Goal: Contribute content: Contribute content

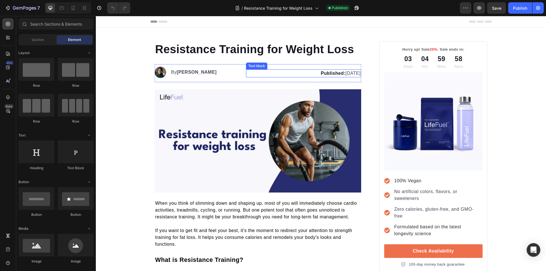
click at [345, 74] on p "Published: July 2, 2025" at bounding box center [304, 73] width 114 height 7
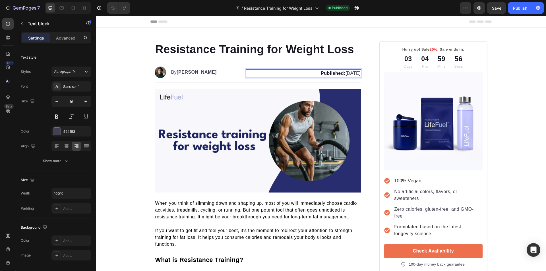
click at [344, 74] on p "Published: July 2, 2025" at bounding box center [304, 73] width 114 height 7
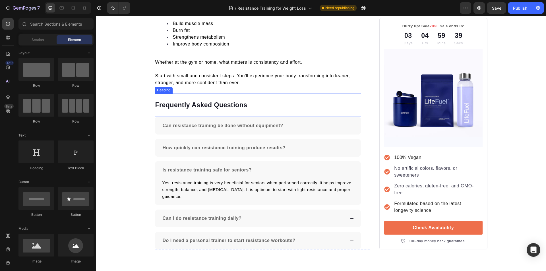
scroll to position [1595, 0]
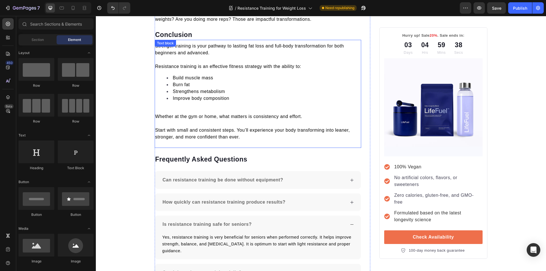
click at [228, 113] on p at bounding box center [258, 109] width 206 height 7
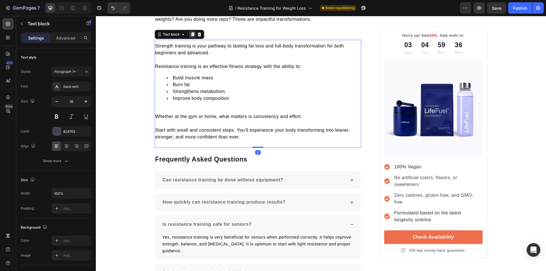
click at [191, 37] on icon at bounding box center [192, 35] width 3 height 4
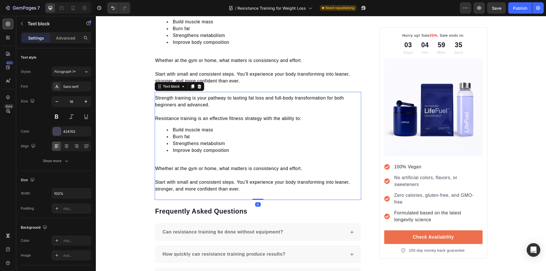
scroll to position [1652, 0]
click at [239, 191] on span "Start with small and consistent steps. You’ll experience your body transforming…" at bounding box center [252, 185] width 195 height 12
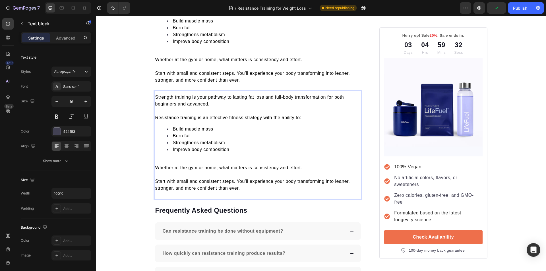
drag, startPoint x: 235, startPoint y: 191, endPoint x: 154, endPoint y: 104, distance: 118.5
click at [155, 104] on div "Strength training is your pathway to lasting fat loss and full-body transformat…" at bounding box center [258, 142] width 207 height 99
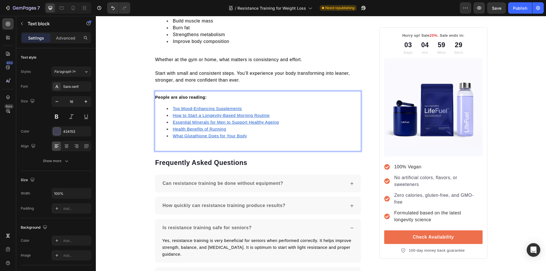
click at [186, 138] on u "What Glutathione Does for Your Body" at bounding box center [210, 136] width 74 height 5
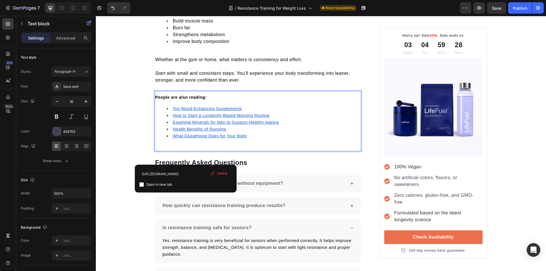
click at [142, 185] on input "checkbox" at bounding box center [141, 184] width 5 height 5
checkbox input "true"
click at [177, 131] on u "Health Benefits of Running" at bounding box center [199, 129] width 53 height 5
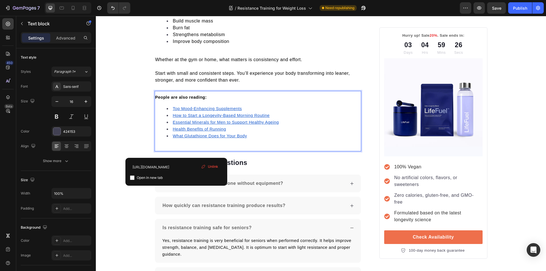
click at [133, 179] on input "checkbox" at bounding box center [132, 178] width 5 height 5
checkbox input "true"
click at [177, 125] on u "Essential Minerals for Men to Support Healthy Ageing" at bounding box center [226, 122] width 106 height 5
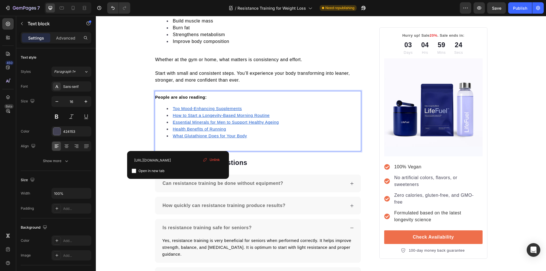
click at [135, 172] on input "checkbox" at bounding box center [134, 171] width 5 height 5
checkbox input "true"
click at [185, 118] on u "How to Start a Longevity-Based Morning Routine" at bounding box center [221, 115] width 97 height 5
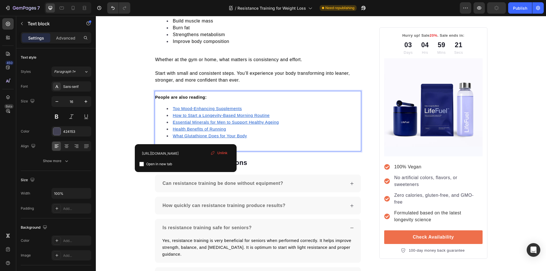
click at [141, 163] on input "checkbox" at bounding box center [141, 164] width 5 height 5
checkbox input "true"
click at [178, 111] on u "Top Mood-Enhancing Supplements" at bounding box center [207, 108] width 69 height 5
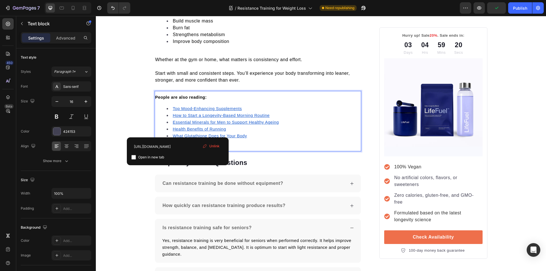
click at [133, 157] on input "checkbox" at bounding box center [133, 157] width 5 height 5
checkbox input "true"
click at [222, 62] on span "Whether at the gym or home, what matters is consistency and effort." at bounding box center [228, 59] width 147 height 5
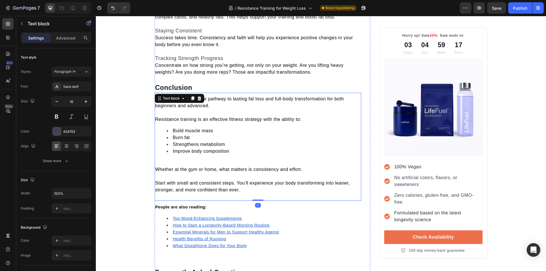
scroll to position [1510, 0]
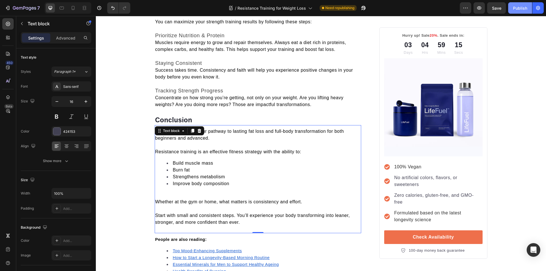
click at [517, 10] on div "Publish" at bounding box center [520, 8] width 14 height 6
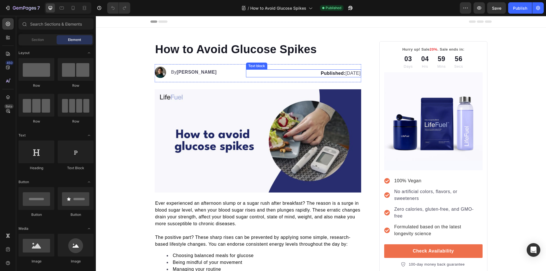
click at [342, 72] on p "Published: [DATE]" at bounding box center [304, 73] width 114 height 7
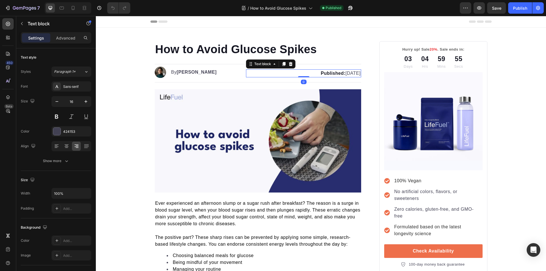
click at [342, 73] on p "Published: [DATE]" at bounding box center [304, 73] width 114 height 7
click at [322, 74] on strong "Published:" at bounding box center [333, 73] width 25 height 5
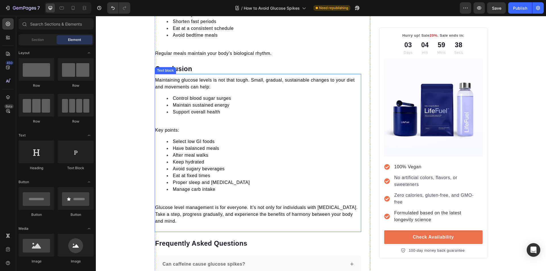
scroll to position [1432, 0]
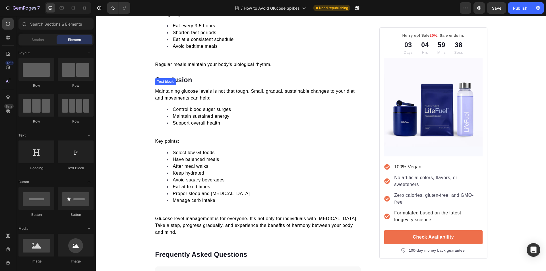
click at [229, 131] on p at bounding box center [258, 134] width 206 height 7
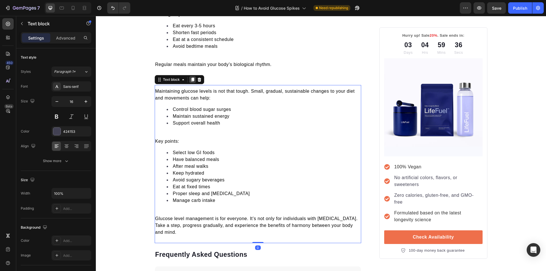
click at [191, 78] on icon at bounding box center [192, 80] width 3 height 4
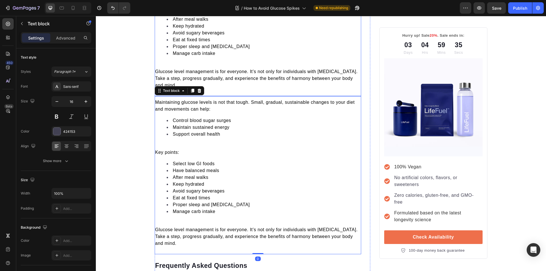
scroll to position [1605, 0]
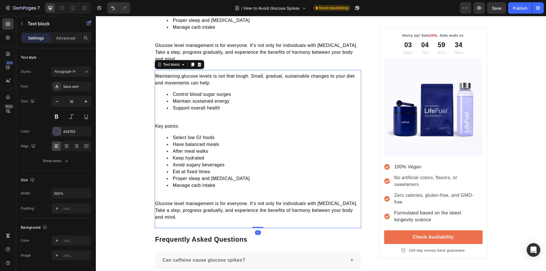
click at [347, 201] on span "Glucose level management is for everyone. It’s not only for individuals with di…" at bounding box center [256, 210] width 203 height 18
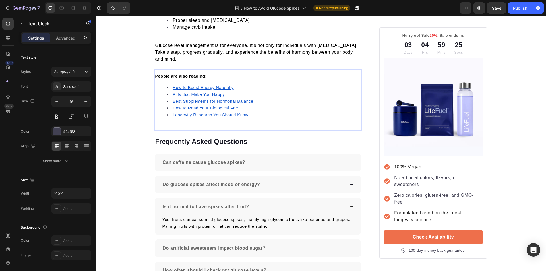
click at [195, 113] on u "Longevity Research You Should Know" at bounding box center [211, 115] width 76 height 5
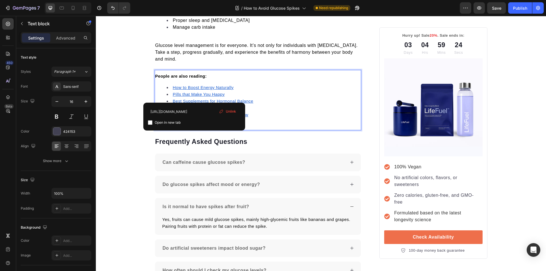
click at [148, 122] on input "checkbox" at bounding box center [150, 122] width 5 height 5
checkbox input "true"
click at [189, 106] on u "How to Read Your Biological Age" at bounding box center [205, 108] width 65 height 5
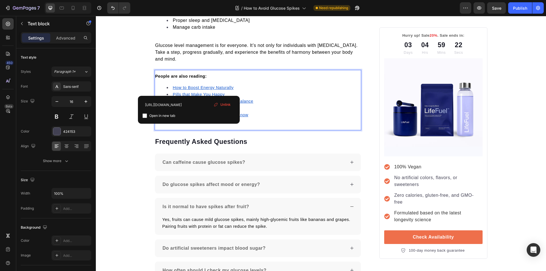
click at [144, 114] on input "checkbox" at bounding box center [145, 115] width 5 height 5
checkbox input "true"
click at [185, 98] on li "Best Supplements for Hormonal Balance" at bounding box center [264, 101] width 194 height 7
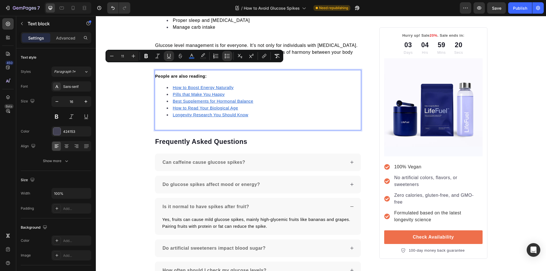
click at [184, 99] on u "Best Supplements for Hormonal Balance" at bounding box center [213, 101] width 80 height 5
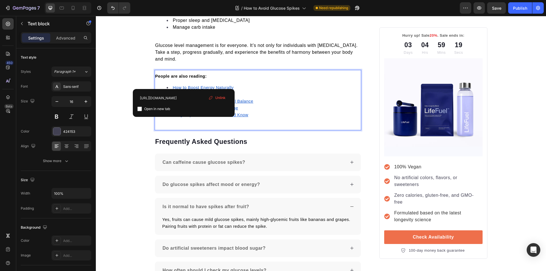
click at [139, 110] on input "checkbox" at bounding box center [139, 109] width 5 height 5
checkbox input "true"
click at [179, 92] on u "Pills that Make You Happy" at bounding box center [199, 94] width 52 height 5
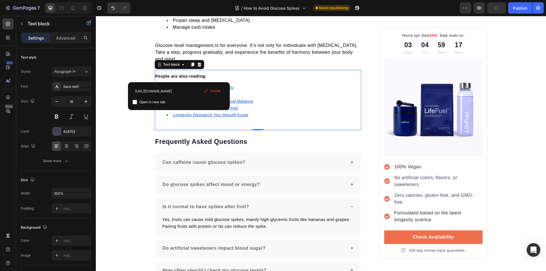
click at [136, 101] on input "checkbox" at bounding box center [135, 102] width 5 height 5
checkbox input "true"
click at [183, 85] on u "How to Boost Energy Naturally" at bounding box center [203, 87] width 61 height 5
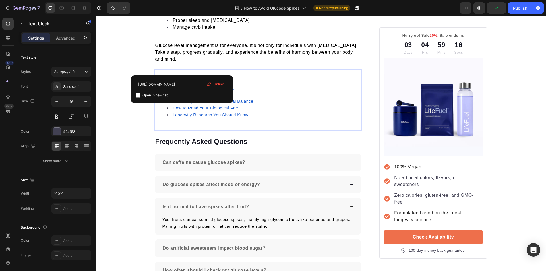
click at [139, 95] on input "checkbox" at bounding box center [138, 95] width 5 height 5
checkbox input "true"
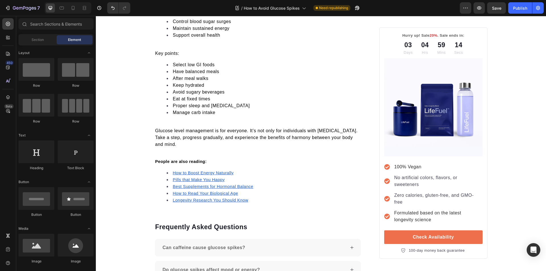
scroll to position [0, 0]
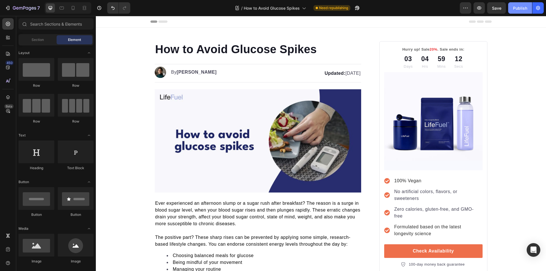
click at [511, 11] on button "Publish" at bounding box center [520, 7] width 24 height 11
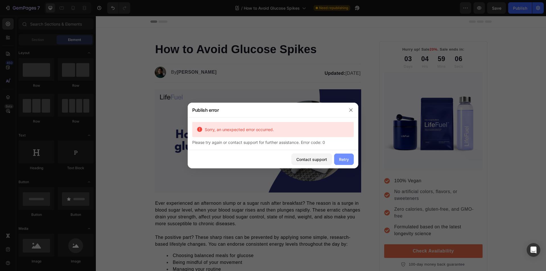
click at [340, 156] on button "Retry" at bounding box center [344, 159] width 20 height 11
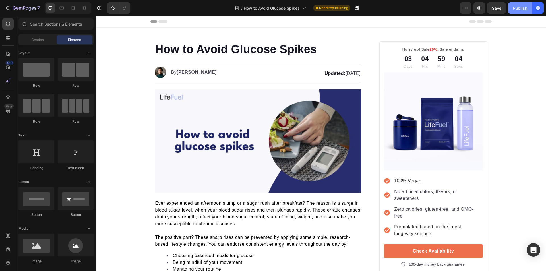
click at [522, 8] on div "Publish" at bounding box center [520, 8] width 14 height 6
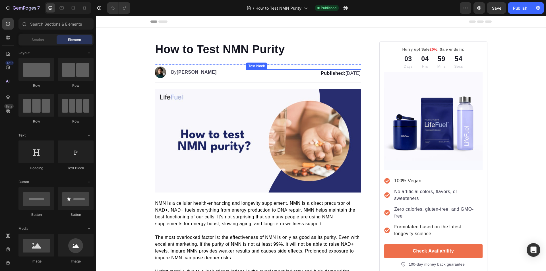
click at [343, 73] on p "Published: [DATE]" at bounding box center [304, 73] width 114 height 7
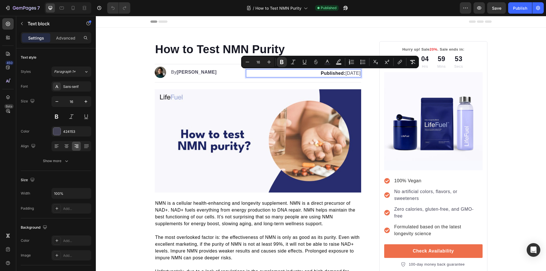
click at [345, 73] on p "Published: [DATE]" at bounding box center [304, 73] width 114 height 7
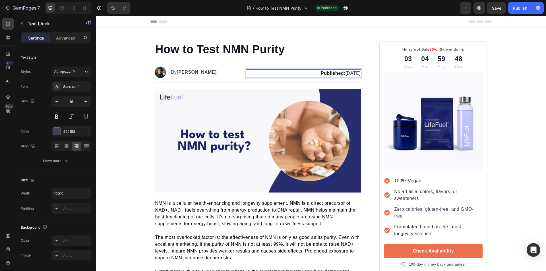
click at [337, 74] on p "Published: [DATE]" at bounding box center [304, 73] width 114 height 7
click at [321, 74] on strong "Published:" at bounding box center [333, 73] width 25 height 5
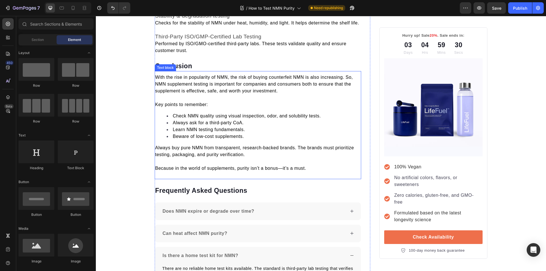
scroll to position [1504, 0]
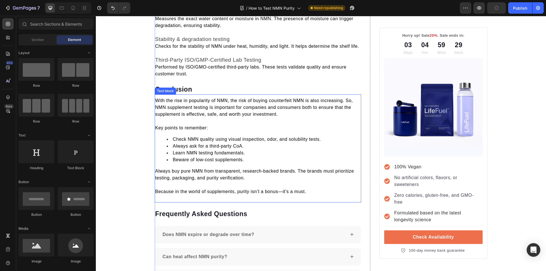
click at [243, 127] on p "Key points to remember:" at bounding box center [258, 128] width 206 height 7
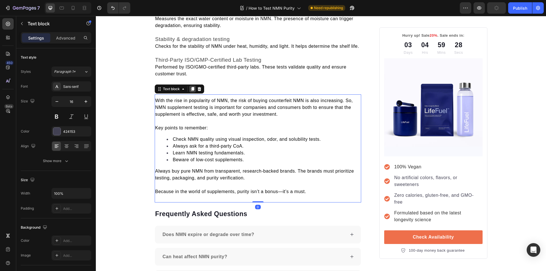
click at [191, 90] on icon at bounding box center [192, 89] width 3 height 4
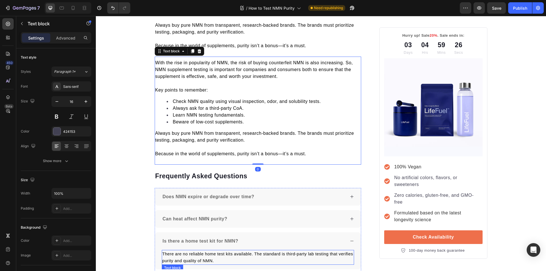
scroll to position [1642, 0]
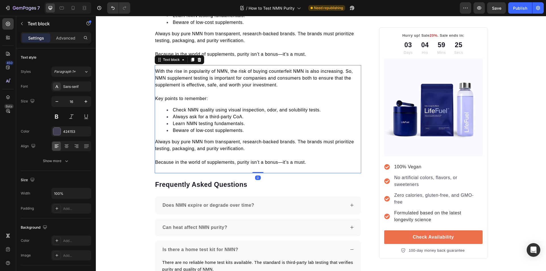
click at [308, 164] on p "Because in the world of supplements, purity isn’t a bonus—it’s a must." at bounding box center [258, 162] width 206 height 7
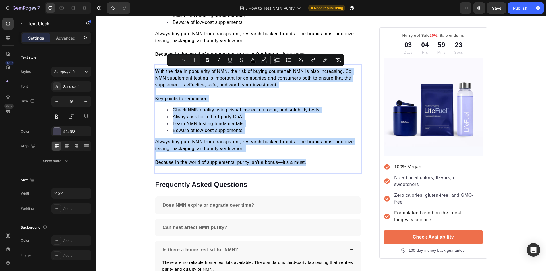
drag, startPoint x: 308, startPoint y: 164, endPoint x: 153, endPoint y: 72, distance: 180.1
click at [155, 72] on div "With the rise in popularity of NMN, the risk of buying counterfeit NMN is also …" at bounding box center [258, 116] width 207 height 99
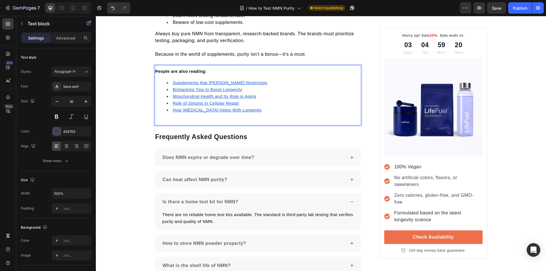
click at [185, 112] on u "How [MEDICAL_DATA] Helps With Longevity" at bounding box center [217, 110] width 89 height 5
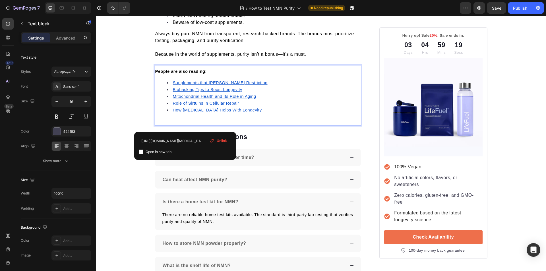
click at [141, 152] on input "checkbox" at bounding box center [141, 152] width 5 height 5
checkbox input "true"
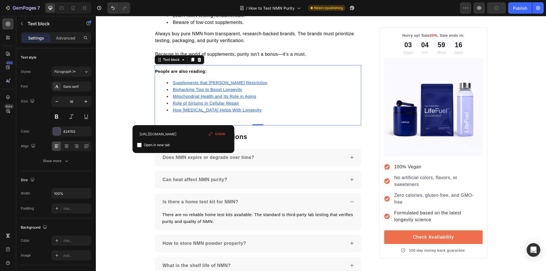
click at [140, 145] on input "checkbox" at bounding box center [139, 145] width 5 height 5
checkbox input "true"
click at [187, 97] on u "Mitochondrial Health and Its Role in Aging" at bounding box center [214, 96] width 83 height 5
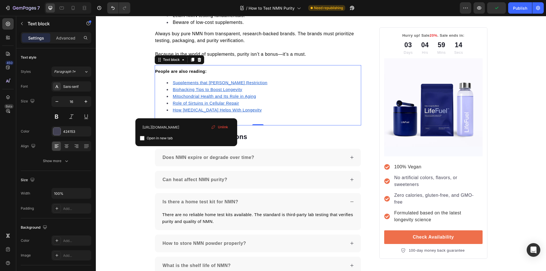
click at [144, 139] on input "checkbox" at bounding box center [142, 138] width 5 height 5
checkbox input "true"
click at [183, 91] on u "Biohacking Tips to Boost Longevity" at bounding box center [207, 89] width 69 height 5
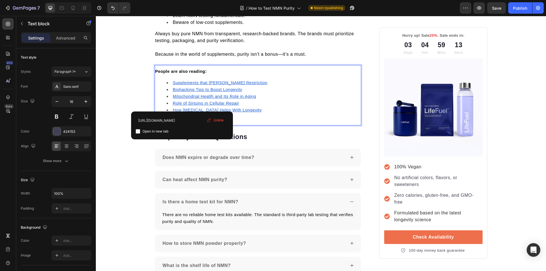
click at [138, 133] on input "checkbox" at bounding box center [138, 131] width 5 height 5
checkbox input "true"
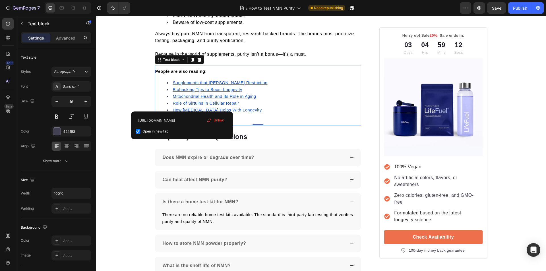
click at [189, 82] on u "Supplements that [PERSON_NAME] Restriction" at bounding box center [220, 82] width 95 height 5
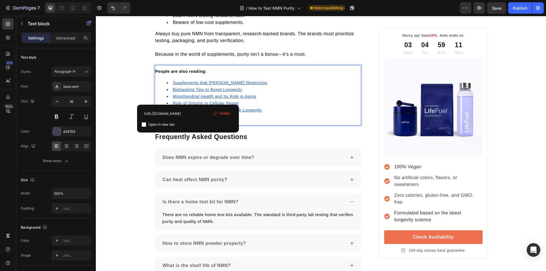
click at [145, 125] on input "checkbox" at bounding box center [144, 124] width 5 height 5
checkbox input "true"
click at [277, 55] on span "Because in the world of supplements, purity isn’t a bonus—it’s a must." at bounding box center [230, 54] width 151 height 5
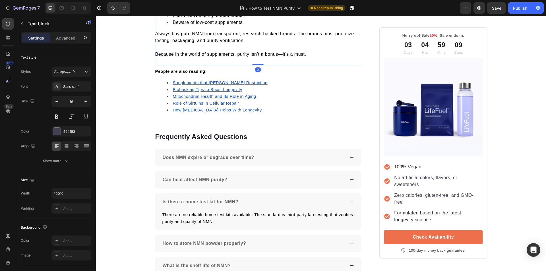
click at [280, 55] on span "Because in the world of supplements, purity isn’t a bonus—it’s a must." at bounding box center [230, 54] width 151 height 5
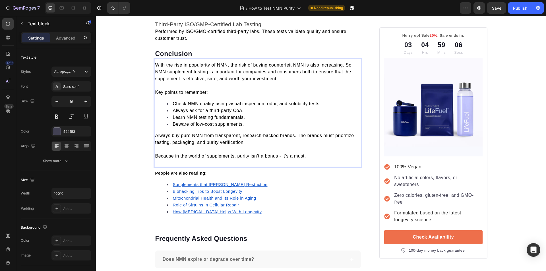
scroll to position [1528, 0]
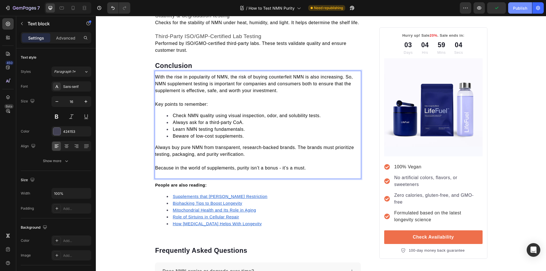
click at [519, 9] on div "Publish" at bounding box center [520, 8] width 14 height 6
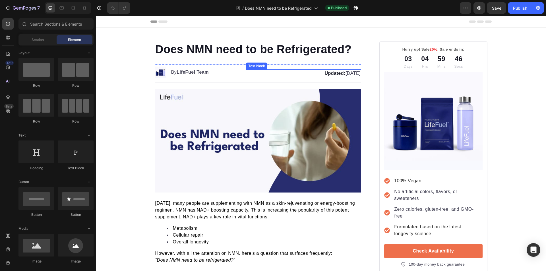
drag, startPoint x: 344, startPoint y: 73, endPoint x: 383, endPoint y: 78, distance: 39.3
click at [344, 73] on p "Updated: August 26, 2025" at bounding box center [304, 73] width 114 height 7
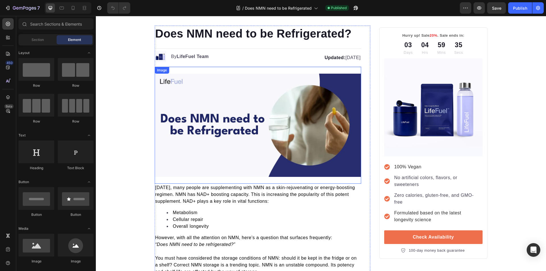
scroll to position [28, 0]
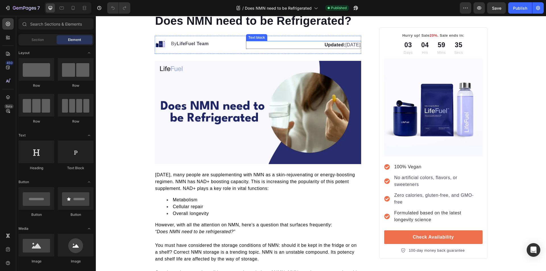
click at [345, 47] on p "Updated: August 26, 2025" at bounding box center [304, 45] width 114 height 7
click at [343, 45] on p "Updated: August 26, 2025" at bounding box center [304, 45] width 114 height 7
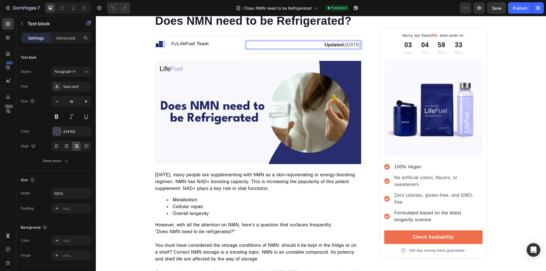
click at [96, 16] on div at bounding box center [96, 16] width 0 height 0
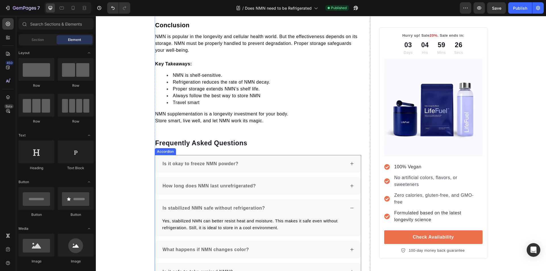
scroll to position [1577, 0]
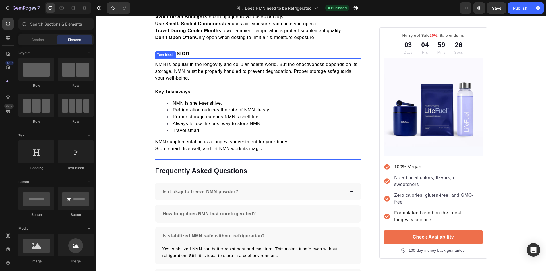
click at [228, 127] on li "Always follow the best way to store NMN" at bounding box center [264, 123] width 194 height 7
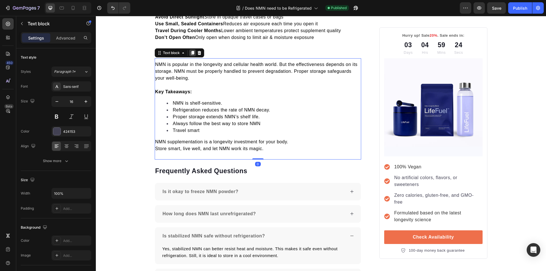
click at [190, 53] on icon at bounding box center [192, 53] width 5 height 5
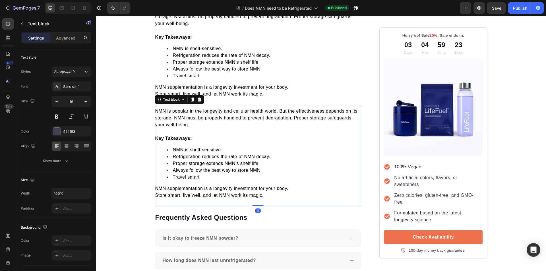
scroll to position [1634, 0]
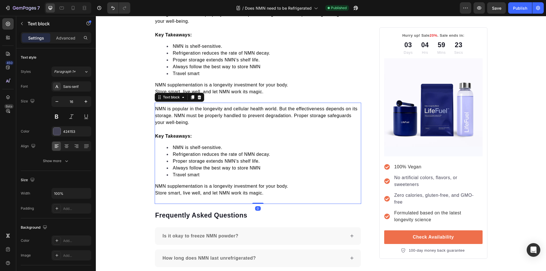
click at [270, 193] on p "Store smart, live well, and let NMN work its magic." at bounding box center [258, 193] width 206 height 7
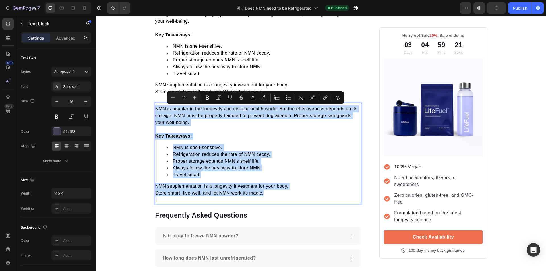
drag, startPoint x: 270, startPoint y: 193, endPoint x: 154, endPoint y: 110, distance: 142.9
click at [155, 110] on div "NMN is popular in the longevity and cellular health world. But the effectivenes…" at bounding box center [258, 151] width 207 height 92
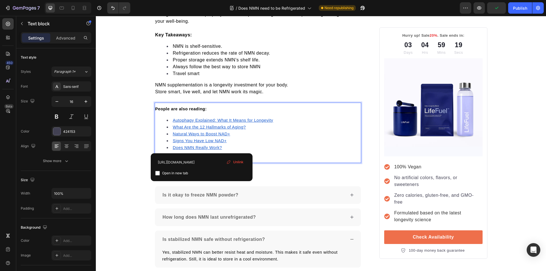
click at [202, 147] on u "Does NMN Really Work?" at bounding box center [197, 147] width 49 height 5
click at [158, 173] on input "checkbox" at bounding box center [157, 173] width 5 height 5
checkbox input "true"
click at [185, 142] on u "Signs You Have Low NAD+" at bounding box center [200, 141] width 54 height 5
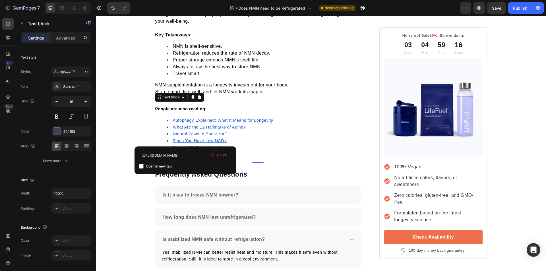
click at [141, 166] on input "checkbox" at bounding box center [141, 166] width 5 height 5
checkbox input "true"
click at [182, 135] on u "Natural Ways to Boost NAD+" at bounding box center [201, 134] width 57 height 5
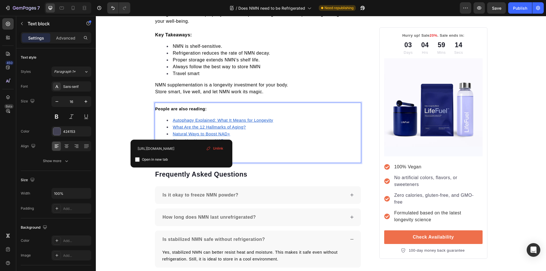
click at [137, 160] on input "checkbox" at bounding box center [137, 159] width 5 height 5
checkbox input "true"
click at [177, 126] on u "What Are the 12 Hallmarks of Aging?" at bounding box center [209, 127] width 73 height 5
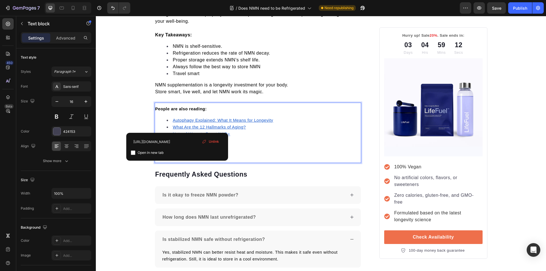
click at [133, 152] on input "checkbox" at bounding box center [133, 152] width 5 height 5
checkbox input "true"
click at [187, 121] on u "Autophagy Explained: What It Means for Longevity" at bounding box center [223, 120] width 100 height 5
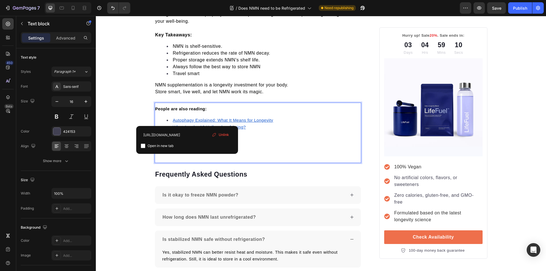
click at [142, 145] on input "checkbox" at bounding box center [143, 146] width 5 height 5
checkbox input "true"
click at [515, 9] on div "Publish" at bounding box center [520, 8] width 14 height 6
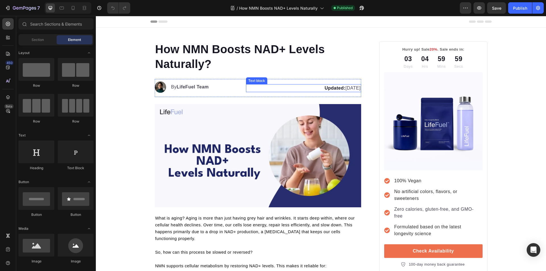
click at [345, 89] on p "Updated: [DATE]" at bounding box center [304, 88] width 114 height 7
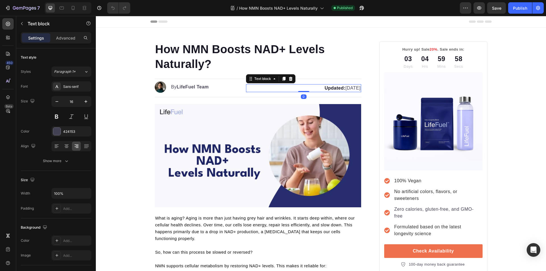
click at [345, 89] on p "Updated: [DATE]" at bounding box center [304, 88] width 114 height 7
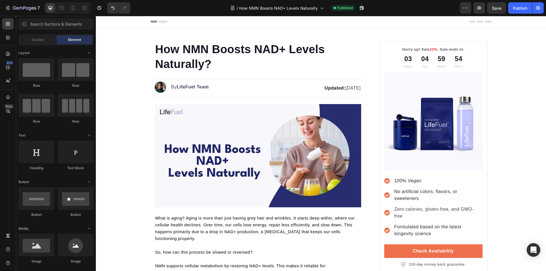
scroll to position [1142, 0]
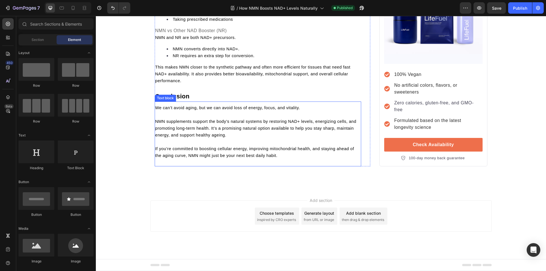
drag, startPoint x: 232, startPoint y: 138, endPoint x: 189, endPoint y: 98, distance: 58.4
click at [232, 138] on p "NMN supplements support the body’s natural systems by restoring NAD+ levels, en…" at bounding box center [258, 128] width 206 height 20
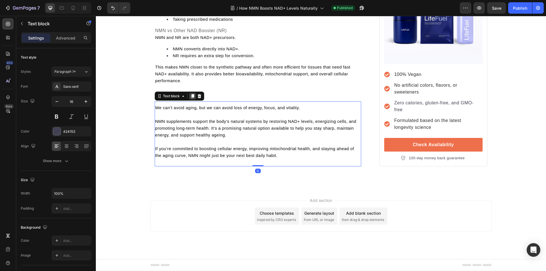
click at [191, 97] on icon at bounding box center [192, 96] width 3 height 4
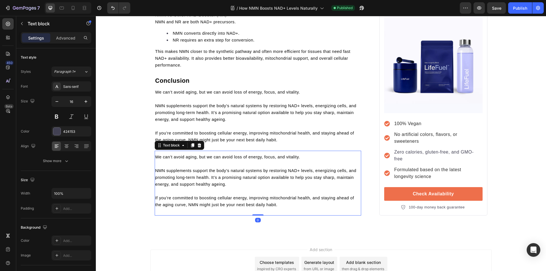
scroll to position [1171, 0]
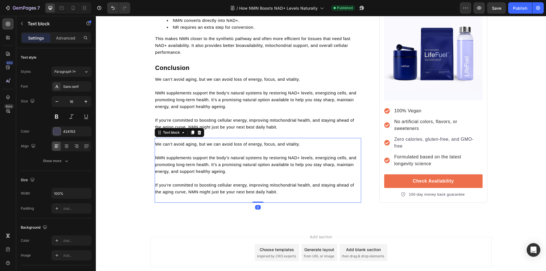
click at [281, 191] on p "If you’re committed to boosting cellular energy, improving mitochondrial health…" at bounding box center [258, 189] width 206 height 14
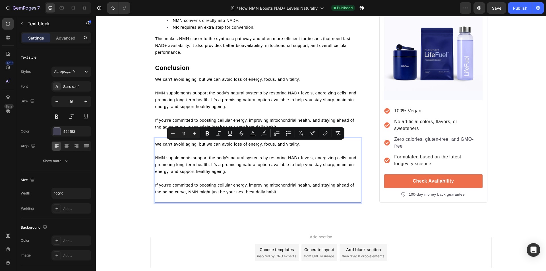
drag, startPoint x: 281, startPoint y: 191, endPoint x: 154, endPoint y: 146, distance: 134.0
click at [155, 146] on div "We can’t avoid aging, but we can avoid loss of energy, focus, and vitality. NMN…" at bounding box center [258, 168] width 207 height 56
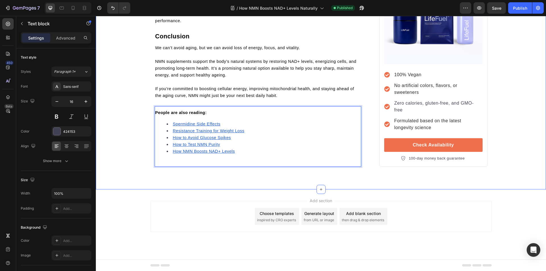
scroll to position [1203, 0]
click at [180, 150] on u "How NMN Boosts NAD+ Levels" at bounding box center [204, 151] width 62 height 5
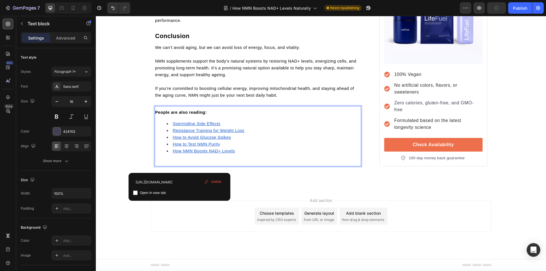
click at [138, 192] on label "Open in new tab" at bounding box center [152, 192] width 28 height 7
checkbox input "true"
click at [180, 145] on u "How to Test NMN Purity" at bounding box center [196, 144] width 47 height 5
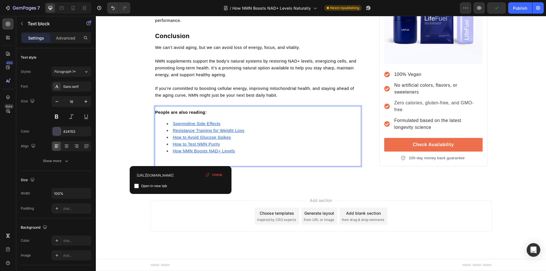
click at [137, 184] on input "checkbox" at bounding box center [136, 186] width 5 height 5
checkbox input "true"
click at [183, 137] on u "How to Avoid Glucose Spikes" at bounding box center [202, 137] width 58 height 5
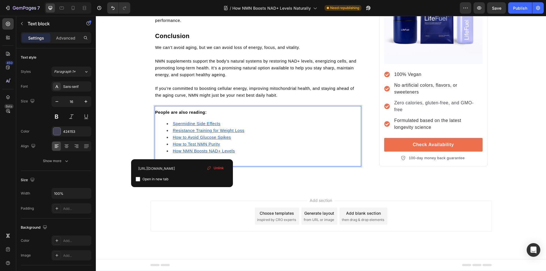
click at [138, 180] on input "checkbox" at bounding box center [138, 179] width 5 height 5
checkbox input "true"
click at [181, 133] on li "Resistance Training for Weight Loss" at bounding box center [264, 130] width 194 height 7
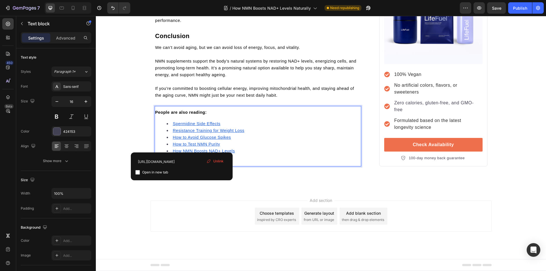
click at [137, 172] on input "checkbox" at bounding box center [137, 172] width 5 height 5
checkbox input "true"
click at [188, 124] on u "Spermidine Side Effects" at bounding box center [197, 123] width 48 height 5
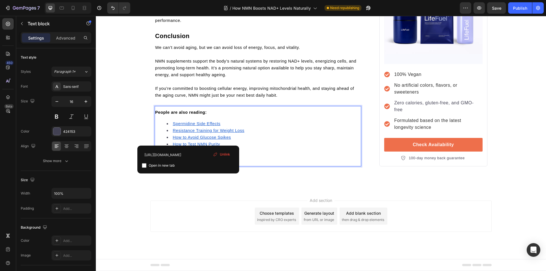
click at [145, 166] on input "checkbox" at bounding box center [144, 165] width 5 height 5
checkbox input "true"
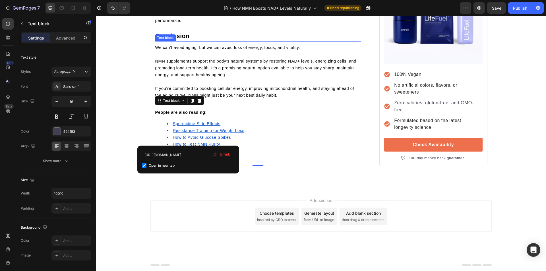
click at [285, 95] on p "If you’re committed to boosting cellular energy, improving mitochondrial health…" at bounding box center [258, 92] width 206 height 14
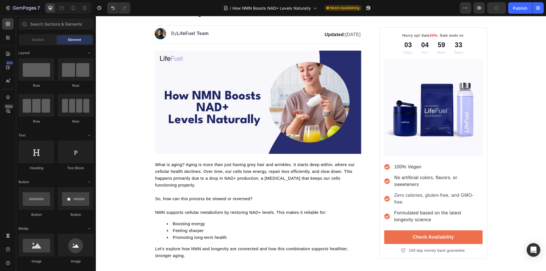
scroll to position [0, 0]
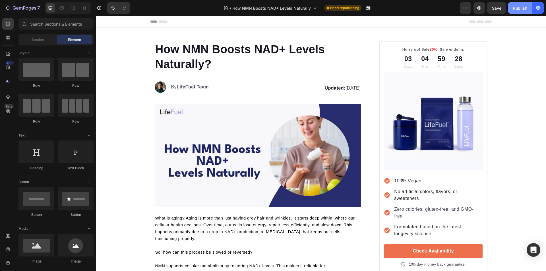
click at [522, 6] on div "Publish" at bounding box center [520, 8] width 14 height 6
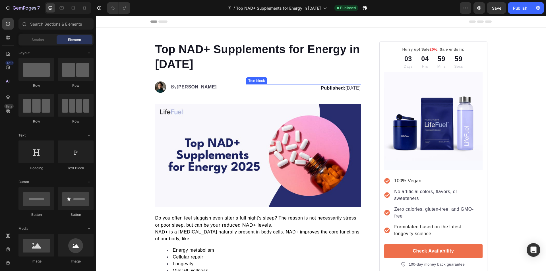
click at [343, 88] on p "Published: [DATE]" at bounding box center [304, 88] width 114 height 7
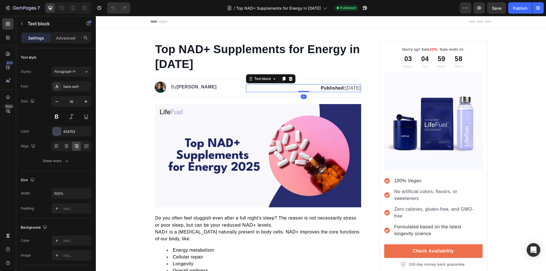
click at [345, 88] on p "Published: [DATE]" at bounding box center [304, 88] width 114 height 7
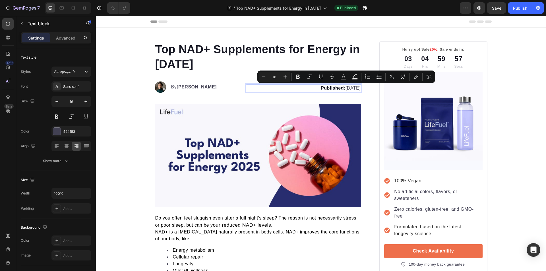
click at [345, 89] on p "Published: [DATE]" at bounding box center [304, 88] width 114 height 7
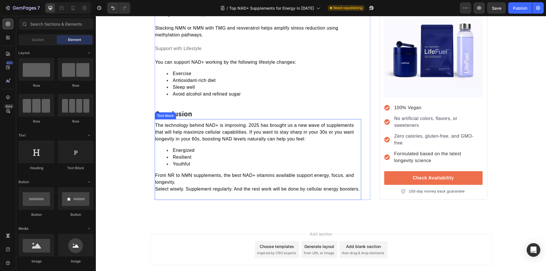
scroll to position [1740, 0]
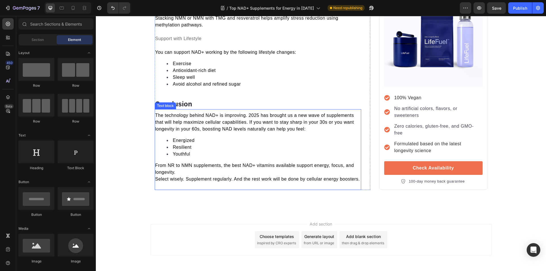
click at [212, 141] on div "The technology behind NAD+ is improving. 2025 has brought us a new wave of supp…" at bounding box center [258, 148] width 207 height 72
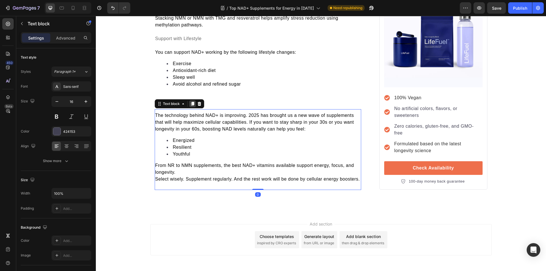
click at [193, 106] on icon at bounding box center [192, 104] width 5 height 5
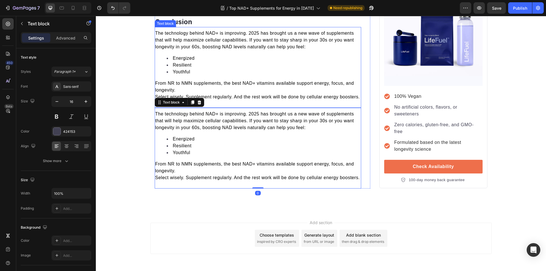
scroll to position [1825, 0]
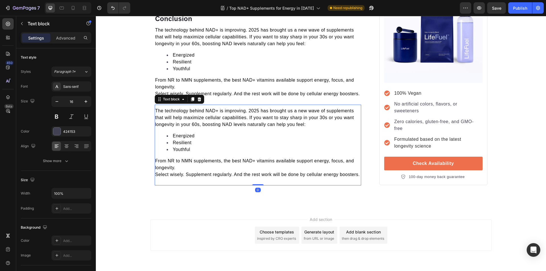
click at [353, 177] on span "Select wisely. Supplement regularly. And the rest work will be done by cellular…" at bounding box center [257, 174] width 205 height 5
click at [155, 117] on span "The technology behind NAD+ is improving. 2025 has brought us a new wave of supp…" at bounding box center [254, 117] width 199 height 18
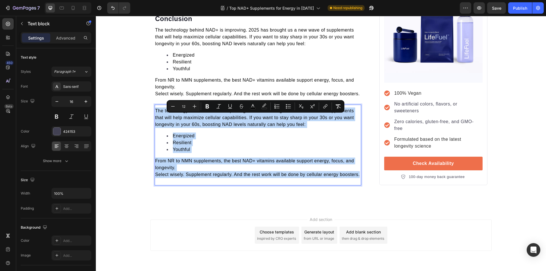
drag, startPoint x: 154, startPoint y: 117, endPoint x: 358, endPoint y: 181, distance: 214.1
click at [358, 179] on div "The technology behind NAD+ is improving. 2025 has brought us a new wave of supp…" at bounding box center [258, 143] width 207 height 72
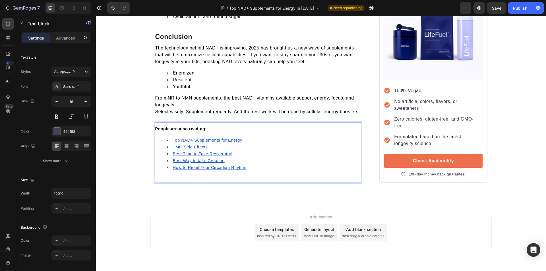
scroll to position [1830, 0]
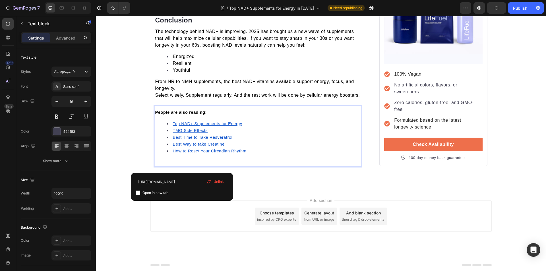
click at [182, 151] on u "How to Reset Your Circadian Rhythm" at bounding box center [210, 151] width 74 height 5
click at [140, 193] on input "checkbox" at bounding box center [138, 193] width 5 height 5
checkbox input "true"
click at [181, 145] on u "Best Way to take Creatine" at bounding box center [199, 144] width 52 height 5
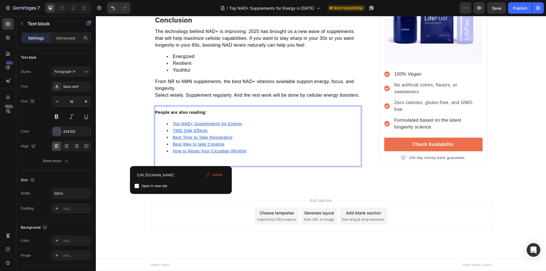
click at [138, 186] on input "checkbox" at bounding box center [137, 186] width 5 height 5
checkbox input "true"
click at [182, 135] on u "Best Time to Take Resveratrol" at bounding box center [203, 137] width 60 height 5
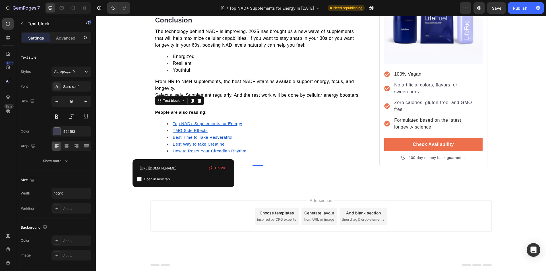
click at [141, 178] on input "checkbox" at bounding box center [139, 179] width 5 height 5
checkbox input "true"
click at [179, 131] on u "TMG Side Effects" at bounding box center [190, 130] width 35 height 5
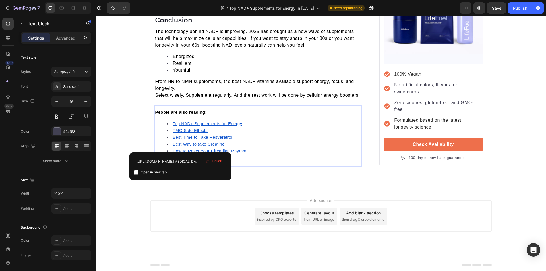
click at [136, 172] on input "checkbox" at bounding box center [136, 172] width 5 height 5
checkbox input "true"
click at [185, 123] on u "Top NAD+ Supplements for Energy" at bounding box center [207, 123] width 69 height 5
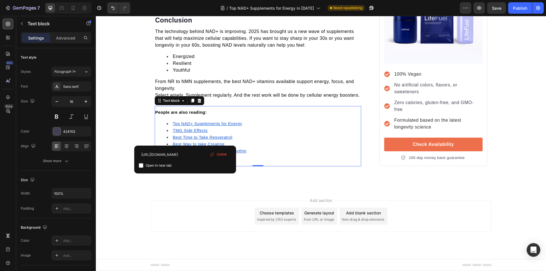
click at [139, 166] on input "checkbox" at bounding box center [141, 165] width 5 height 5
checkbox input "true"
click at [517, 4] on button "Publish" at bounding box center [520, 7] width 24 height 11
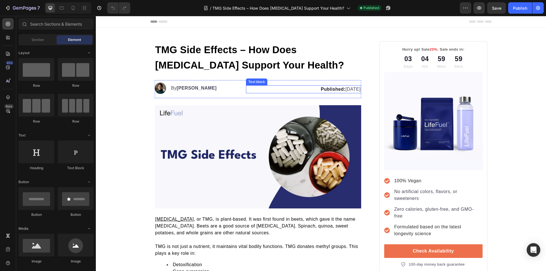
click at [343, 89] on p "Published: [DATE]" at bounding box center [304, 89] width 114 height 7
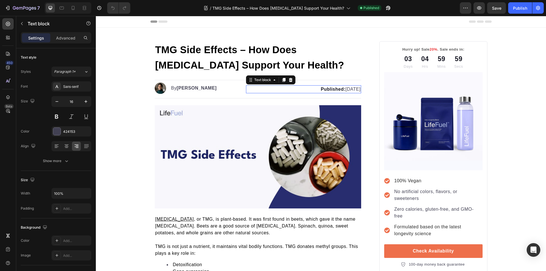
click at [345, 90] on p "Published: [DATE]" at bounding box center [304, 89] width 114 height 7
click at [321, 90] on strong "Published:" at bounding box center [333, 89] width 25 height 5
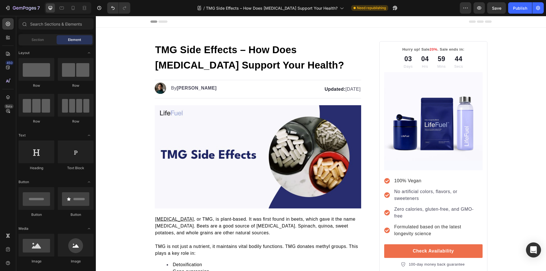
scroll to position [1590, 0]
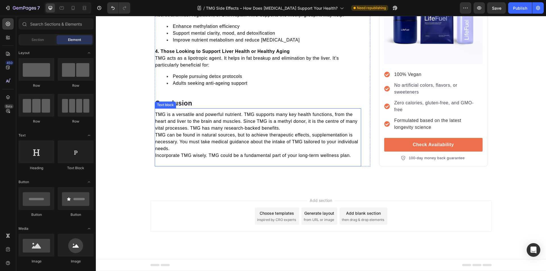
click at [238, 131] on p "TMG is a versatile and powerful nutrient. TMG supports many key health function…" at bounding box center [258, 121] width 206 height 20
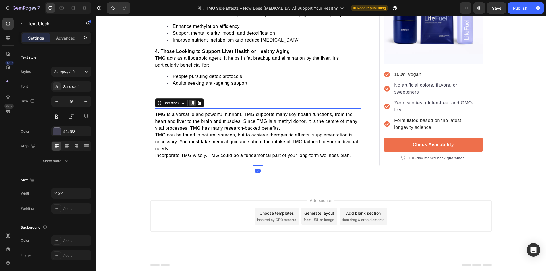
click at [190, 104] on icon at bounding box center [192, 103] width 5 height 5
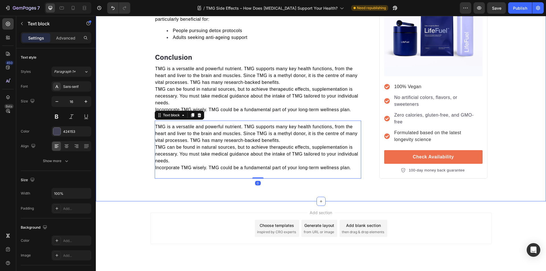
scroll to position [1647, 0]
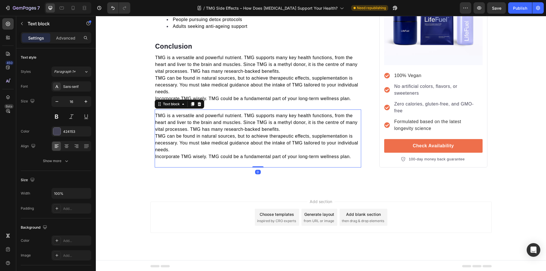
click at [355, 158] on p "Incorporate TMG wisely. TMG could be a fundamental part of your long-term welln…" at bounding box center [258, 156] width 206 height 7
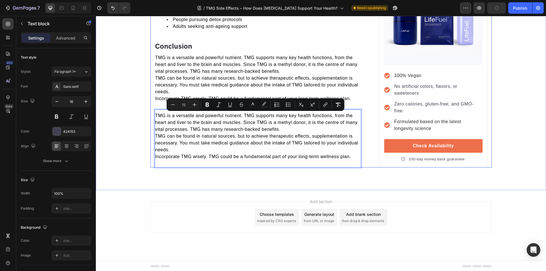
drag, startPoint x: 353, startPoint y: 158, endPoint x: 152, endPoint y: 117, distance: 205.1
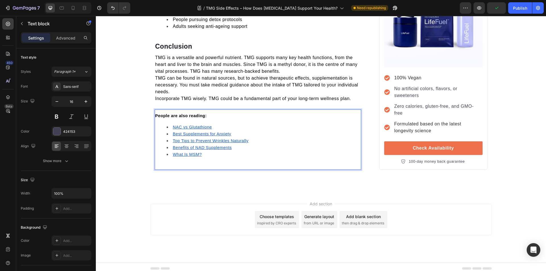
click at [179, 154] on u "What Is MSM?" at bounding box center [187, 154] width 29 height 5
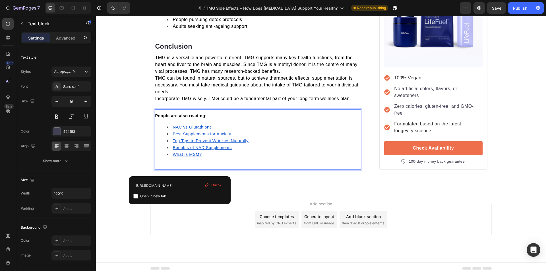
click at [138, 195] on label "Open in new tab" at bounding box center [152, 196] width 28 height 7
checkbox input "true"
click at [177, 146] on u "Benefits of NAD Supplements" at bounding box center [202, 147] width 59 height 5
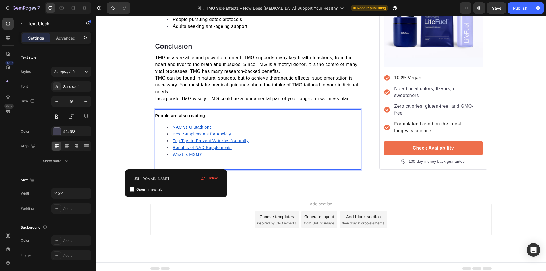
click at [132, 190] on input "checkbox" at bounding box center [132, 189] width 5 height 5
checkbox input "true"
click at [180, 141] on u "Top Tips to Prevent Wrinkles Naturally" at bounding box center [211, 141] width 76 height 5
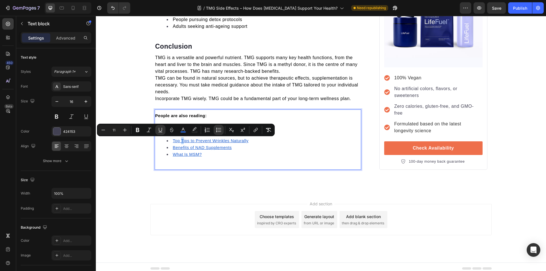
click at [193, 140] on u "Top Tips to Prevent Wrinkles Naturally" at bounding box center [211, 141] width 76 height 5
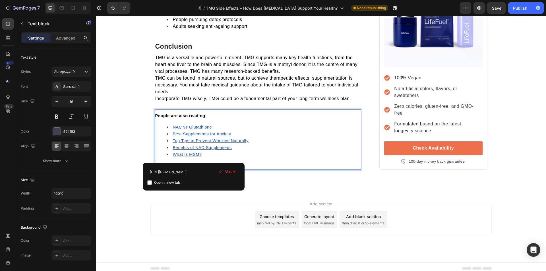
click at [151, 182] on input "checkbox" at bounding box center [149, 182] width 5 height 5
checkbox input "true"
click at [183, 134] on u "Best Supplements for Anxiety" at bounding box center [202, 134] width 58 height 5
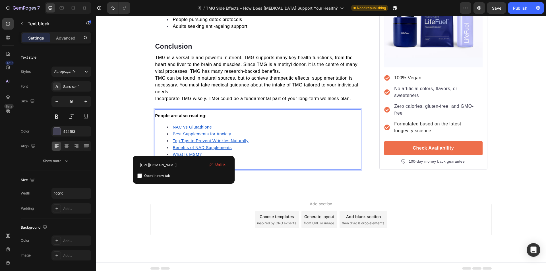
click at [140, 177] on input "checkbox" at bounding box center [139, 176] width 5 height 5
checkbox input "true"
click at [180, 128] on u "NAC vs Glutathione" at bounding box center [192, 127] width 39 height 5
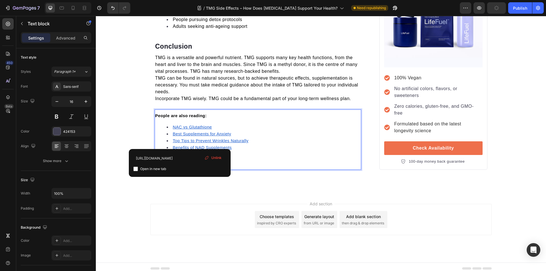
click at [137, 168] on input "checkbox" at bounding box center [135, 169] width 5 height 5
checkbox input "true"
click at [268, 150] on li "Benefits of NAD Supplements" at bounding box center [264, 147] width 194 height 7
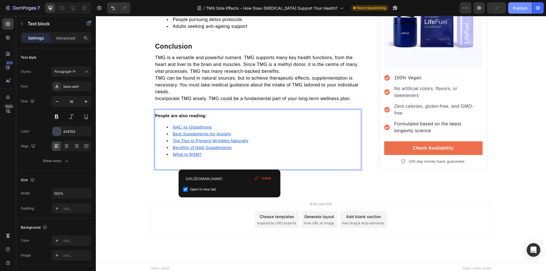
click at [517, 11] on button "Publish" at bounding box center [520, 7] width 24 height 11
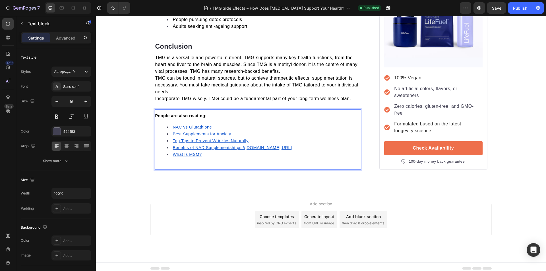
click at [276, 148] on u "Benefits of NAD Supplementshttps://trylifefuel.com/blogs/news/benefits-of-nad-s…" at bounding box center [232, 147] width 119 height 5
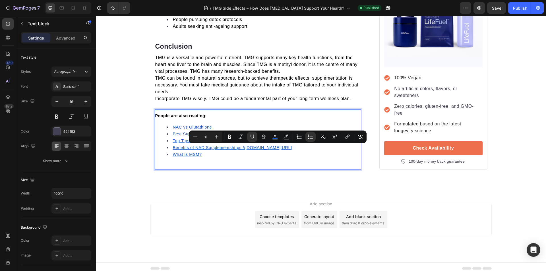
click at [276, 148] on u "Benefits of NAD Supplementshttps://trylifefuel.com/blogs/news/benefits-of-nad-s…" at bounding box center [232, 147] width 119 height 5
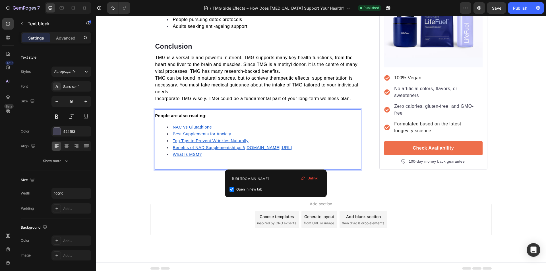
click at [276, 148] on u "Benefits of NAD Supplementshttps://trylifefuel.com/blogs/news/benefits-of-nad-s…" at bounding box center [232, 147] width 119 height 5
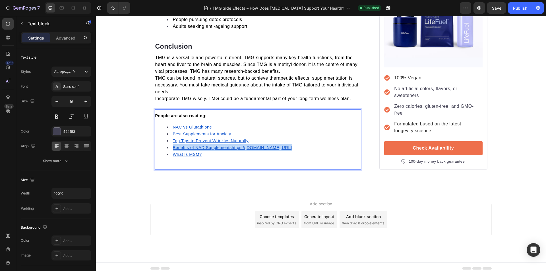
click at [276, 148] on u "Benefits of NAD Supplementshttps://trylifefuel.com/blogs/news/benefits-of-nad-s…" at bounding box center [232, 147] width 119 height 5
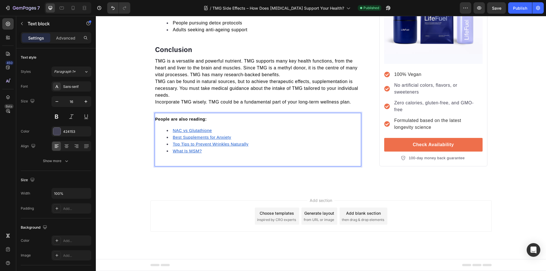
scroll to position [1643, 0]
click at [523, 8] on div "Publish" at bounding box center [520, 8] width 14 height 6
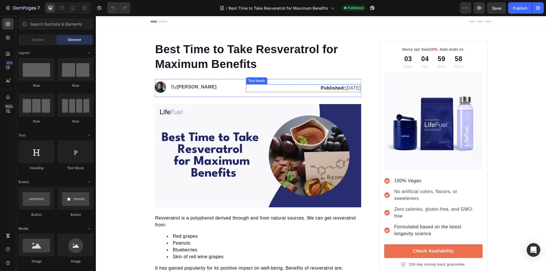
click at [343, 89] on p "Published: [DATE]" at bounding box center [304, 88] width 114 height 7
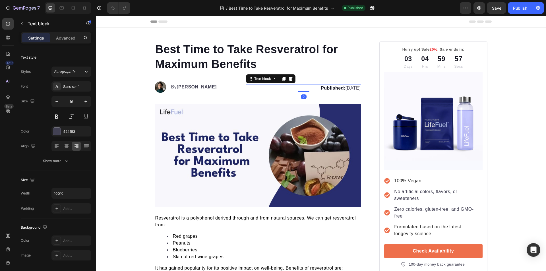
click at [343, 90] on p "Published: [DATE]" at bounding box center [304, 88] width 114 height 7
click at [344, 90] on p "Published: [DATE]" at bounding box center [304, 88] width 114 height 7
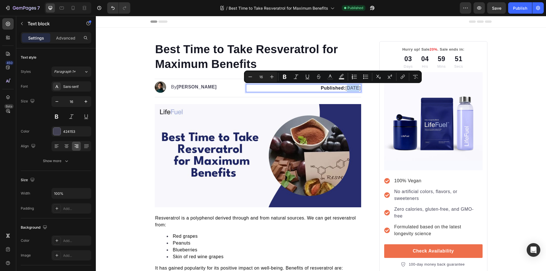
drag, startPoint x: 338, startPoint y: 90, endPoint x: 328, endPoint y: 89, distance: 10.3
click at [328, 89] on p "Published: [DATE]" at bounding box center [304, 88] width 114 height 7
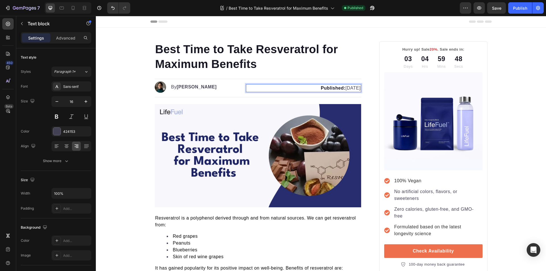
click at [321, 89] on strong "Published:" at bounding box center [333, 88] width 25 height 5
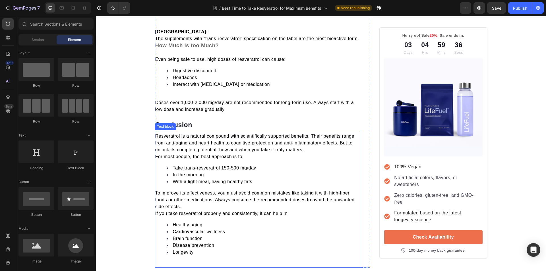
scroll to position [2159, 0]
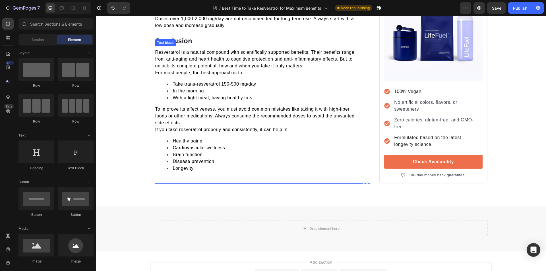
click at [270, 106] on p "To improve its effectiveness, you must avoid common mistakes like taking it wit…" at bounding box center [258, 116] width 206 height 20
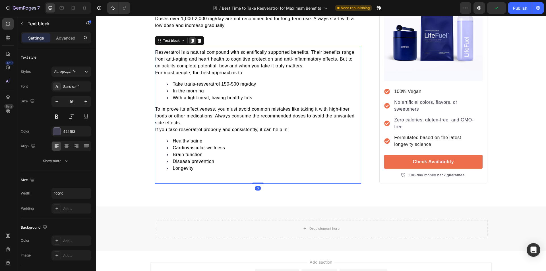
click at [190, 41] on icon at bounding box center [192, 40] width 5 height 5
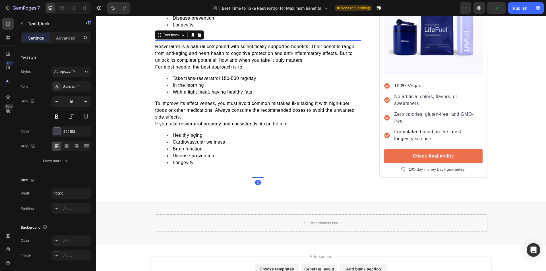
scroll to position [2307, 0]
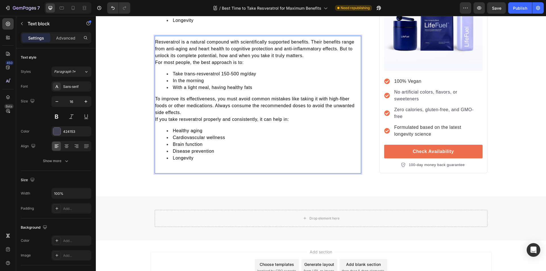
click at [205, 158] on li "Longevity" at bounding box center [264, 158] width 194 height 7
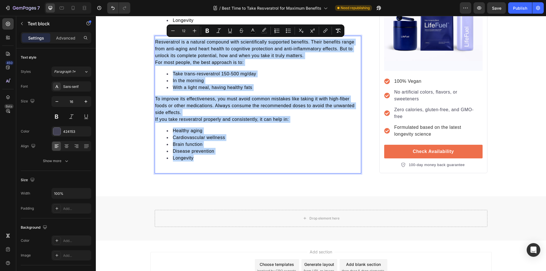
drag, startPoint x: 205, startPoint y: 158, endPoint x: 154, endPoint y: 45, distance: 124.5
click at [155, 45] on div "Resveratrol is a natural compound with scientifically supported benefits. Their…" at bounding box center [258, 102] width 207 height 129
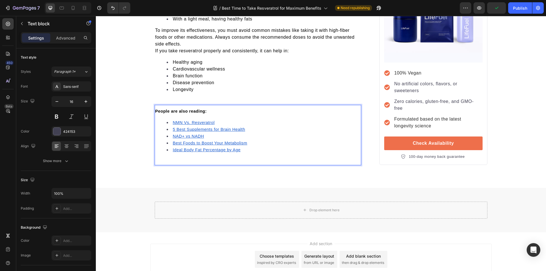
click at [186, 150] on u "Ideal Body Fat Percentage by Age" at bounding box center [207, 150] width 68 height 5
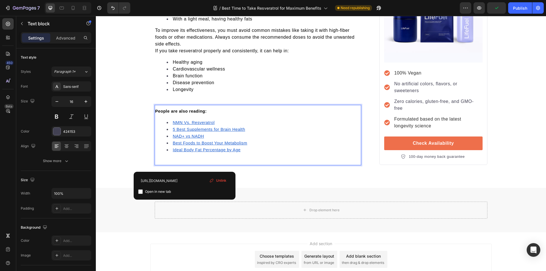
click at [142, 191] on input "checkbox" at bounding box center [140, 191] width 5 height 5
checkbox input "true"
click at [180, 143] on u "Best Foods to Boost Your Metabolism" at bounding box center [210, 143] width 75 height 5
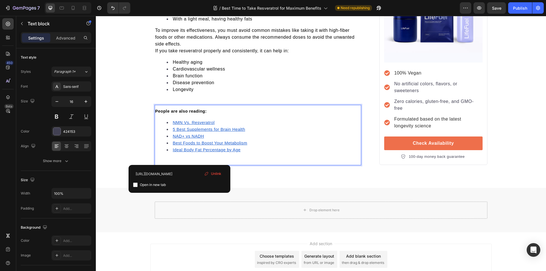
click at [135, 186] on input "checkbox" at bounding box center [135, 185] width 5 height 5
checkbox input "true"
click at [176, 135] on u "NAD+ vs NADH" at bounding box center [188, 136] width 31 height 5
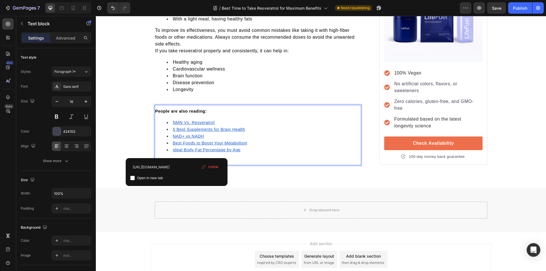
click at [133, 180] on input "checkbox" at bounding box center [132, 178] width 5 height 5
checkbox input "true"
click at [185, 129] on u "5 Best Supplements for Brain Health" at bounding box center [209, 129] width 73 height 5
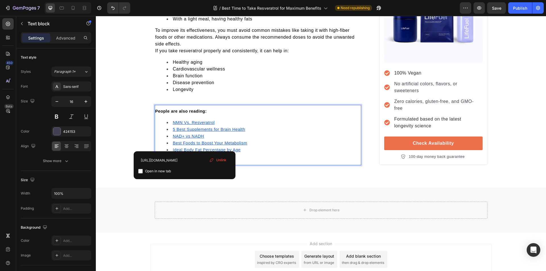
click at [141, 171] on input "checkbox" at bounding box center [140, 171] width 5 height 5
checkbox input "true"
click at [180, 123] on u "NMN Vs. Resveratrol" at bounding box center [194, 122] width 42 height 5
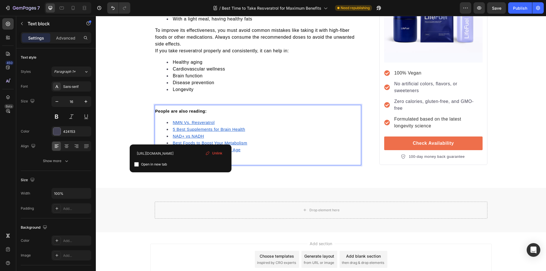
click at [136, 164] on input "checkbox" at bounding box center [136, 164] width 5 height 5
checkbox input "true"
click at [155, 79] on ul "Healthy aging Cardiovascular wellness Brain function Disease prevention Longevi…" at bounding box center [258, 76] width 206 height 34
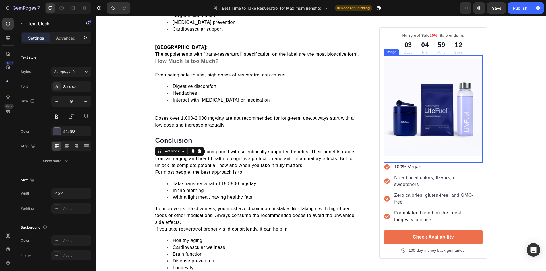
scroll to position [2039, 0]
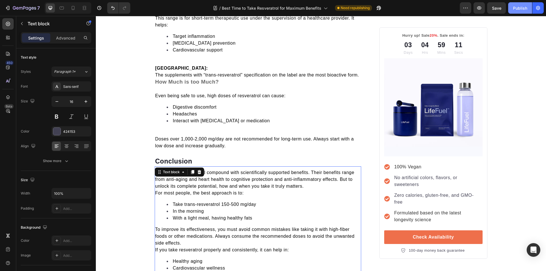
click at [515, 12] on button "Publish" at bounding box center [520, 7] width 24 height 11
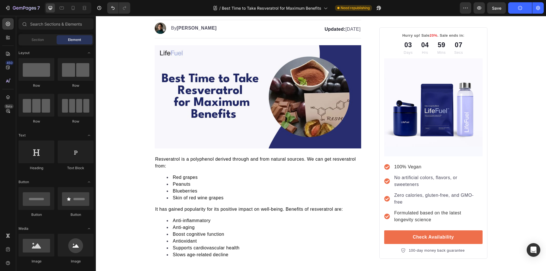
scroll to position [0, 0]
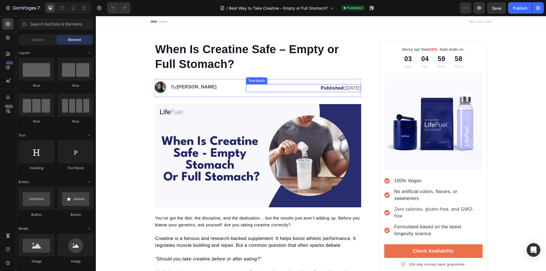
click at [344, 87] on p "Published: [DATE]" at bounding box center [304, 88] width 114 height 7
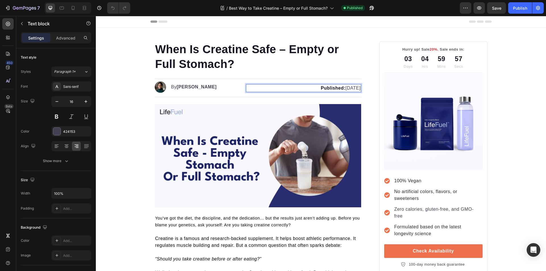
click at [344, 90] on p "Published: [DATE]" at bounding box center [304, 88] width 114 height 7
click at [321, 89] on strong "Published:" at bounding box center [333, 88] width 25 height 5
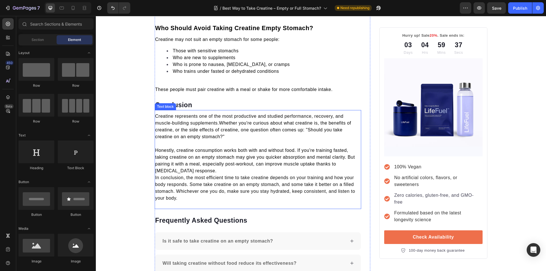
scroll to position [1515, 0]
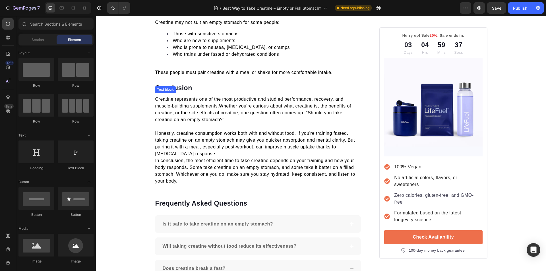
click at [251, 130] on p "Honestly, creatine consumption works both with and without food. If you're trai…" at bounding box center [258, 143] width 206 height 27
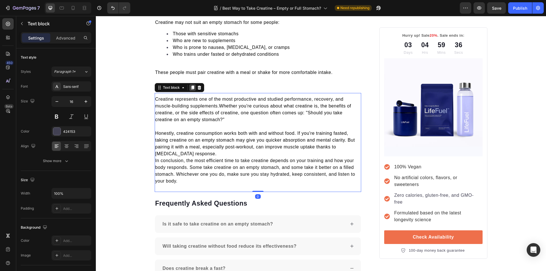
click at [193, 84] on div at bounding box center [192, 87] width 7 height 7
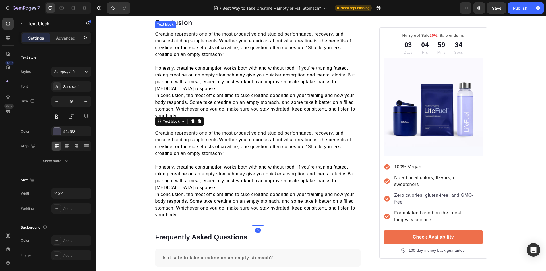
scroll to position [1600, 0]
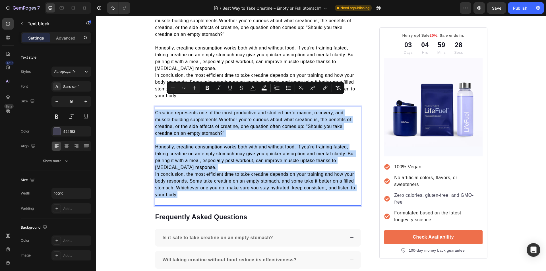
drag, startPoint x: 191, startPoint y: 179, endPoint x: 154, endPoint y: 99, distance: 88.8
click at [155, 109] on div "Creatine represents one of the most productive and studied performance, recover…" at bounding box center [258, 154] width 207 height 90
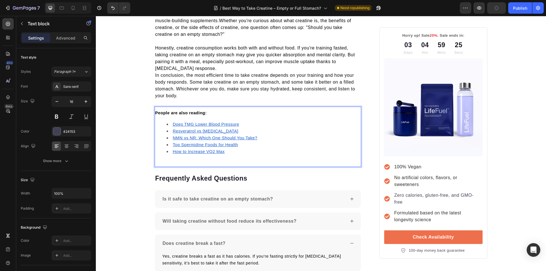
click at [189, 149] on u "How to Increase VO2 Max" at bounding box center [199, 151] width 52 height 5
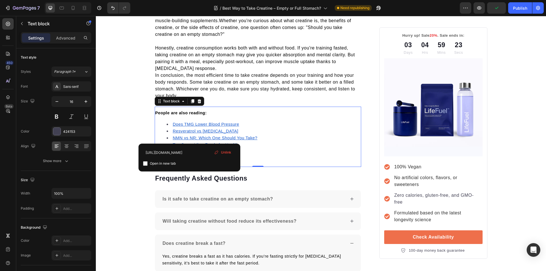
click at [145, 164] on input "checkbox" at bounding box center [145, 163] width 5 height 5
checkbox input "true"
click at [195, 143] on u "Top Spermidine Foods for Health" at bounding box center [205, 145] width 65 height 5
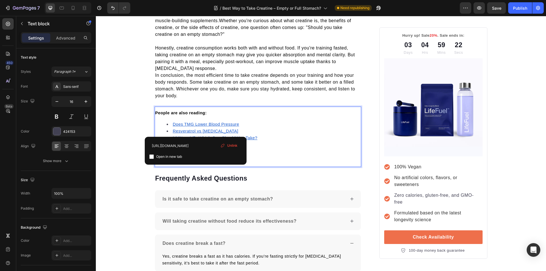
click at [152, 157] on input "checkbox" at bounding box center [151, 156] width 5 height 5
checkbox input "true"
click at [183, 136] on u "NMN vs NR: Which One Should You Take?" at bounding box center [215, 138] width 85 height 5
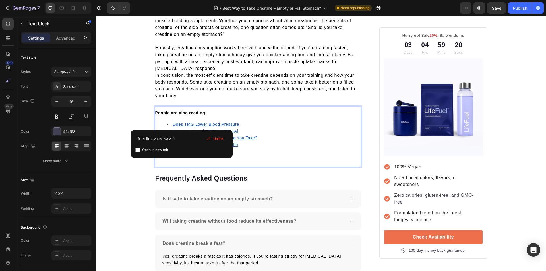
click at [138, 149] on input "checkbox" at bounding box center [137, 150] width 5 height 5
checkbox input "true"
click at [181, 129] on u "Resveratrol vs Retinol" at bounding box center [206, 131] width 66 height 5
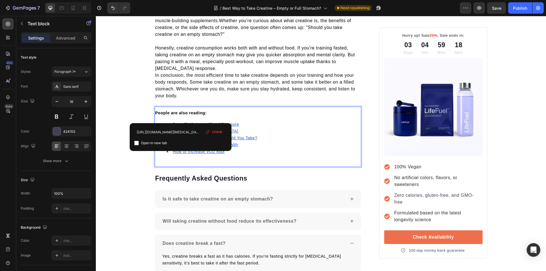
click at [136, 144] on input "checkbox" at bounding box center [136, 143] width 5 height 5
checkbox input "true"
click at [185, 122] on u "Does TMG Lower Blood Pressure" at bounding box center [206, 124] width 66 height 5
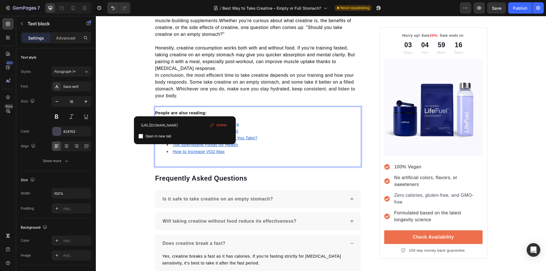
click at [139, 137] on input "checkbox" at bounding box center [141, 136] width 5 height 5
checkbox input "true"
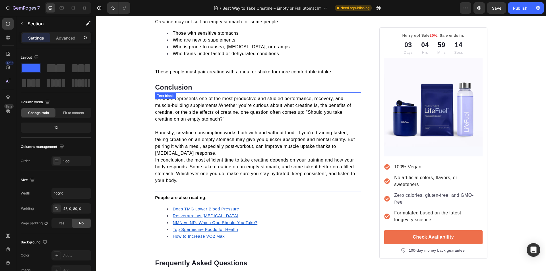
scroll to position [1515, 0]
click at [515, 6] on div "Publish" at bounding box center [520, 8] width 14 height 6
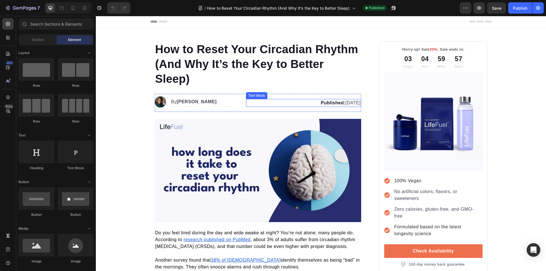
click at [343, 102] on p "Published: [DATE]" at bounding box center [304, 103] width 114 height 7
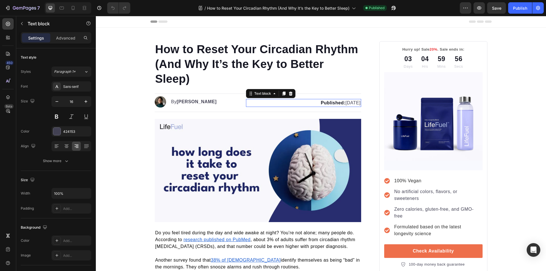
click at [344, 104] on p "Published: June 26, 2025" at bounding box center [304, 103] width 114 height 7
click at [321, 103] on strong "Published:" at bounding box center [333, 102] width 25 height 5
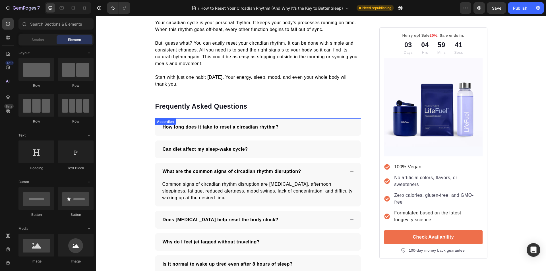
scroll to position [1694, 0]
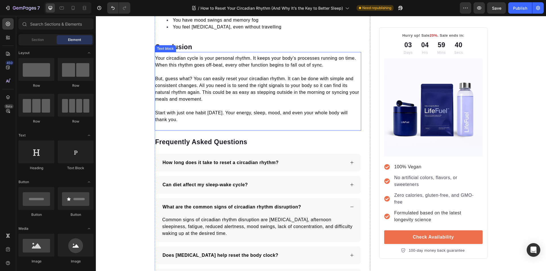
click at [224, 111] on span "Start with just one habit [DATE]. Your energy, sleep, mood, and even your whole…" at bounding box center [251, 116] width 193 height 12
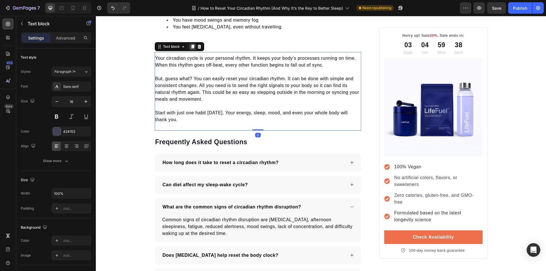
click at [192, 49] on icon at bounding box center [192, 46] width 5 height 5
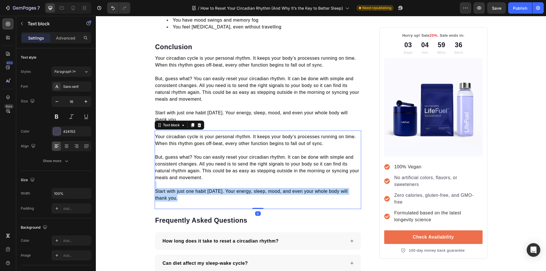
click at [178, 201] on p "Start with just one habit today. Your energy, sleep, mood, and even your whole …" at bounding box center [258, 195] width 206 height 14
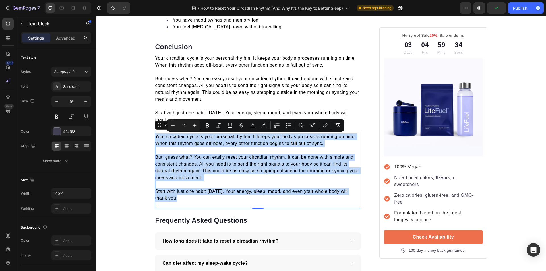
drag, startPoint x: 177, startPoint y: 200, endPoint x: 154, endPoint y: 137, distance: 67.7
click at [155, 137] on div "Your circadian cycle is your personal rhythm. It keeps your body’s processes ru…" at bounding box center [258, 167] width 207 height 69
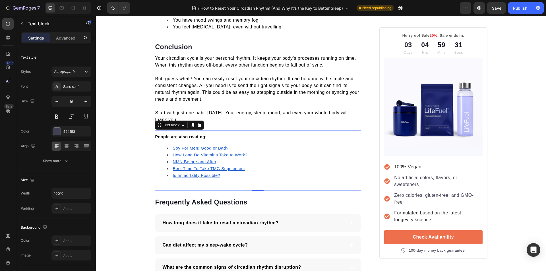
click at [187, 176] on u "Is Immortality Possible?" at bounding box center [197, 175] width 48 height 5
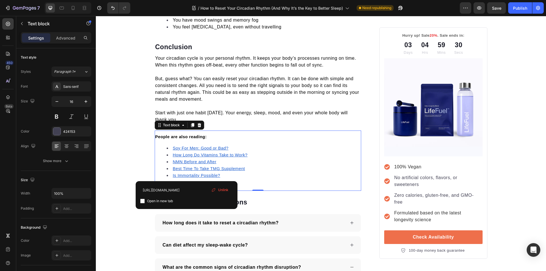
click at [143, 201] on input "checkbox" at bounding box center [142, 201] width 5 height 5
checkbox input "true"
click at [182, 170] on u "Best Time To Take TMG Supplement" at bounding box center [209, 168] width 72 height 5
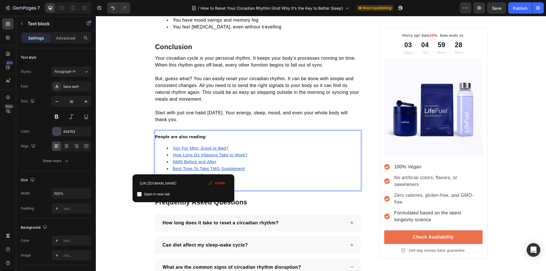
click at [140, 195] on input "checkbox" at bounding box center [139, 194] width 5 height 5
checkbox input "true"
click at [179, 161] on u "NMN Before and After" at bounding box center [195, 162] width 44 height 5
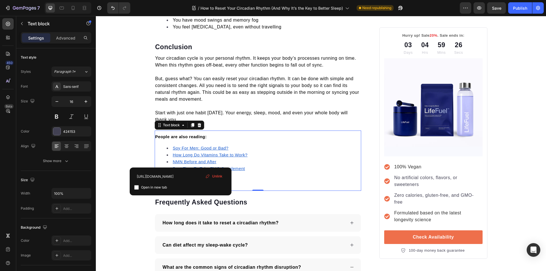
click at [133, 187] on div "https://trylifefuel.com/blogs/news/nmn-before-and-after Open in new tab Unlink" at bounding box center [181, 182] width 102 height 28
click at [136, 189] on input "checkbox" at bounding box center [136, 187] width 5 height 5
checkbox input "true"
click at [181, 156] on u "How Long Do Vitamins Take to Work?" at bounding box center [210, 155] width 75 height 5
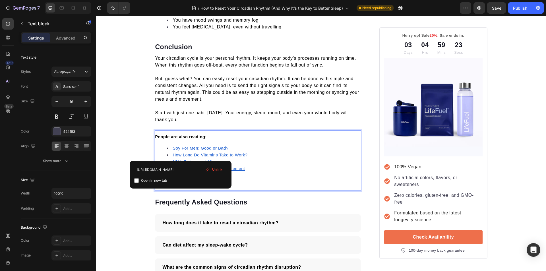
click at [137, 180] on input "checkbox" at bounding box center [136, 180] width 5 height 5
checkbox input "true"
click at [191, 149] on u "Soy For Men: Good or Bad?" at bounding box center [201, 148] width 56 height 5
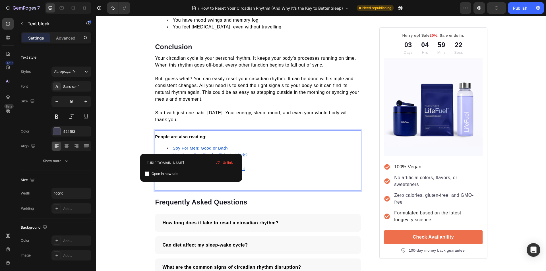
click at [147, 174] on input "checkbox" at bounding box center [147, 174] width 5 height 5
checkbox input "true"
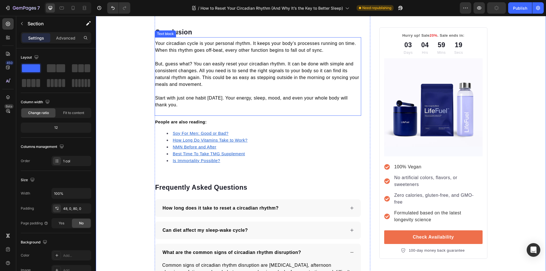
scroll to position [1637, 0]
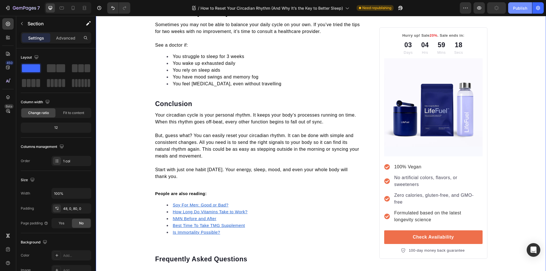
click at [511, 8] on button "Publish" at bounding box center [520, 7] width 24 height 11
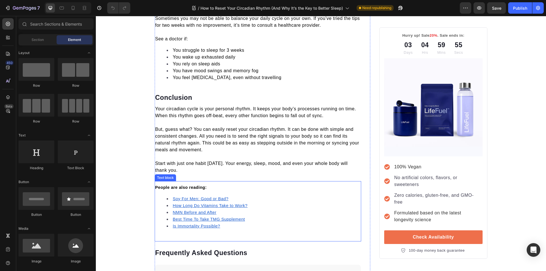
scroll to position [1640, 0]
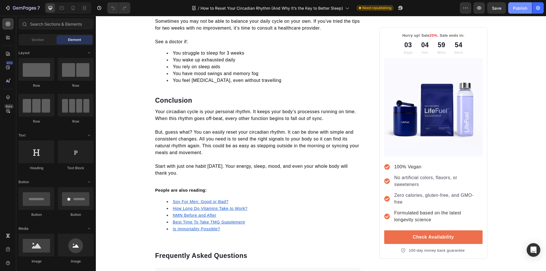
click at [521, 5] on div "Publish" at bounding box center [520, 8] width 14 height 6
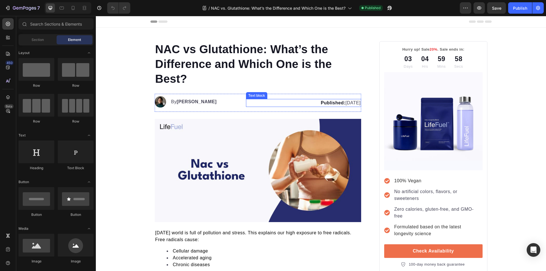
click at [342, 103] on p "Published: [DATE]" at bounding box center [304, 103] width 114 height 7
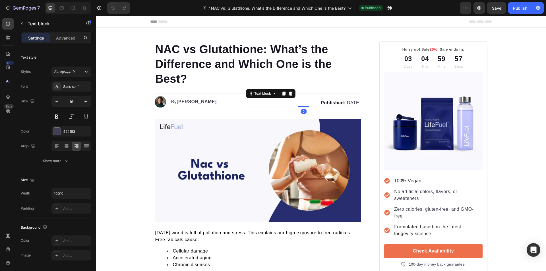
click at [343, 103] on p "Published: [DATE]" at bounding box center [304, 103] width 114 height 7
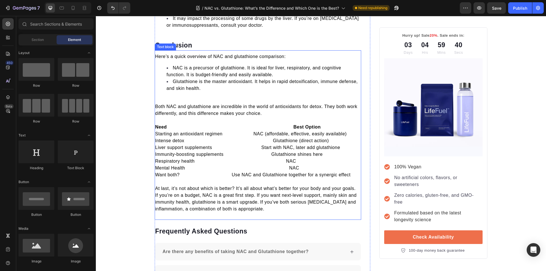
scroll to position [2104, 0]
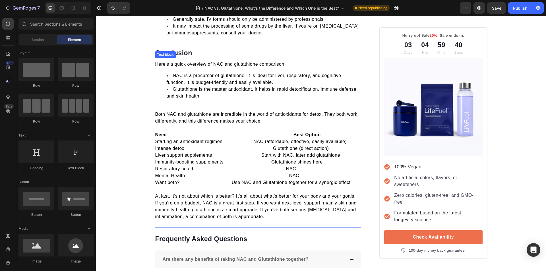
click at [230, 134] on strong "Need Best Option" at bounding box center [238, 134] width 166 height 5
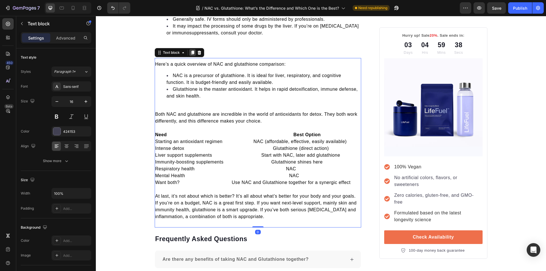
click at [191, 53] on icon at bounding box center [192, 53] width 3 height 4
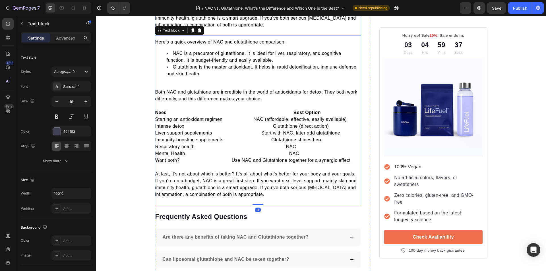
scroll to position [2325, 0]
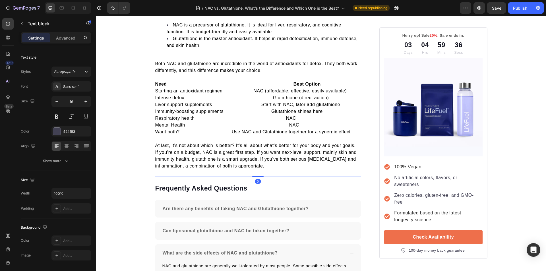
click at [273, 166] on p "If you’re on a budget, NAC is a great first step. If you want next-level suppor…" at bounding box center [258, 159] width 206 height 20
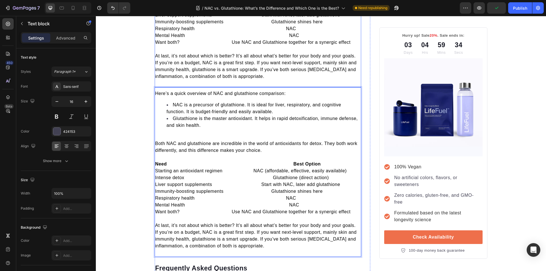
scroll to position [2239, 0]
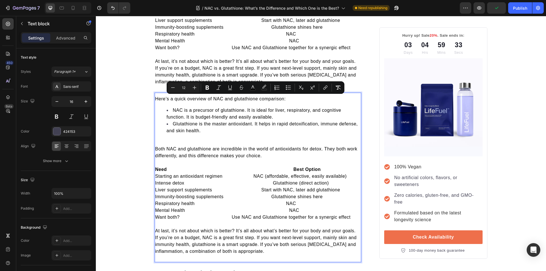
drag, startPoint x: 273, startPoint y: 166, endPoint x: 154, endPoint y: 101, distance: 135.4
click at [155, 101] on div "Here’s a quick overview of NAC and glutathione comparison: NAC is a precursor o…" at bounding box center [258, 175] width 207 height 160
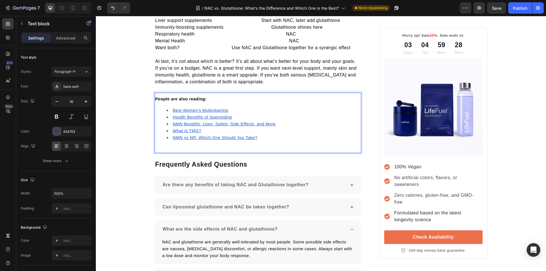
click at [191, 137] on u "NMN vs NR: Which One Should You Take?" at bounding box center [215, 137] width 85 height 5
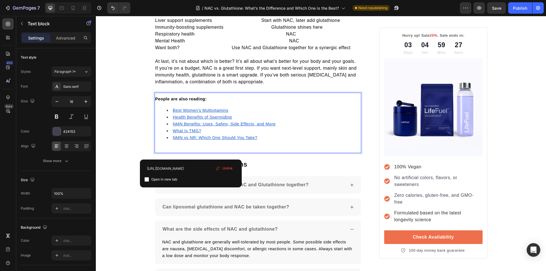
click at [146, 181] on input "checkbox" at bounding box center [147, 179] width 5 height 5
checkbox input "true"
click at [177, 132] on u "What Is TMG?" at bounding box center [187, 131] width 28 height 5
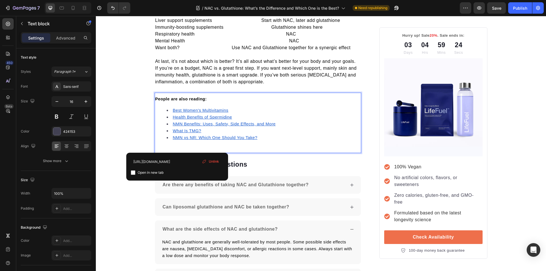
click at [134, 172] on input "checkbox" at bounding box center [133, 172] width 5 height 5
checkbox input "true"
click at [185, 124] on u "NMN Benefits: Uses, Safety, Side Effects, and More" at bounding box center [224, 124] width 103 height 5
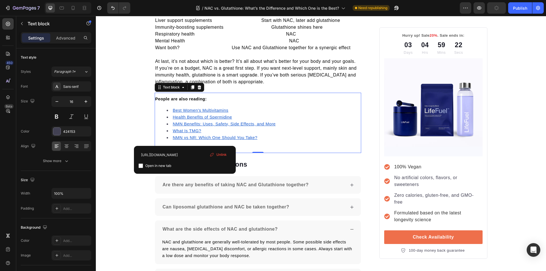
click at [142, 166] on input "checkbox" at bounding box center [141, 166] width 5 height 5
checkbox input "true"
click at [183, 116] on u "Health Benefits of Spermidine" at bounding box center [202, 117] width 59 height 5
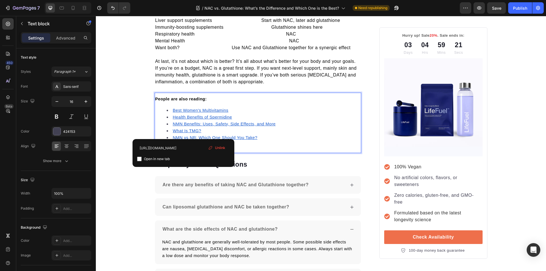
click at [136, 160] on div "https://trylifefuel.com/blogs/news/health-benefits-of-spermidine Open in new ta…" at bounding box center [184, 153] width 102 height 28
click at [139, 158] on input "checkbox" at bounding box center [139, 159] width 5 height 5
checkbox input "true"
click at [178, 110] on u "Best Women's Multivitamins" at bounding box center [201, 110] width 56 height 5
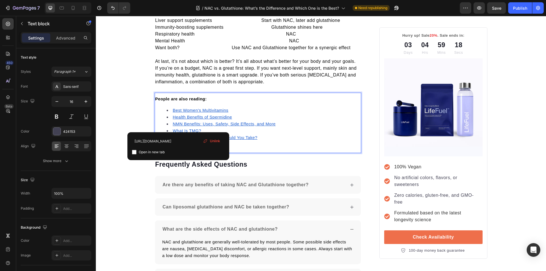
click at [133, 154] on input "checkbox" at bounding box center [134, 152] width 5 height 5
checkbox input "true"
click at [260, 78] on p "If you’re on a budget, NAC is a great first step. If you want next-level suppor…" at bounding box center [258, 75] width 206 height 20
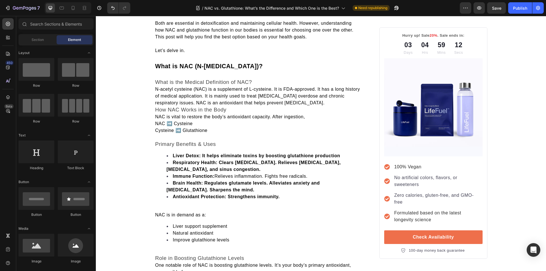
scroll to position [0, 0]
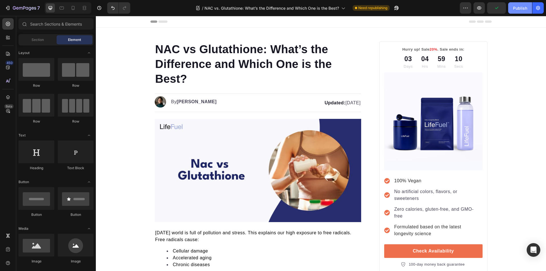
click at [511, 8] on button "Publish" at bounding box center [520, 7] width 24 height 11
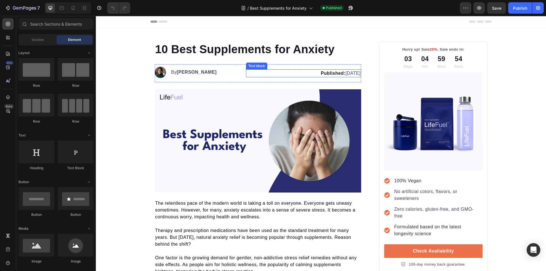
click at [337, 75] on p "Published: [DATE]" at bounding box center [304, 73] width 114 height 7
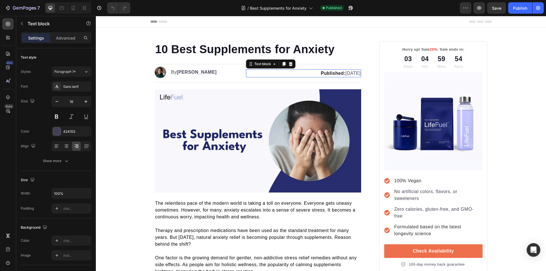
click at [337, 74] on p "Published: [DATE]" at bounding box center [304, 73] width 114 height 7
click at [321, 75] on strong "Published:" at bounding box center [333, 73] width 25 height 5
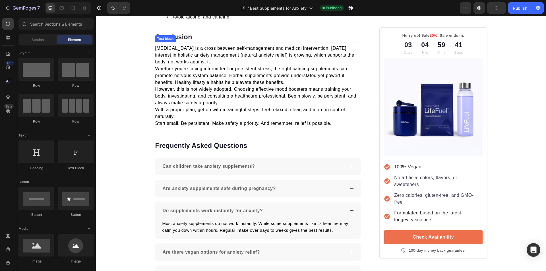
scroll to position [1939, 0]
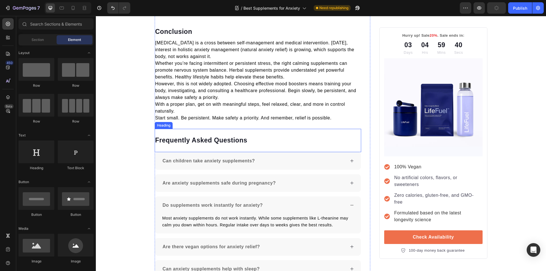
click at [205, 75] on span "Whether you’re facing intermittent or persistent stress, the right calming supp…" at bounding box center [251, 70] width 192 height 18
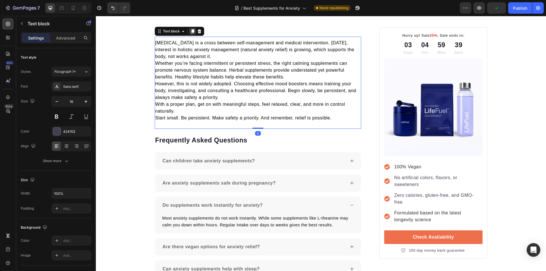
click at [191, 33] on icon at bounding box center [192, 31] width 3 height 4
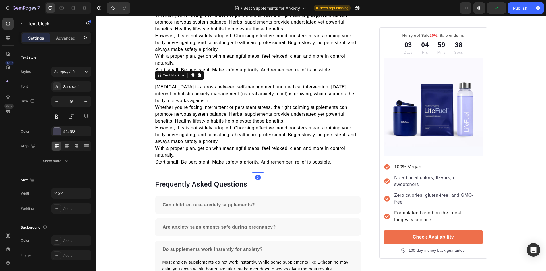
scroll to position [1995, 0]
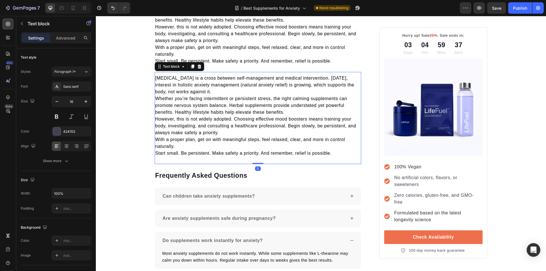
click at [333, 157] on p "Start small. Be persistent. Make safety a priority. And remember, relief is pos…" at bounding box center [258, 153] width 206 height 7
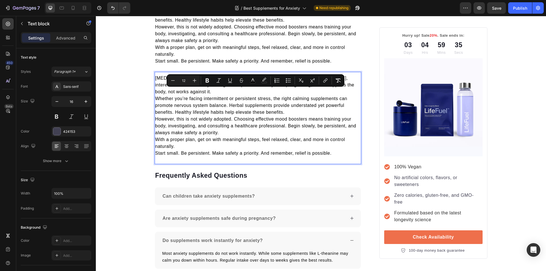
drag, startPoint x: 333, startPoint y: 169, endPoint x: 154, endPoint y: 91, distance: 195.8
click at [155, 91] on div "Stress management is a cross between self-management and medical intervention. …" at bounding box center [258, 115] width 207 height 83
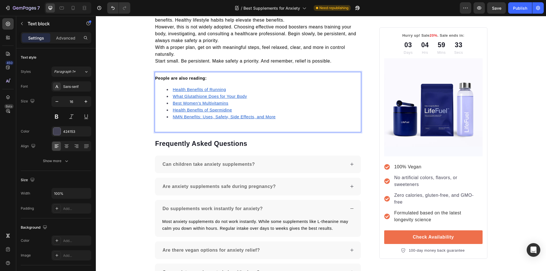
click at [203, 119] on u "NMN Benefits: Uses, Safety, Side Effects, and More" at bounding box center [224, 117] width 103 height 5
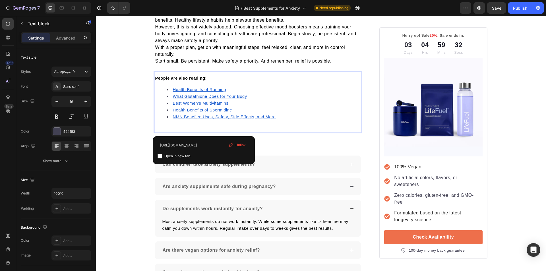
click at [158, 157] on input "checkbox" at bounding box center [160, 156] width 5 height 5
checkbox input "true"
click at [184, 112] on u "Health Benefits of Spermidine" at bounding box center [202, 110] width 59 height 5
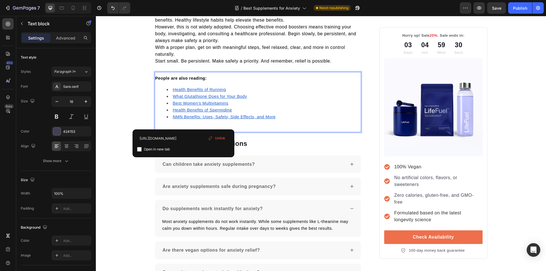
click at [141, 148] on input "checkbox" at bounding box center [139, 149] width 5 height 5
checkbox input "true"
click at [181, 106] on u "Best Women's Multivitamins" at bounding box center [201, 103] width 56 height 5
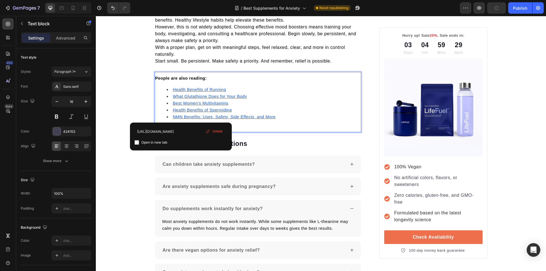
click at [137, 143] on input "checkbox" at bounding box center [137, 142] width 5 height 5
checkbox input "true"
click at [189, 99] on u "What Glutathione Does for Your Body" at bounding box center [210, 96] width 74 height 5
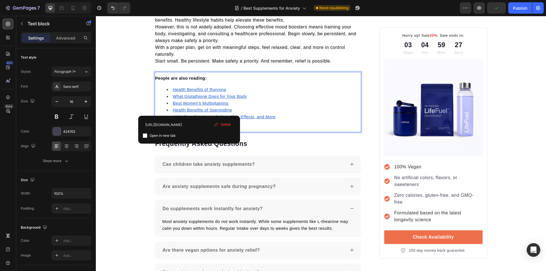
click at [145, 136] on input "checkbox" at bounding box center [145, 135] width 5 height 5
checkbox input "true"
click at [179, 92] on u "Health Benefits of Running" at bounding box center [199, 89] width 53 height 5
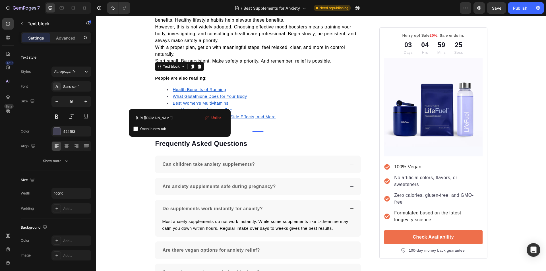
click at [133, 130] on input "checkbox" at bounding box center [135, 129] width 5 height 5
checkbox input "true"
click at [292, 63] on span "Start small. Be persistent. Make safety a priority. And remember, relief is pos…" at bounding box center [243, 61] width 176 height 5
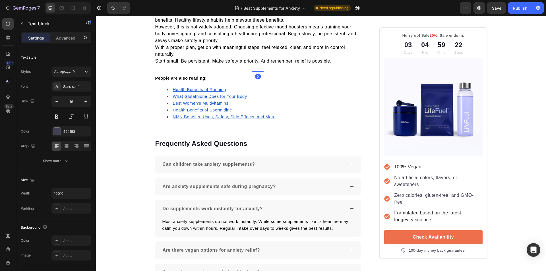
click at [515, 8] on div "7 Version history / Best Supplements for Anxiety Need republishing Preview Save…" at bounding box center [273, 8] width 546 height 16
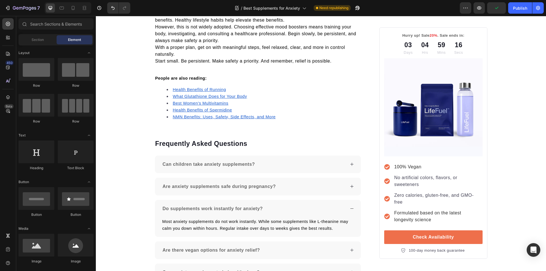
click at [521, 9] on div "7 Version history / Best Supplements for Anxiety Need republishing Preview Publ…" at bounding box center [273, 8] width 546 height 16
click at [520, 9] on div "7 Version history / Best Supplements for Anxiety Need republishing Preview Save…" at bounding box center [273, 8] width 546 height 16
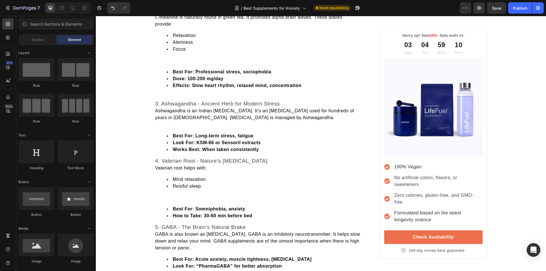
scroll to position [0, 0]
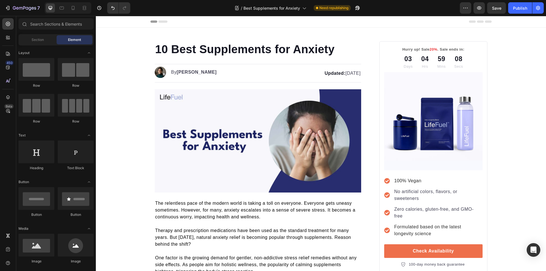
click at [519, 7] on div "7 Version history / Best Supplements for Anxiety Need republishing Preview Save…" at bounding box center [273, 8] width 546 height 16
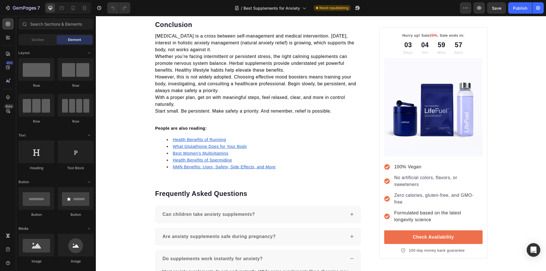
scroll to position [1951, 0]
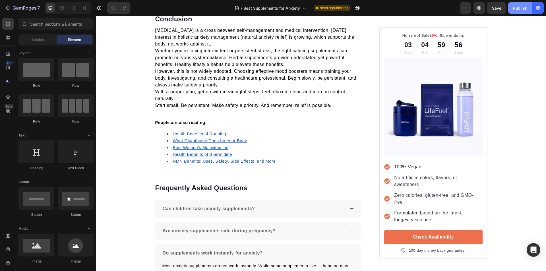
click at [524, 8] on div "Publish" at bounding box center [520, 8] width 14 height 6
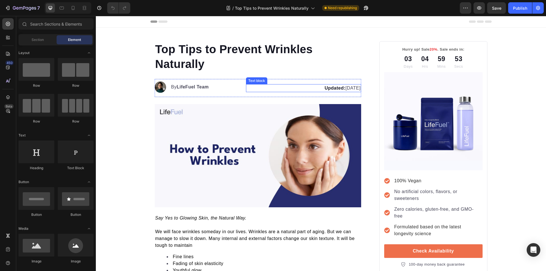
click at [344, 88] on p "Updated: [DATE]" at bounding box center [304, 88] width 114 height 7
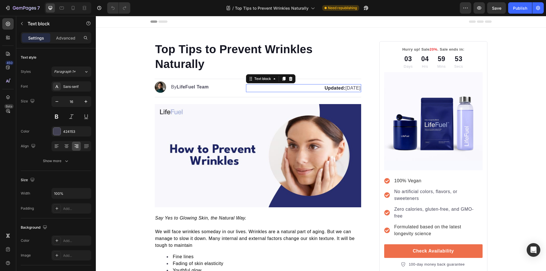
click at [344, 90] on p "Updated: [DATE]" at bounding box center [304, 88] width 114 height 7
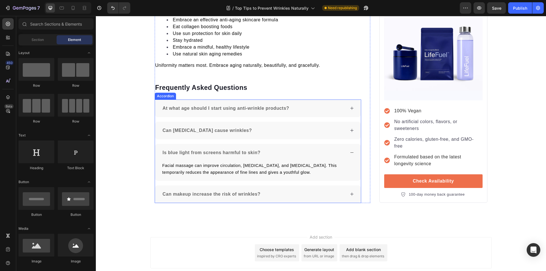
scroll to position [1442, 0]
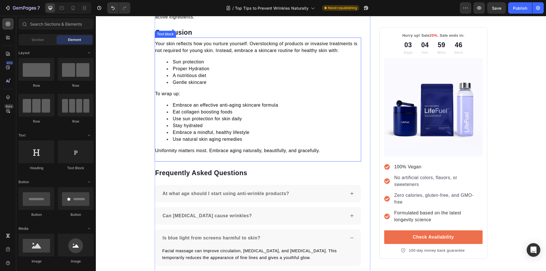
click at [251, 129] on li "Embrace a mindful, healthy lifestyle" at bounding box center [264, 132] width 194 height 7
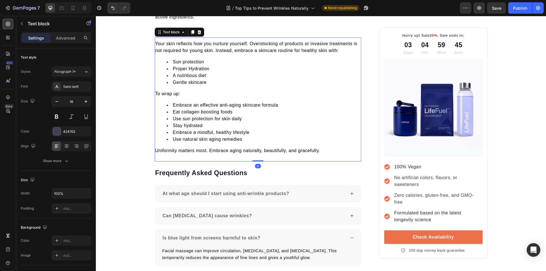
click at [191, 34] on icon at bounding box center [192, 32] width 5 height 5
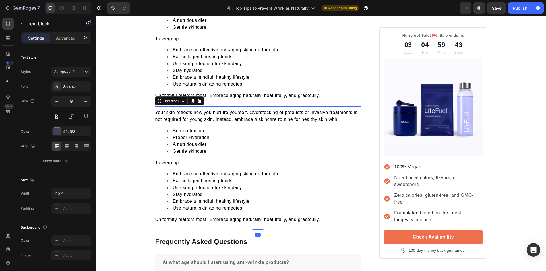
scroll to position [1498, 0]
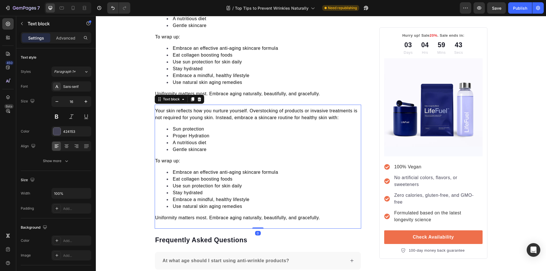
click at [326, 218] on p "Uniformity matters most. Embrace aging naturally, beautifully, and gracefully." at bounding box center [258, 217] width 206 height 7
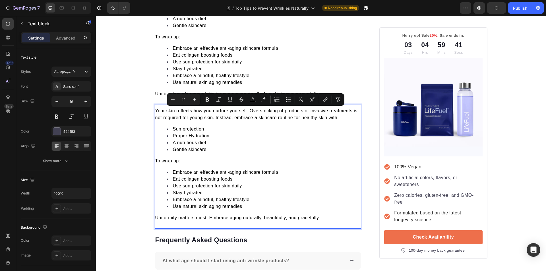
drag, startPoint x: 326, startPoint y: 218, endPoint x: 154, endPoint y: 112, distance: 202.3
click at [155, 112] on div "Your skin reflects how you nurture yourself. Overstocking of products or invasi…" at bounding box center [258, 164] width 207 height 115
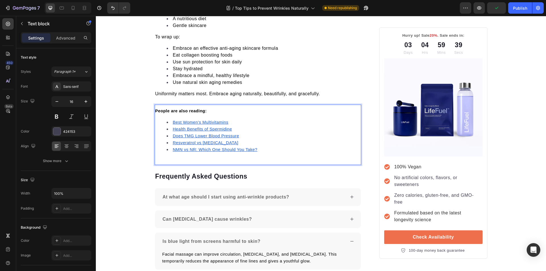
click at [187, 152] on u "NMN vs NR: Which One Should You Take?" at bounding box center [215, 149] width 85 height 5
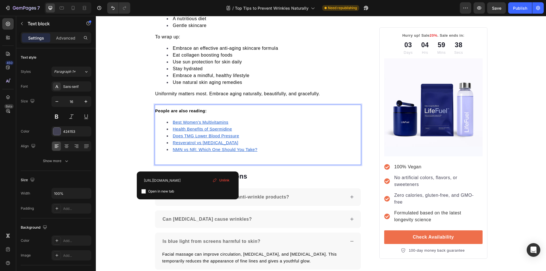
click at [144, 191] on input "checkbox" at bounding box center [143, 191] width 5 height 5
checkbox input "true"
click at [180, 141] on u "Resveratrol vs Retinol" at bounding box center [206, 143] width 66 height 5
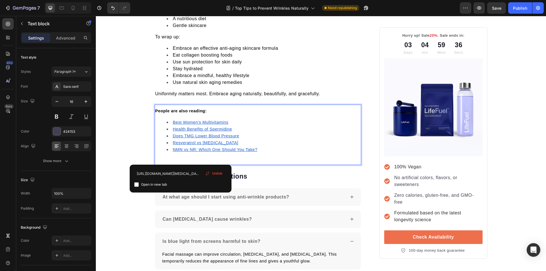
click at [136, 186] on input "checkbox" at bounding box center [136, 184] width 5 height 5
checkbox input "true"
click at [178, 136] on u "Does TMG Lower Blood Pressure" at bounding box center [206, 136] width 66 height 5
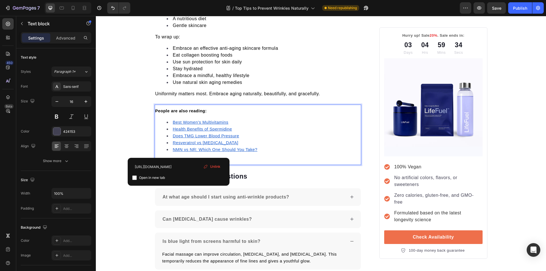
click at [137, 179] on input "checkbox" at bounding box center [134, 178] width 5 height 5
checkbox input "true"
click at [180, 130] on u "Health Benefits of Spermidine" at bounding box center [202, 129] width 59 height 5
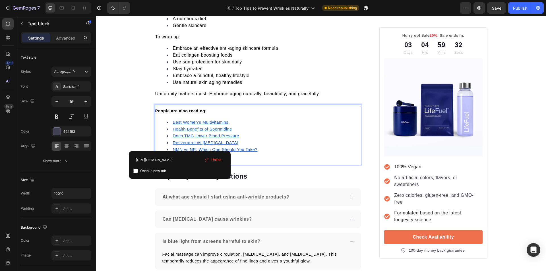
click at [135, 171] on input "checkbox" at bounding box center [135, 171] width 5 height 5
checkbox input "true"
click at [179, 121] on u "Best Women's Multivitamins" at bounding box center [201, 122] width 56 height 5
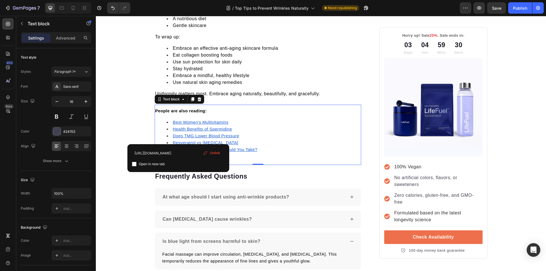
click at [135, 165] on input "checkbox" at bounding box center [134, 164] width 5 height 5
checkbox input "true"
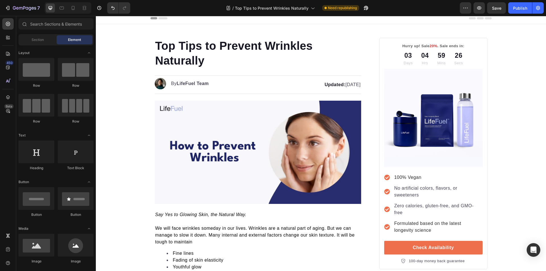
scroll to position [0, 0]
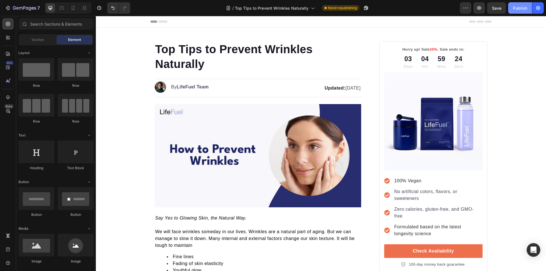
click at [515, 8] on div "Publish" at bounding box center [520, 8] width 14 height 6
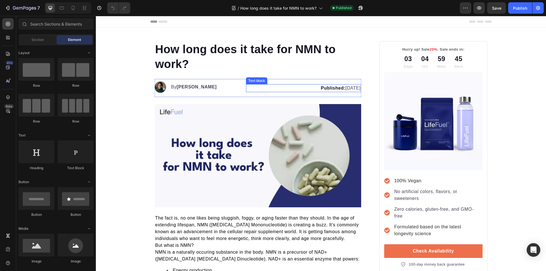
drag, startPoint x: 340, startPoint y: 88, endPoint x: 344, endPoint y: 88, distance: 3.4
click at [341, 88] on p "Published: June 28, 2025" at bounding box center [304, 88] width 114 height 7
click at [344, 88] on p "Published: June 28, 2025" at bounding box center [304, 88] width 114 height 7
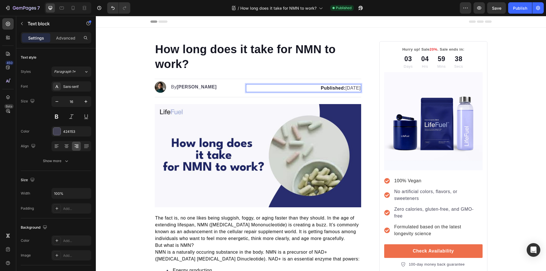
click at [321, 89] on strong "Published:" at bounding box center [333, 88] width 25 height 5
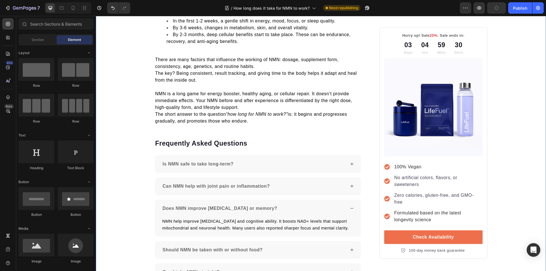
scroll to position [1506, 0]
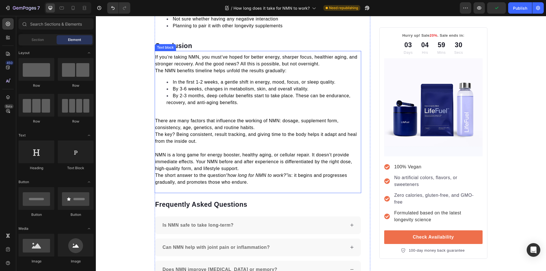
drag, startPoint x: 255, startPoint y: 134, endPoint x: 190, endPoint y: 64, distance: 95.6
click at [254, 130] on span "There are many factors that influence the working of NMN: dosage, supplement fo…" at bounding box center [246, 124] width 183 height 12
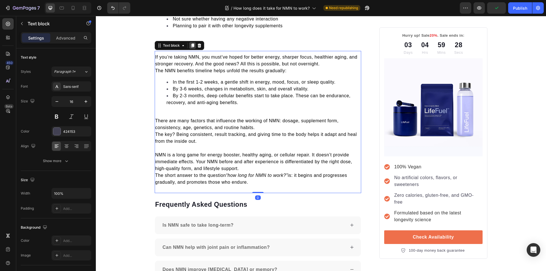
click at [192, 48] on icon at bounding box center [192, 45] width 5 height 5
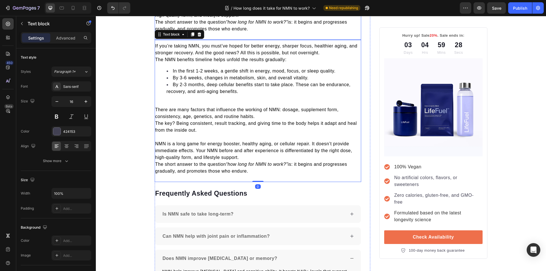
scroll to position [1677, 0]
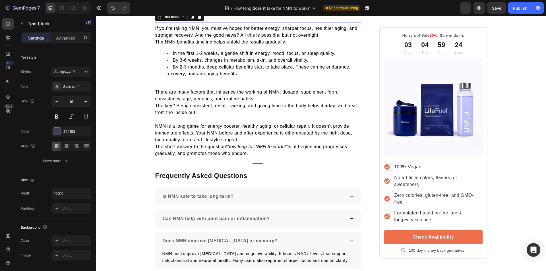
click at [257, 157] on p "The short answer to the question “how long for NMN to work?” is: it begins and …" at bounding box center [258, 150] width 206 height 14
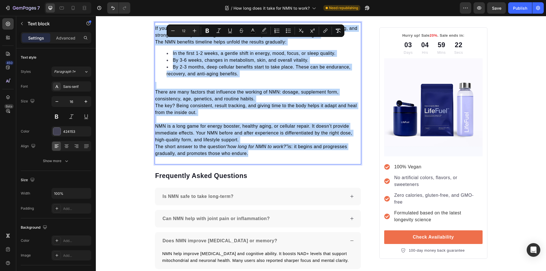
drag, startPoint x: 245, startPoint y: 167, endPoint x: 153, endPoint y: 42, distance: 155.5
click at [155, 42] on div "If you’re taking NMN, you must’ve hoped for better energy, sharper focus, healt…" at bounding box center [258, 90] width 207 height 133
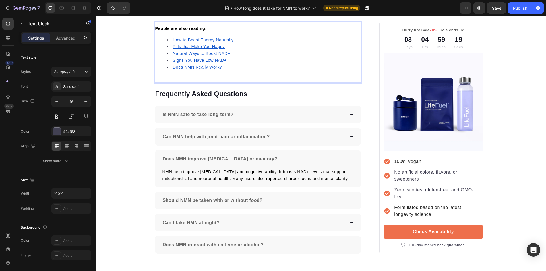
click at [186, 69] on u "Does NMN Really Work?" at bounding box center [197, 67] width 49 height 5
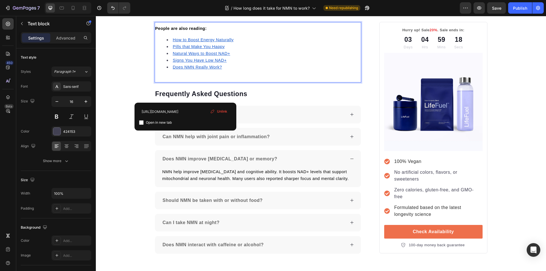
click at [142, 122] on input "checkbox" at bounding box center [141, 122] width 5 height 5
checkbox input "true"
click at [180, 63] on u "Signs You Have Low NAD+" at bounding box center [200, 60] width 54 height 5
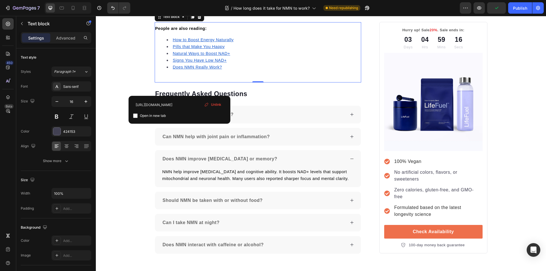
click at [137, 114] on input "checkbox" at bounding box center [135, 115] width 5 height 5
checkbox input "true"
click at [180, 56] on u "Natural Ways to Boost NAD+" at bounding box center [201, 53] width 57 height 5
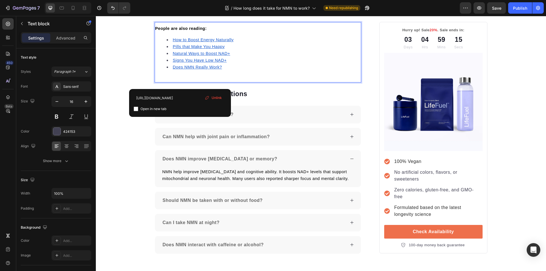
click at [134, 109] on input "checkbox" at bounding box center [136, 109] width 5 height 5
checkbox input "true"
click at [178, 49] on u "Pills that Make You Happy" at bounding box center [199, 46] width 52 height 5
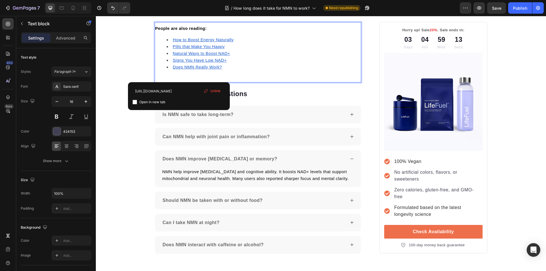
click at [134, 102] on input "checkbox" at bounding box center [135, 102] width 5 height 5
checkbox input "true"
click at [185, 43] on li "How to Boost Energy Naturally" at bounding box center [264, 39] width 194 height 7
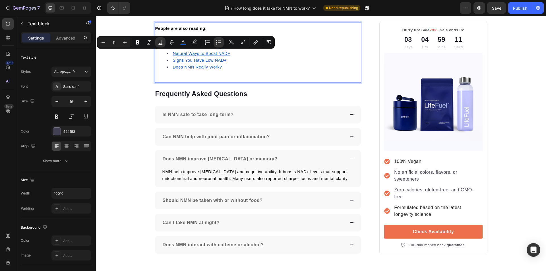
click at [187, 42] on u "How to Boost Energy Naturally" at bounding box center [203, 40] width 61 height 5
click at [191, 42] on u "How to Boost Energy Naturally" at bounding box center [203, 40] width 61 height 5
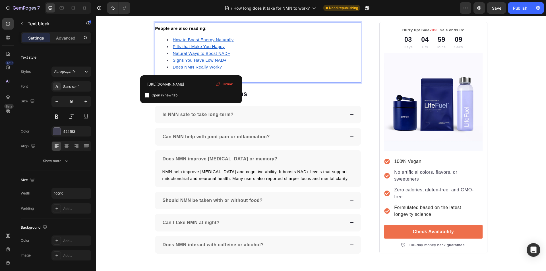
click at [147, 93] on input "checkbox" at bounding box center [147, 95] width 5 height 5
checkbox input "true"
click at [263, 15] on p "The short answer to the question “how long for NMN to work?” is: it begins and …" at bounding box center [258, 8] width 206 height 14
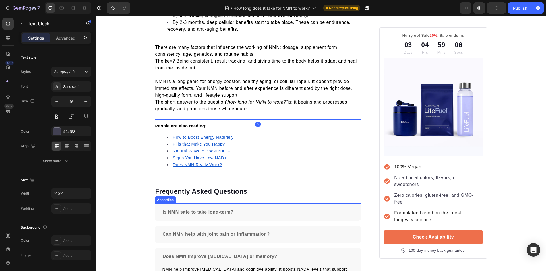
scroll to position [1535, 0]
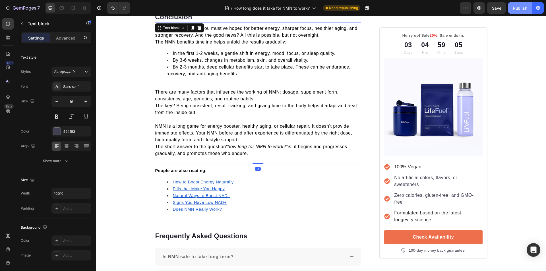
click at [519, 2] on button "Publish" at bounding box center [520, 7] width 24 height 11
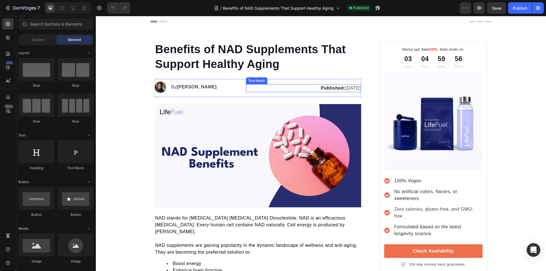
click at [343, 89] on p "Published: [DATE]" at bounding box center [304, 88] width 114 height 7
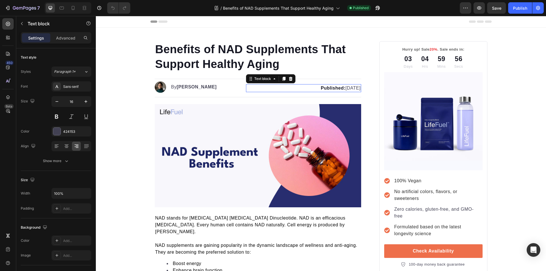
click at [344, 88] on p "Published: [DATE]" at bounding box center [304, 88] width 114 height 7
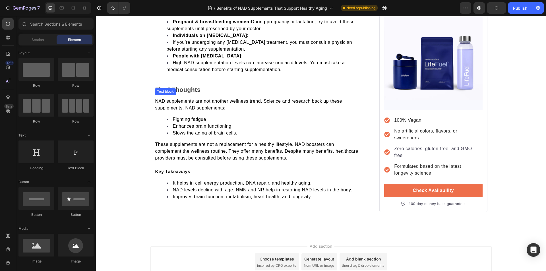
scroll to position [2138, 0]
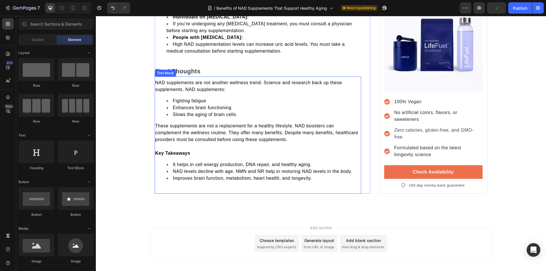
click at [268, 123] on span "These supplements are not a replacement for a healthy lifestyle. NAD boosters c…" at bounding box center [256, 132] width 203 height 18
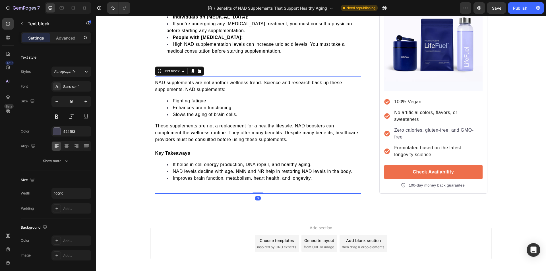
click at [192, 69] on icon at bounding box center [192, 71] width 5 height 5
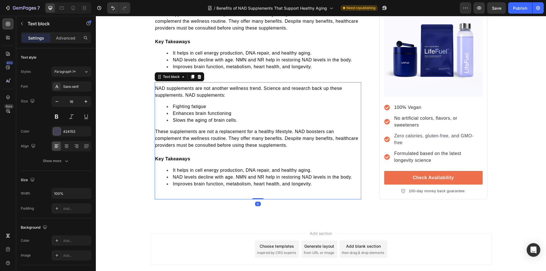
scroll to position [2255, 0]
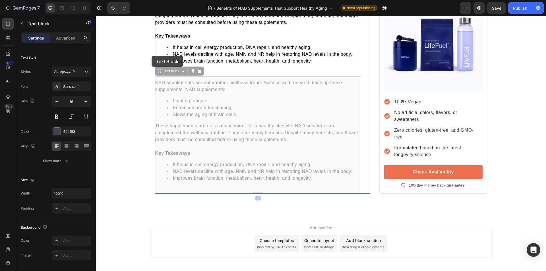
drag, startPoint x: 316, startPoint y: 149, endPoint x: 151, endPoint y: 55, distance: 189.2
click at [311, 70] on div "NAD supplements are not another wellness trend. Science and research back up th…" at bounding box center [258, 16] width 207 height 108
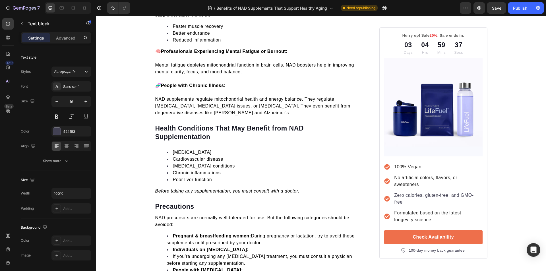
scroll to position [2467, 0]
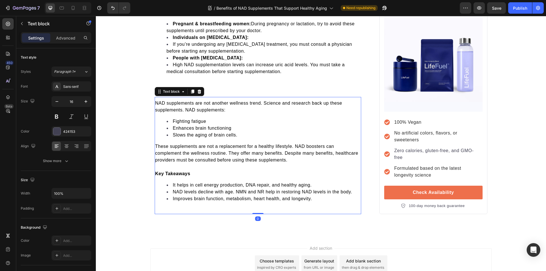
click at [313, 195] on li "Improves brain function, metabolism, heart health, and longevity." at bounding box center [264, 198] width 194 height 7
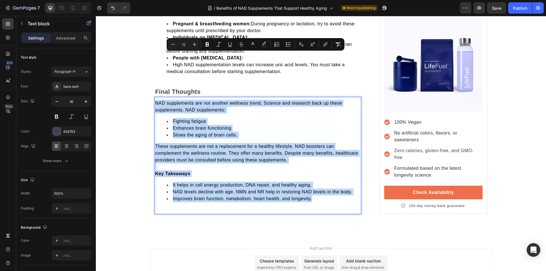
drag, startPoint x: 313, startPoint y: 152, endPoint x: 154, endPoint y: 56, distance: 186.4
click at [155, 99] on div "NAD supplements are not another wellness trend. Science and research back up th…" at bounding box center [258, 153] width 207 height 108
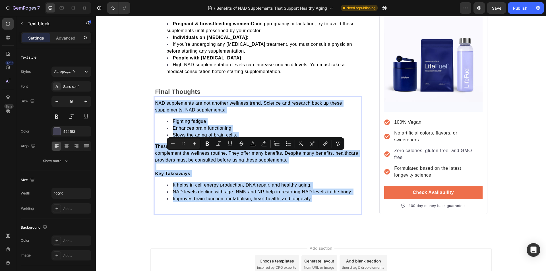
scroll to position [2354, 0]
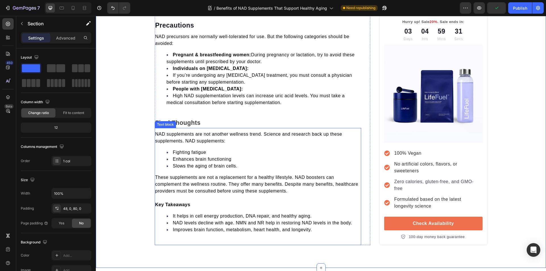
scroll to position [2467, 0]
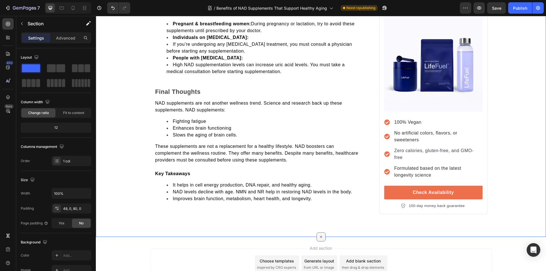
click at [319, 235] on icon at bounding box center [321, 237] width 5 height 5
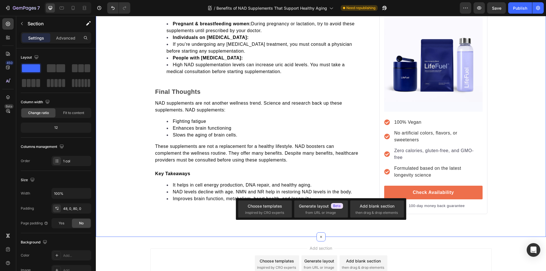
click at [263, 166] on div "NAD supplements are not another wellness trend. Science and research back up th…" at bounding box center [258, 155] width 207 height 117
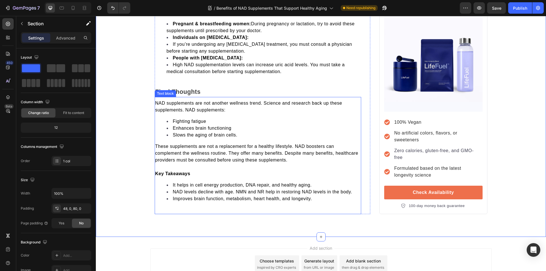
click at [205, 99] on div "NAD supplements are not another wellness trend. Science and research back up th…" at bounding box center [258, 153] width 207 height 108
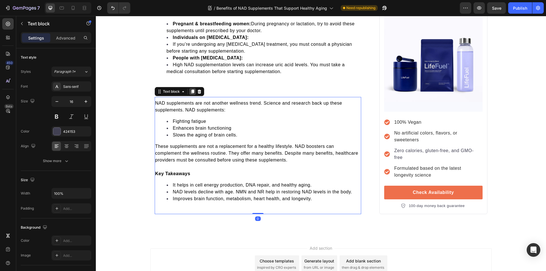
click at [192, 90] on icon at bounding box center [192, 92] width 3 height 4
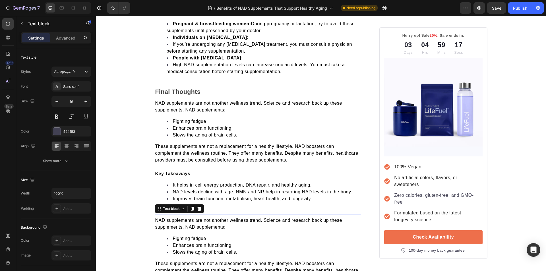
scroll to position [2524, 0]
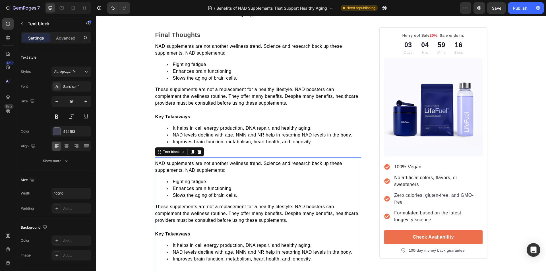
click at [313, 256] on li "Improves brain function, metabolism, heart health, and longevity." at bounding box center [264, 259] width 194 height 7
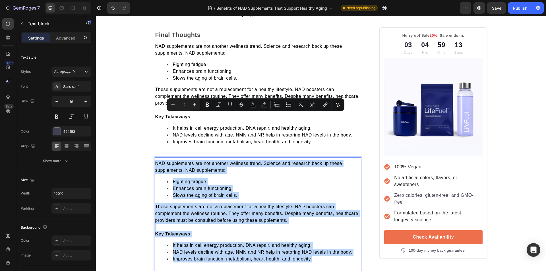
drag, startPoint x: 313, startPoint y: 210, endPoint x: 154, endPoint y: 115, distance: 185.2
click at [155, 160] on div "NAD supplements are not another wellness trend. Science and research back up th…" at bounding box center [258, 214] width 207 height 108
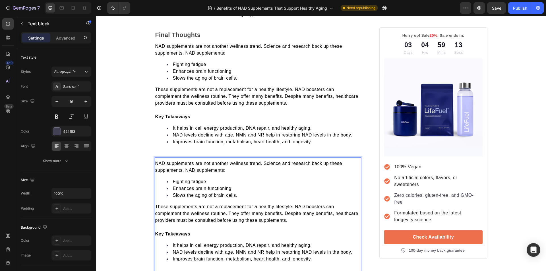
scroll to position [2484, 0]
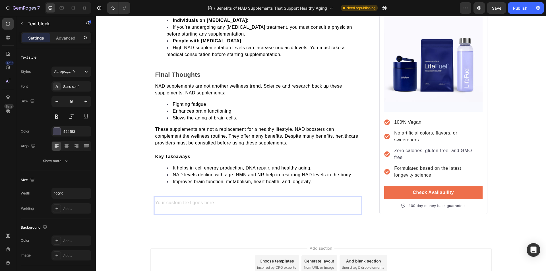
click at [176, 200] on p "Rich Text Editor. Editing area: main" at bounding box center [258, 203] width 206 height 7
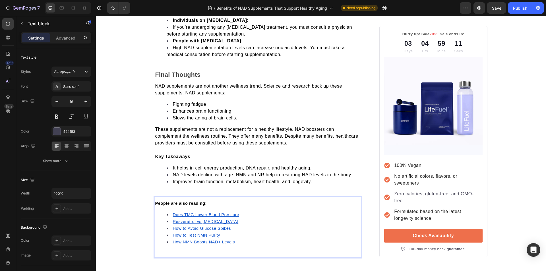
scroll to position [2524, 0]
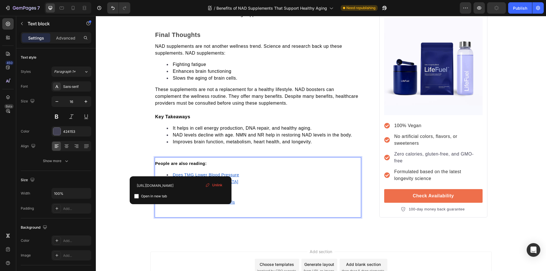
click at [181, 200] on u "How NMN Boosts NAD+ Levels" at bounding box center [204, 202] width 62 height 5
click at [136, 197] on input "checkbox" at bounding box center [136, 196] width 5 height 5
checkbox input "true"
click at [179, 193] on u "How to Test NMN Purity" at bounding box center [196, 195] width 47 height 5
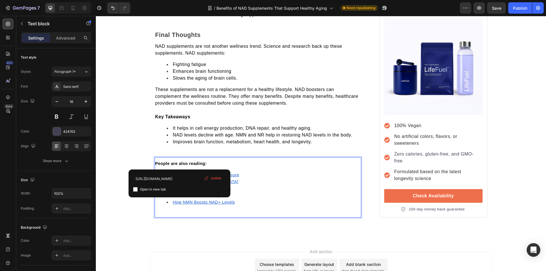
click at [135, 189] on input "checkbox" at bounding box center [135, 189] width 5 height 5
checkbox input "true"
click at [175, 186] on u "How to Avoid Glucose Spikes" at bounding box center [202, 188] width 58 height 5
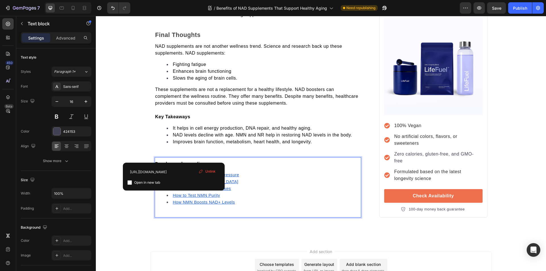
click at [129, 182] on input "checkbox" at bounding box center [129, 182] width 5 height 5
checkbox input "true"
click at [188, 179] on u "Resveratrol vs Retinol" at bounding box center [206, 181] width 66 height 5
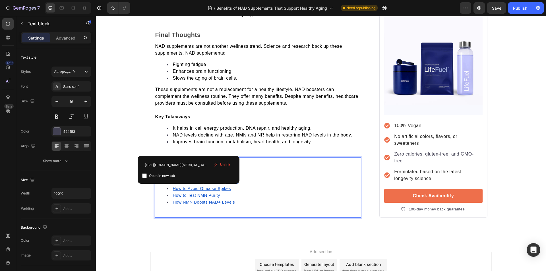
click at [144, 177] on input "checkbox" at bounding box center [144, 176] width 5 height 5
checkbox input "true"
click at [175, 173] on u "Does TMG Lower Blood Pressure" at bounding box center [206, 175] width 66 height 5
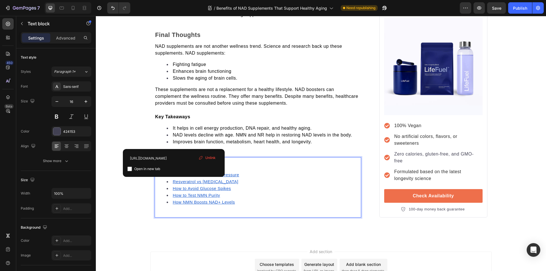
click at [129, 170] on input "checkbox" at bounding box center [129, 169] width 5 height 5
checkbox input "true"
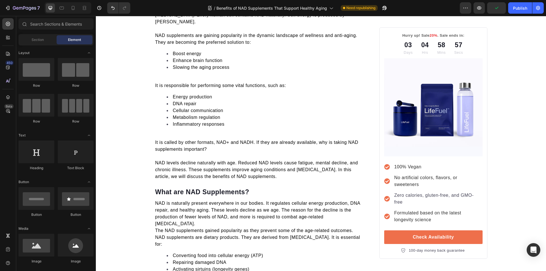
scroll to position [0, 0]
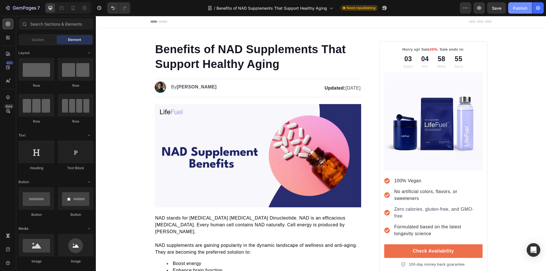
click at [514, 8] on div "Publish" at bounding box center [520, 8] width 14 height 6
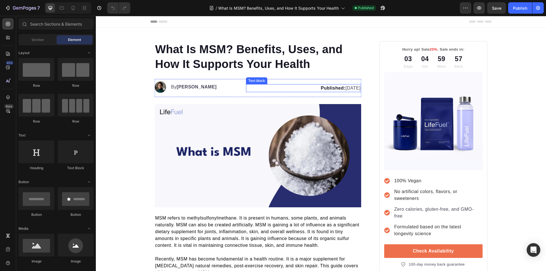
click at [346, 89] on p "Published: [DATE]" at bounding box center [304, 88] width 114 height 7
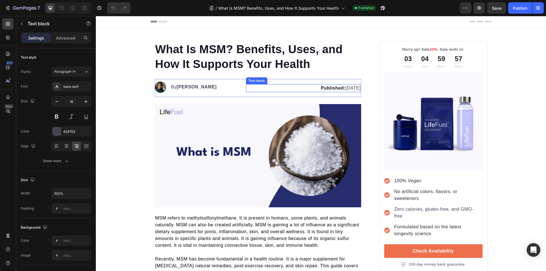
click at [344, 89] on p "Published: [DATE]" at bounding box center [304, 88] width 114 height 7
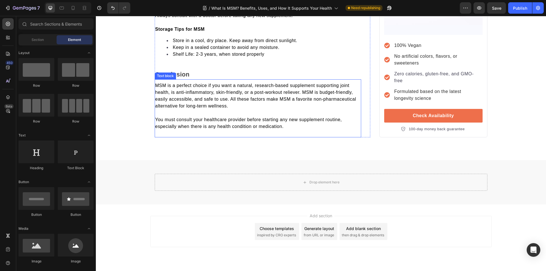
scroll to position [1609, 0]
click at [214, 108] on span "MSM is a perfect choice if you want a natural, research-based supplement suppor…" at bounding box center [255, 94] width 201 height 25
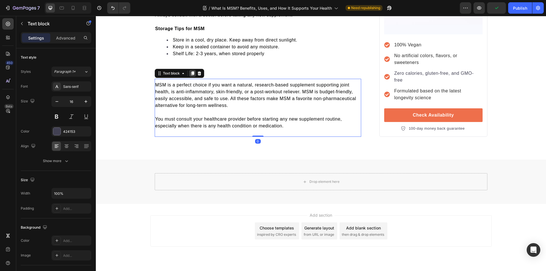
click at [190, 76] on icon at bounding box center [192, 73] width 5 height 5
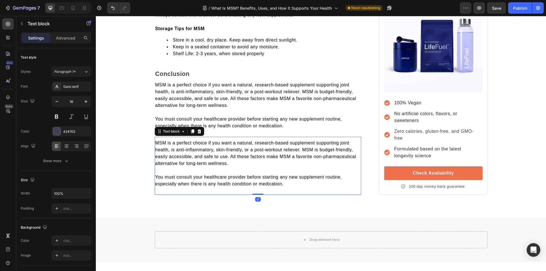
click at [288, 187] on p "You must consult your healthcare provider before starting any new supplement ro…" at bounding box center [258, 181] width 206 height 14
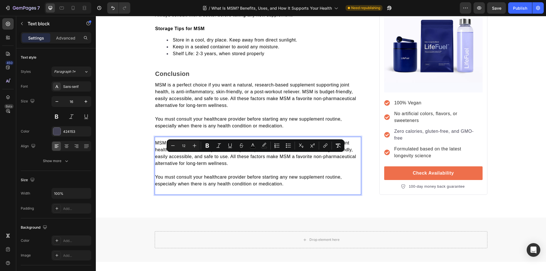
drag, startPoint x: 288, startPoint y: 201, endPoint x: 153, endPoint y: 158, distance: 141.5
click at [155, 158] on div "MSM is a perfect choice if you want a natural, research-based supplement suppor…" at bounding box center [258, 163] width 207 height 49
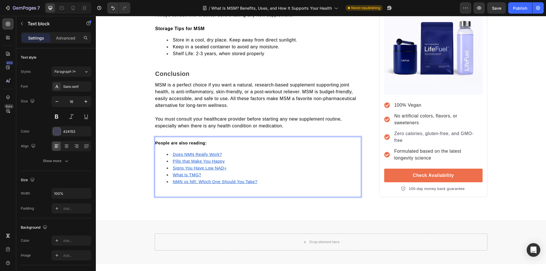
click at [181, 184] on u "NMN vs NR: Which One Should You Take?" at bounding box center [215, 181] width 85 height 5
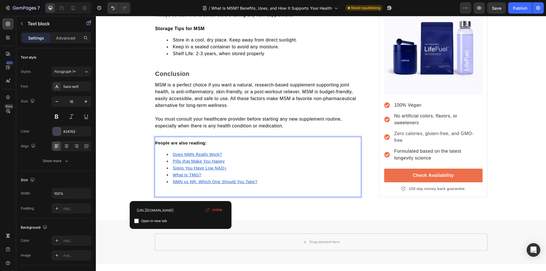
click at [137, 221] on input "checkbox" at bounding box center [136, 221] width 5 height 5
checkbox input "true"
click at [180, 177] on u "What Is TMG?" at bounding box center [187, 175] width 28 height 5
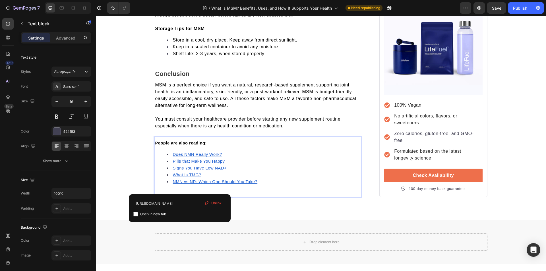
click at [138, 214] on label "Open in new tab" at bounding box center [152, 214] width 28 height 7
checkbox input "true"
click at [183, 170] on u "Signs You Have Low NAD+" at bounding box center [200, 168] width 54 height 5
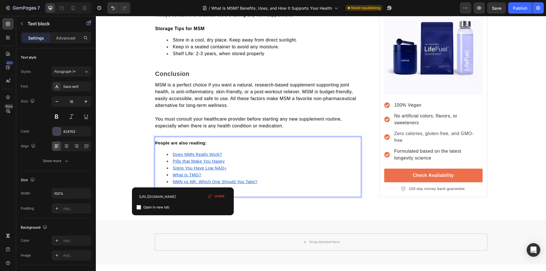
click at [139, 207] on input "checkbox" at bounding box center [139, 207] width 5 height 5
checkbox input "true"
click at [185, 164] on u "Pills that Make You Happy" at bounding box center [199, 161] width 52 height 5
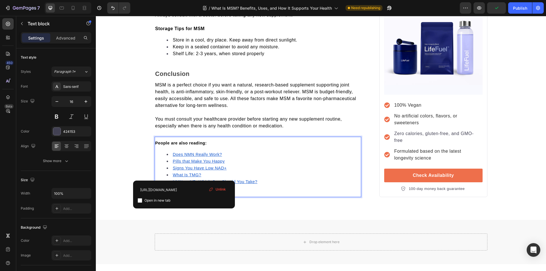
click at [139, 202] on input "checkbox" at bounding box center [140, 200] width 5 height 5
checkbox input "true"
click at [180, 157] on u "Does NMN Really Work?" at bounding box center [197, 154] width 49 height 5
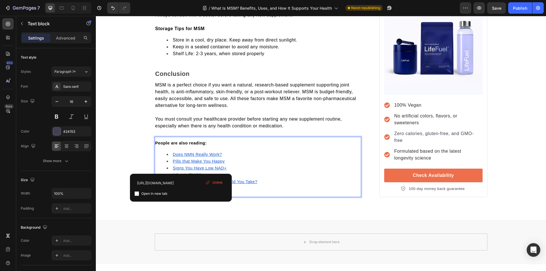
click at [139, 193] on input "checkbox" at bounding box center [137, 193] width 5 height 5
checkbox input "true"
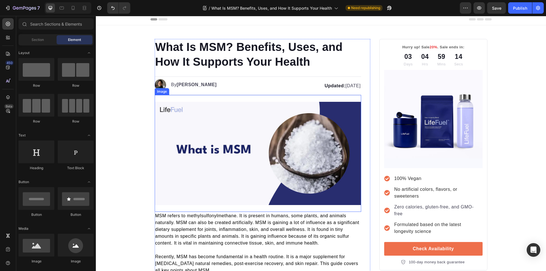
scroll to position [0, 0]
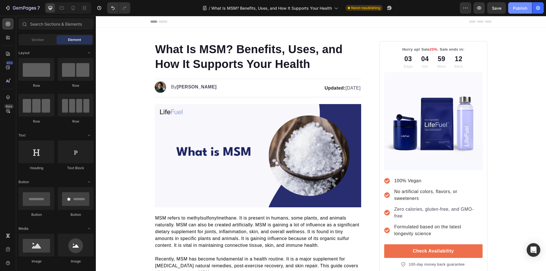
click at [525, 8] on div "Publish" at bounding box center [520, 8] width 14 height 6
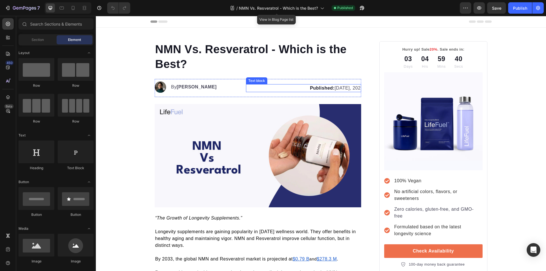
click at [348, 88] on p "Published: [DATE], 202" at bounding box center [304, 88] width 114 height 7
click at [346, 89] on p "Published: [DATE], 202" at bounding box center [304, 88] width 114 height 7
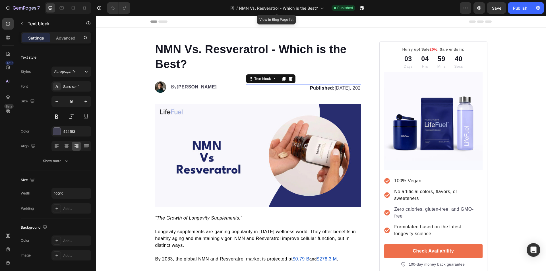
click at [346, 89] on p "Published: [DATE], 202" at bounding box center [304, 88] width 114 height 7
click at [354, 89] on p "Published: [DATE], 202" at bounding box center [304, 88] width 114 height 7
click at [96, 16] on icon "Please click to verify you’re human" at bounding box center [96, 16] width 0 height 0
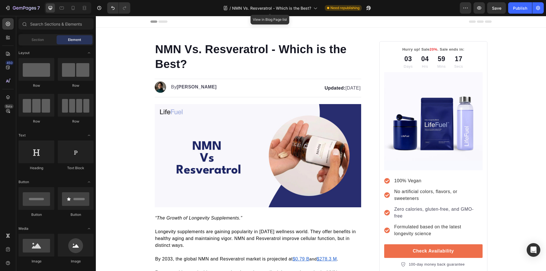
scroll to position [1323, 0]
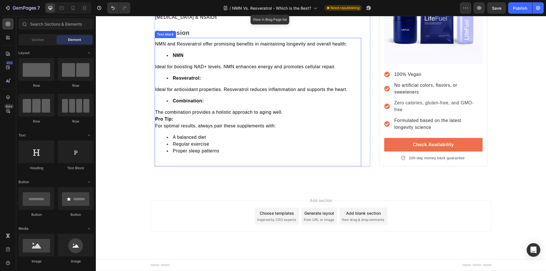
click at [226, 82] on div "NMN and Resveratrol offer promising benefits in maintaining longevity and overa…" at bounding box center [258, 99] width 207 height 119
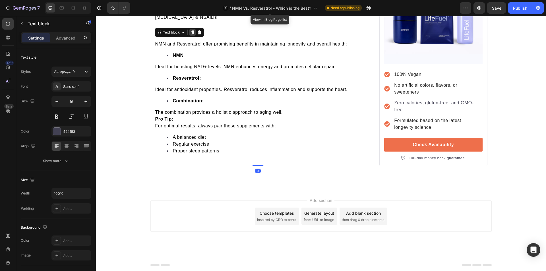
click at [191, 33] on icon at bounding box center [192, 33] width 3 height 4
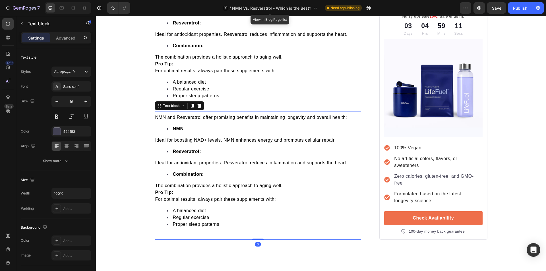
scroll to position [1380, 0]
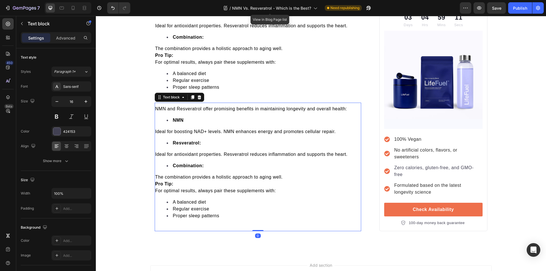
click at [224, 219] on li "Proper sleep patterns" at bounding box center [264, 215] width 194 height 7
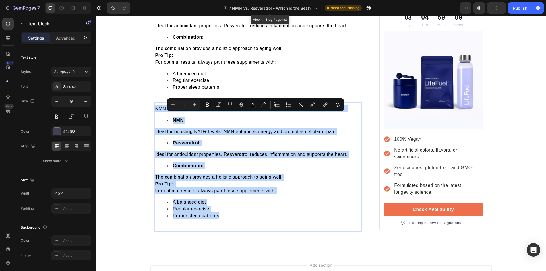
drag, startPoint x: 224, startPoint y: 224, endPoint x: 154, endPoint y: 117, distance: 127.3
click at [155, 116] on div "NMN and Resveratrol offer promising benefits in maintaining longevity and overa…" at bounding box center [258, 164] width 207 height 119
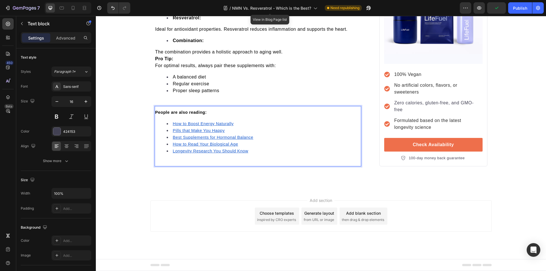
click at [192, 153] on u "Longevity Research You Should Know" at bounding box center [211, 151] width 76 height 5
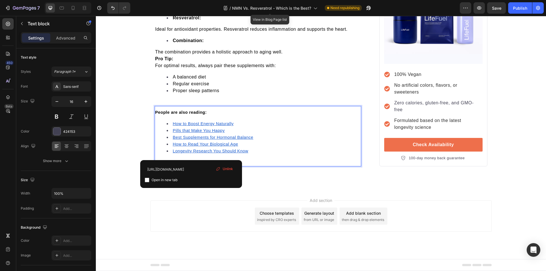
click at [147, 181] on input "checkbox" at bounding box center [147, 180] width 5 height 5
checkbox input "true"
click at [182, 146] on u "How to Read Your Biological Age" at bounding box center [205, 144] width 65 height 5
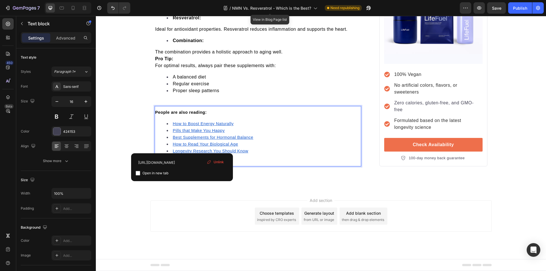
click at [139, 173] on input "checkbox" at bounding box center [138, 173] width 5 height 5
checkbox input "true"
click at [184, 140] on u "Best Supplements for Hormonal Balance" at bounding box center [213, 137] width 80 height 5
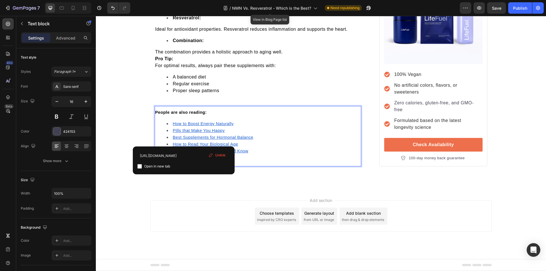
click at [140, 165] on input "checkbox" at bounding box center [139, 166] width 5 height 5
checkbox input "true"
click at [187, 133] on u "Pills that Make You Happy" at bounding box center [199, 130] width 52 height 5
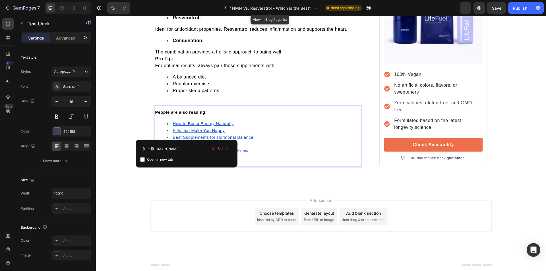
click at [144, 160] on input "checkbox" at bounding box center [142, 159] width 5 height 5
checkbox input "true"
click at [184, 126] on u "How to Boost Energy Naturally" at bounding box center [203, 123] width 61 height 5
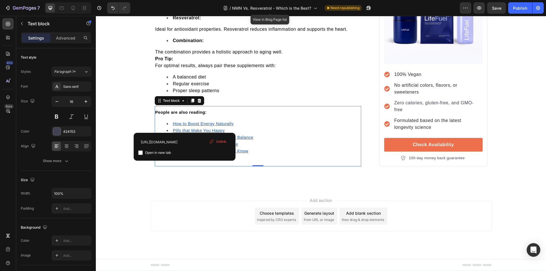
click at [140, 152] on input "checkbox" at bounding box center [140, 152] width 5 height 5
checkbox input "true"
click at [231, 94] on li "Proper sleep patterns" at bounding box center [264, 90] width 194 height 7
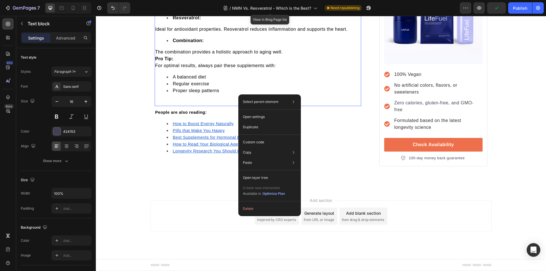
click at [227, 93] on li "Proper sleep patterns" at bounding box center [264, 90] width 194 height 7
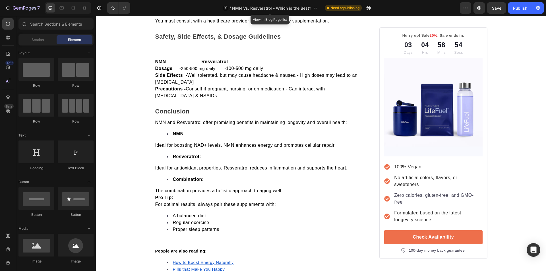
scroll to position [0, 0]
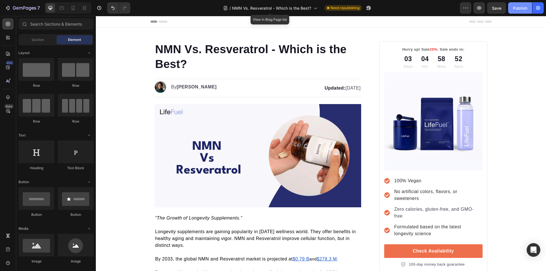
click at [518, 7] on div "Publish" at bounding box center [520, 8] width 14 height 6
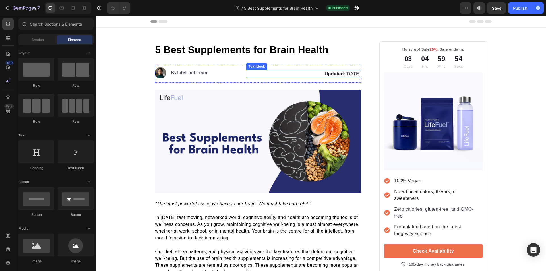
click at [344, 74] on p "Updated: [DATE]" at bounding box center [304, 74] width 114 height 7
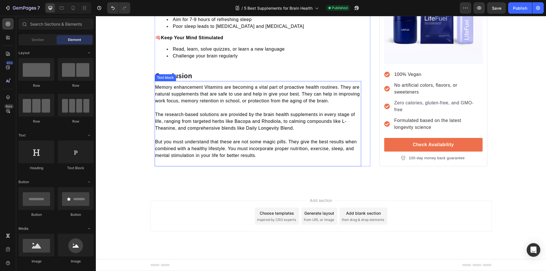
click at [213, 120] on span "The research-based solutions are provided by the brain health supplements in ev…" at bounding box center [255, 121] width 200 height 18
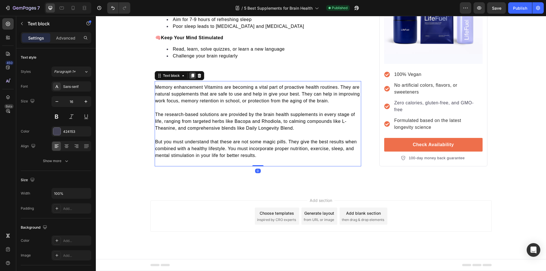
click at [192, 77] on icon at bounding box center [192, 75] width 5 height 5
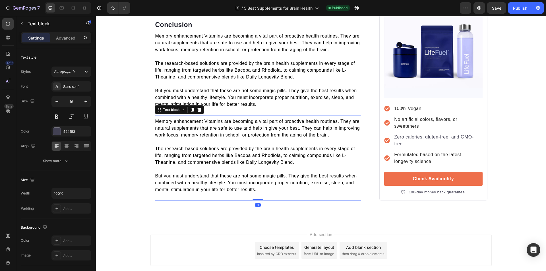
scroll to position [1997, 0]
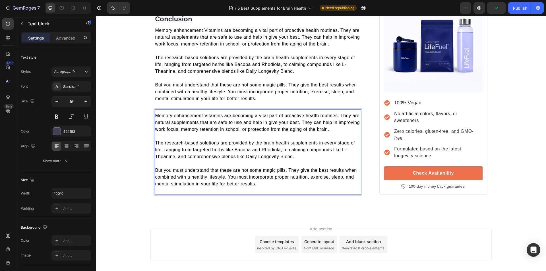
click at [257, 184] on p "But you must understand that these are not some magic pills. They give the best…" at bounding box center [258, 177] width 206 height 20
drag, startPoint x: 257, startPoint y: 185, endPoint x: 153, endPoint y: 119, distance: 122.7
click at [155, 117] on div "Memory enhancement Vitamins are becoming a vital part of proactive health routi…" at bounding box center [258, 150] width 207 height 76
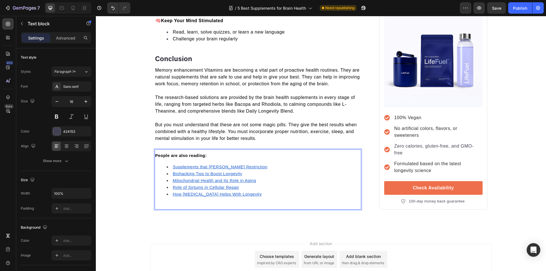
scroll to position [1986, 0]
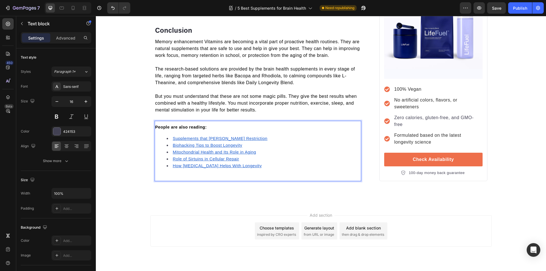
click at [181, 168] on u "How Glycine Helps With Longevity" at bounding box center [217, 166] width 89 height 5
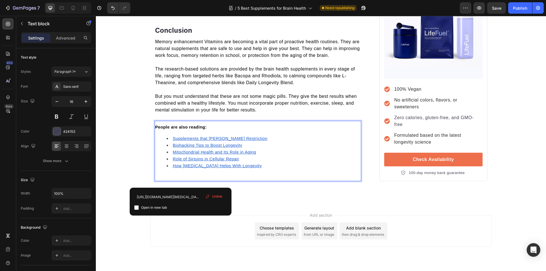
click at [136, 208] on input "checkbox" at bounding box center [136, 207] width 5 height 5
checkbox input "true"
click at [179, 161] on u "Role of Sirtuins in Cellular Repair" at bounding box center [206, 159] width 66 height 5
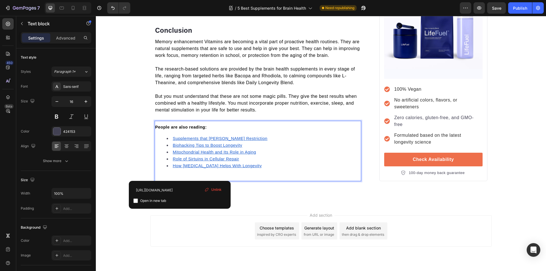
click at [136, 201] on input "checkbox" at bounding box center [135, 201] width 5 height 5
checkbox input "true"
click at [179, 152] on u "Mitochondrial Health and Its Role in Aging" at bounding box center [214, 152] width 83 height 5
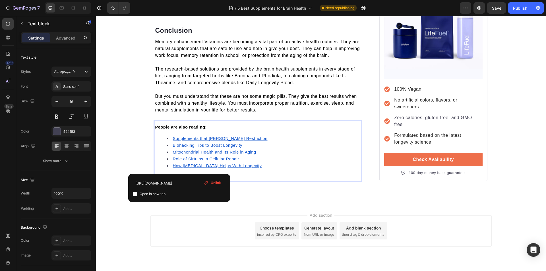
click at [135, 194] on input "checkbox" at bounding box center [135, 194] width 5 height 5
checkbox input "true"
click at [181, 146] on u "Biohacking Tips to Boost Longevity" at bounding box center [207, 145] width 69 height 5
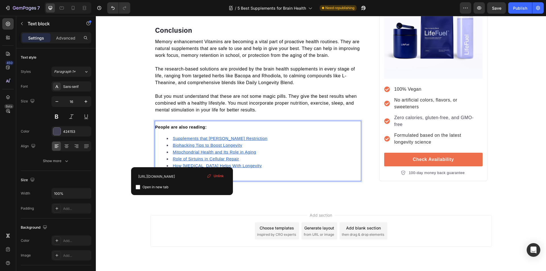
click at [138, 188] on input "checkbox" at bounding box center [138, 187] width 5 height 5
checkbox input "true"
click at [181, 139] on u "Supplements that Mimic Caloric Restriction" at bounding box center [220, 138] width 95 height 5
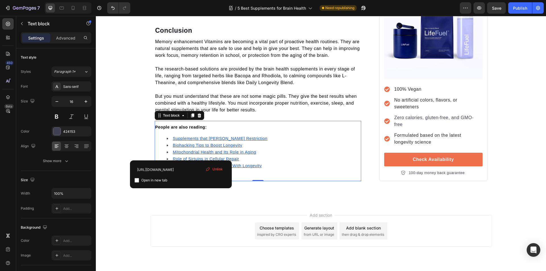
click at [136, 180] on input "checkbox" at bounding box center [137, 180] width 5 height 5
checkbox input "true"
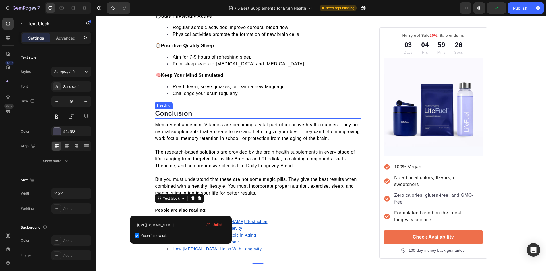
scroll to position [1872, 0]
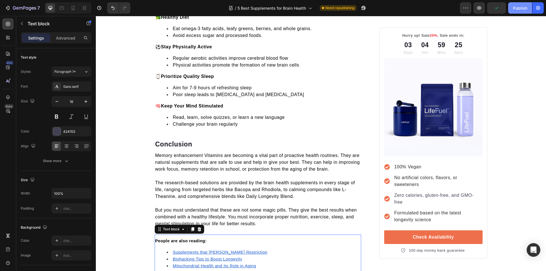
click at [521, 6] on div "Publish" at bounding box center [520, 8] width 14 height 6
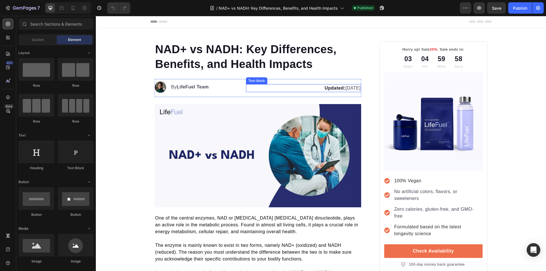
click at [344, 89] on p "Updated: [DATE]" at bounding box center [304, 88] width 114 height 7
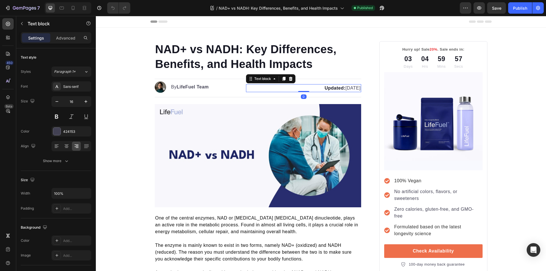
click at [344, 89] on p "Updated: [DATE]" at bounding box center [304, 88] width 114 height 7
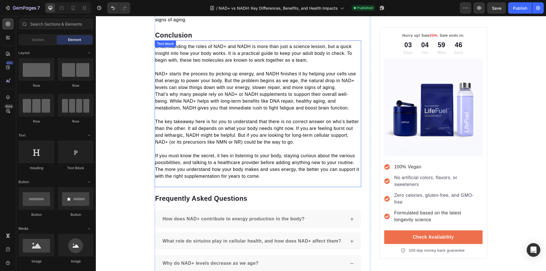
scroll to position [1193, 0]
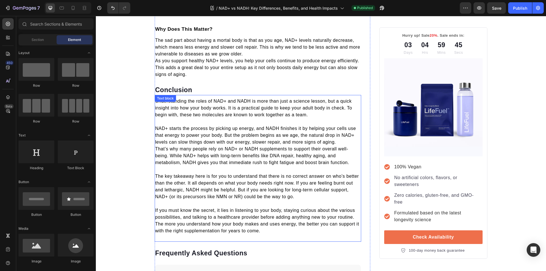
click at [223, 146] on span "That’s why many people rely on NAD+ or NADH supplements to support their overal…" at bounding box center [252, 155] width 194 height 18
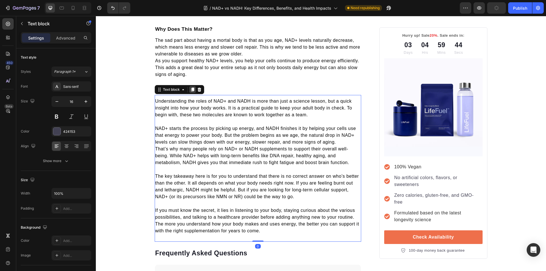
click at [191, 88] on icon at bounding box center [192, 90] width 3 height 4
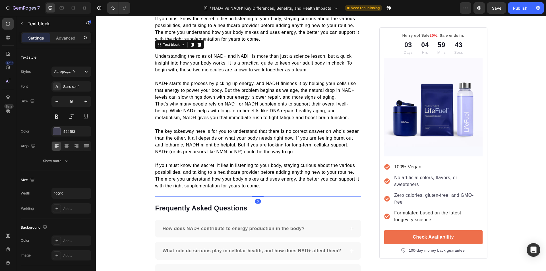
scroll to position [1386, 0]
click at [267, 174] on p "If you must know the secret, it lies in listening to your body, staying curious…" at bounding box center [258, 175] width 206 height 27
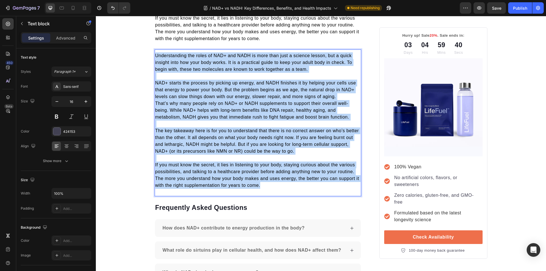
drag, startPoint x: 264, startPoint y: 173, endPoint x: 154, endPoint y: 44, distance: 170.5
click at [155, 52] on div "Understanding the roles of NAD+ and NADH is more than just a science lesson, bu…" at bounding box center [258, 121] width 207 height 138
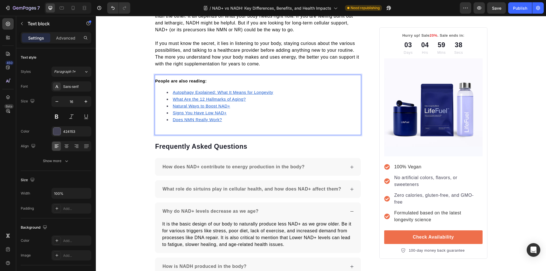
scroll to position [1357, 0]
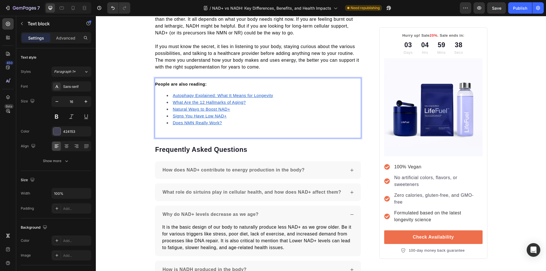
click at [189, 121] on u "Does NMN Really Work?" at bounding box center [197, 123] width 49 height 5
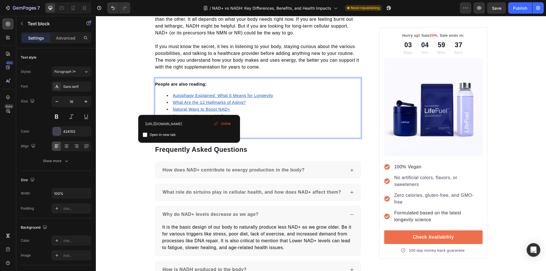
click at [145, 135] on input "checkbox" at bounding box center [145, 135] width 5 height 5
checkbox input "true"
click at [183, 114] on u "Signs You Have Low NAD+" at bounding box center [200, 116] width 54 height 5
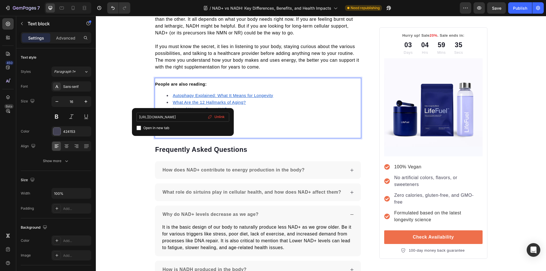
drag, startPoint x: 139, startPoint y: 128, endPoint x: 143, endPoint y: 120, distance: 8.3
click at [139, 128] on input "checkbox" at bounding box center [139, 128] width 5 height 5
checkbox input "true"
click at [180, 107] on u "Natural Ways to Boost NAD+" at bounding box center [201, 109] width 57 height 5
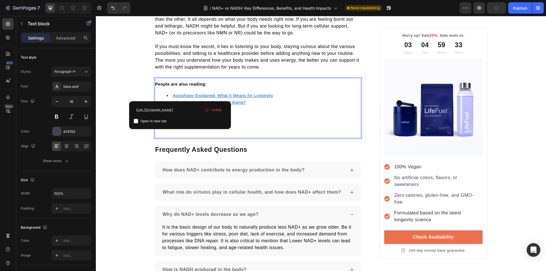
click at [135, 121] on input "checkbox" at bounding box center [136, 121] width 5 height 5
checkbox input "true"
click at [191, 100] on u "What Are the 12 Hallmarks of Aging?" at bounding box center [209, 102] width 73 height 5
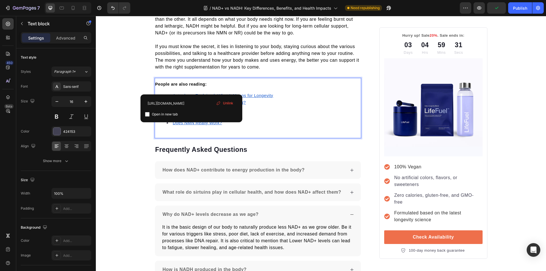
click at [147, 114] on input "checkbox" at bounding box center [147, 114] width 5 height 5
checkbox input "true"
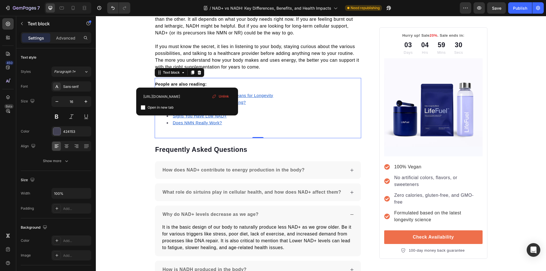
click at [188, 93] on u "Autophagy Explained: What It Means for Longevity" at bounding box center [223, 95] width 100 height 5
click at [145, 108] on input "checkbox" at bounding box center [143, 107] width 5 height 5
checkbox input "true"
click at [517, 9] on div "Publish" at bounding box center [520, 8] width 14 height 6
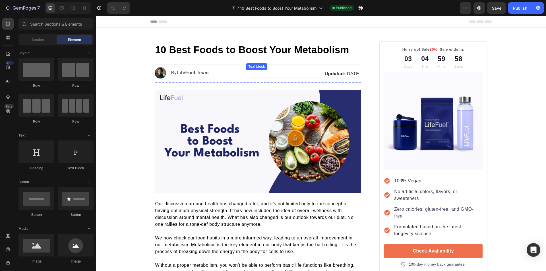
click at [343, 76] on p "Updated: [DATE]" at bounding box center [304, 74] width 114 height 7
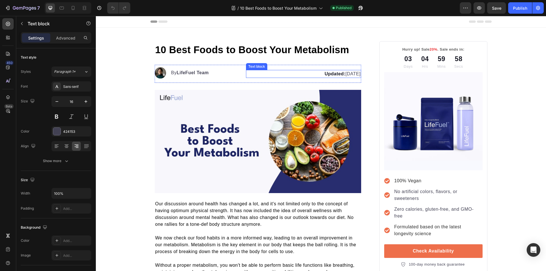
click at [345, 75] on p "Updated: [DATE]" at bounding box center [304, 74] width 114 height 7
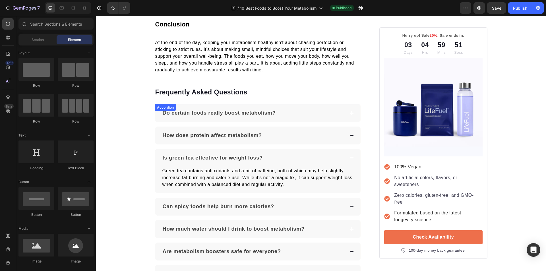
scroll to position [1425, 0]
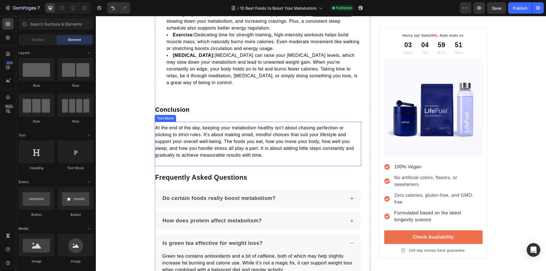
click at [220, 142] on span "At the end of the day, keeping your metabolism healthy isn't about chasing perf…" at bounding box center [254, 141] width 199 height 32
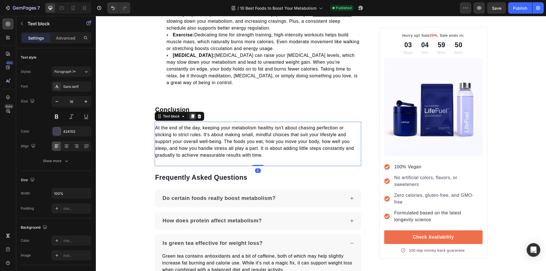
click at [190, 114] on icon at bounding box center [192, 116] width 5 height 5
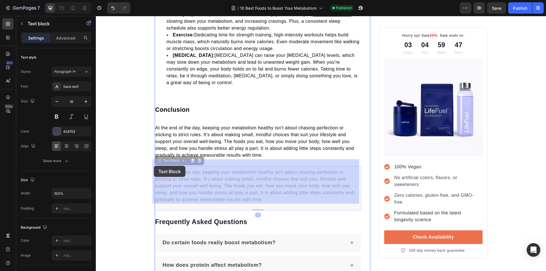
drag, startPoint x: 271, startPoint y: 191, endPoint x: 267, endPoint y: 191, distance: 3.1
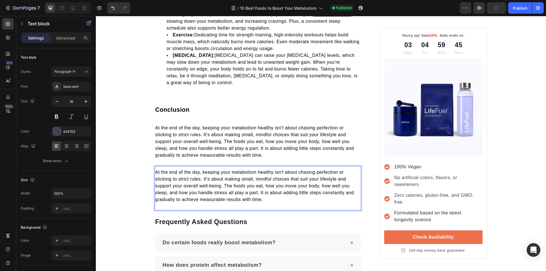
click at [266, 194] on p "At the end of the day, keeping your metabolism healthy isn't about chasing perf…" at bounding box center [258, 186] width 206 height 34
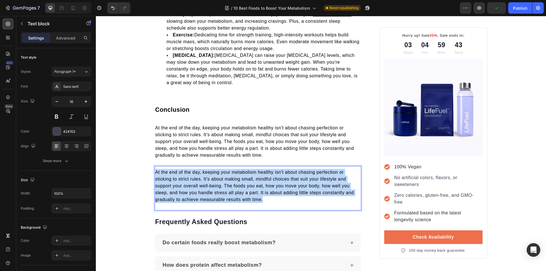
drag, startPoint x: 266, startPoint y: 194, endPoint x: 152, endPoint y: 164, distance: 116.9
click at [155, 168] on div "At the end of the day, keeping your metabolism healthy isn't about chasing perf…" at bounding box center [258, 185] width 207 height 35
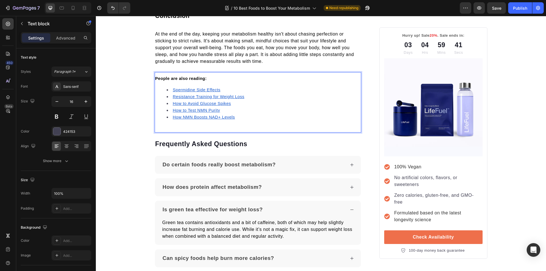
scroll to position [1539, 0]
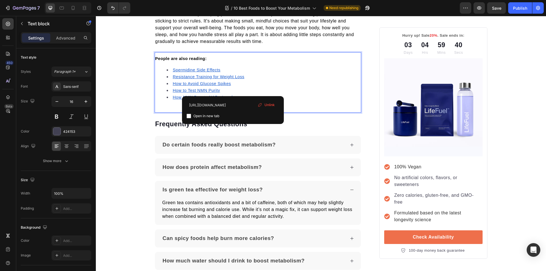
click at [189, 95] on u "How NMN Boosts NAD+ Levels" at bounding box center [204, 97] width 62 height 5
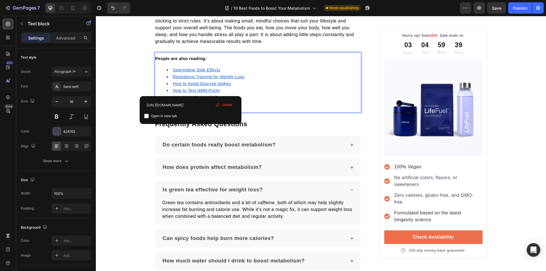
click at [146, 117] on input "checkbox" at bounding box center [146, 116] width 5 height 5
checkbox input "true"
click at [178, 88] on u "How to Test NMN Purity" at bounding box center [196, 90] width 47 height 5
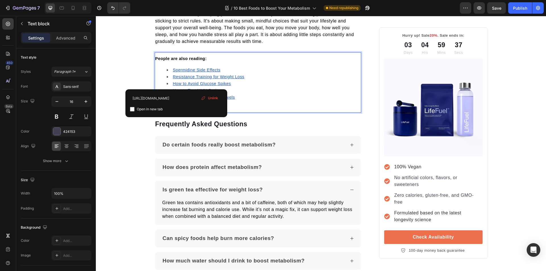
click at [132, 107] on input "checkbox" at bounding box center [132, 109] width 5 height 5
checkbox input "true"
click at [183, 81] on u "How to Avoid Glucose Spikes" at bounding box center [202, 83] width 58 height 5
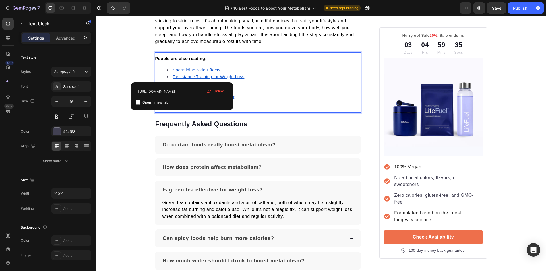
click at [139, 102] on input "checkbox" at bounding box center [138, 102] width 5 height 5
checkbox input "true"
click at [186, 75] on u "Resistance Training for Weight Loss" at bounding box center [209, 77] width 72 height 5
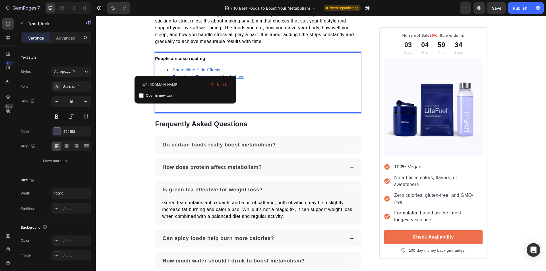
click at [139, 95] on div "https://trylifefuel.com/blogs/news/resistance-training-for-weight-loss Open in …" at bounding box center [186, 90] width 102 height 28
click at [143, 96] on input "checkbox" at bounding box center [141, 95] width 5 height 5
checkbox input "true"
click at [189, 68] on u "Spermidine Side Effects" at bounding box center [197, 70] width 48 height 5
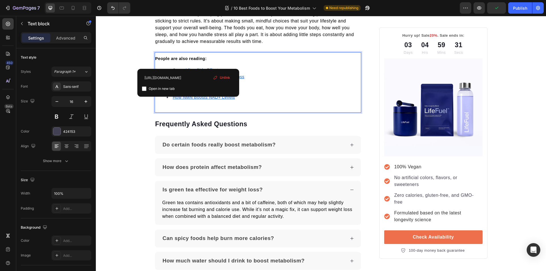
click at [144, 88] on input "checkbox" at bounding box center [144, 88] width 5 height 5
checkbox input "true"
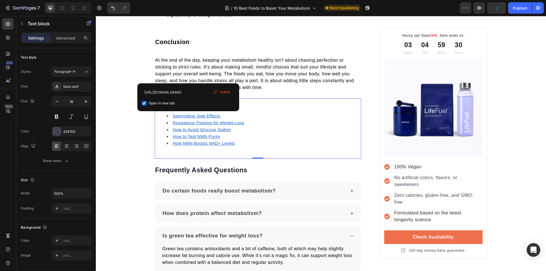
scroll to position [1482, 0]
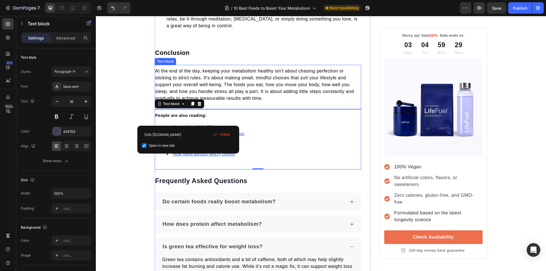
click at [260, 69] on span "At the end of the day, keeping your metabolism healthy isn't about chasing perf…" at bounding box center [254, 85] width 199 height 32
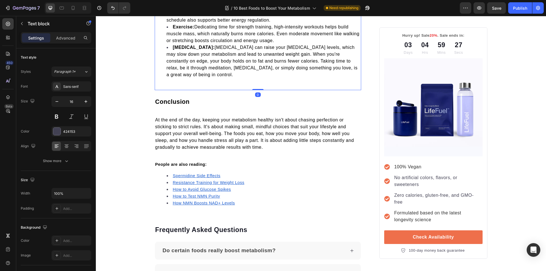
scroll to position [1425, 0]
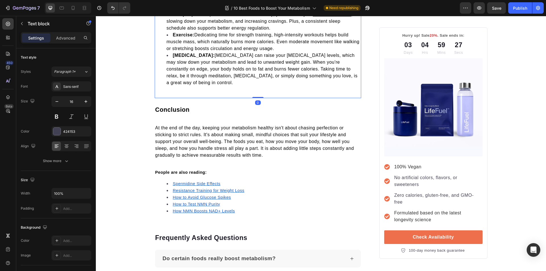
click at [177, 85] on div "You must acknowledge that your daily habits play a major role in keeping your m…" at bounding box center [258, 40] width 207 height 115
click at [515, 8] on div "Publish" at bounding box center [520, 8] width 14 height 6
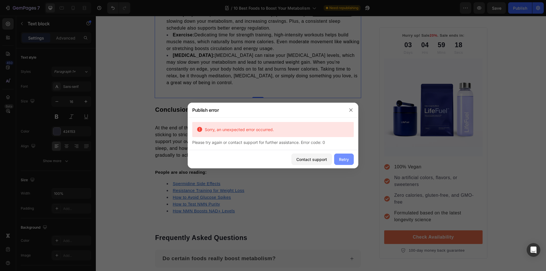
click at [341, 157] on div "Retry" at bounding box center [344, 159] width 10 height 6
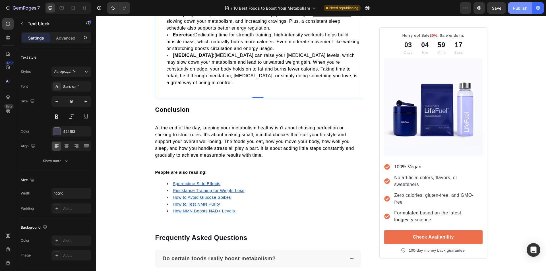
click at [514, 5] on button "Publish" at bounding box center [520, 7] width 24 height 11
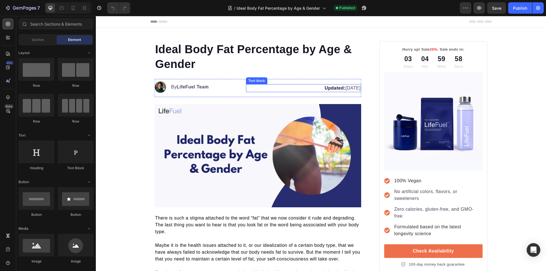
click at [344, 88] on p "Updated: [DATE]" at bounding box center [304, 88] width 114 height 7
click at [344, 88] on p "Updated: August 26, 2025" at bounding box center [304, 88] width 114 height 7
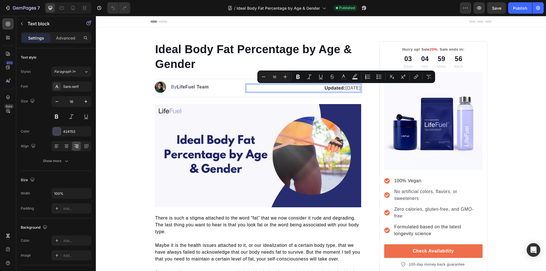
click at [344, 89] on p "Updated: August 26, 2025" at bounding box center [304, 88] width 114 height 7
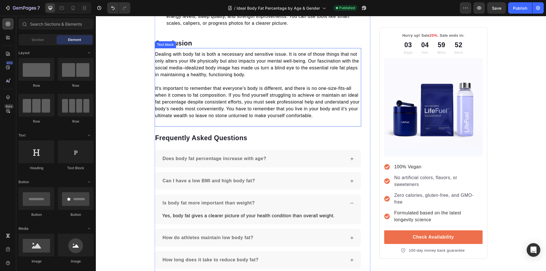
scroll to position [1459, 0]
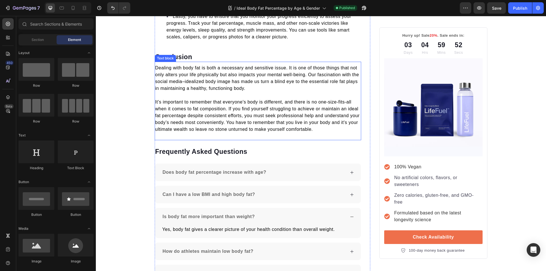
click at [233, 104] on span "It's important to remember that everyone's body is different, and there is no o…" at bounding box center [257, 116] width 205 height 32
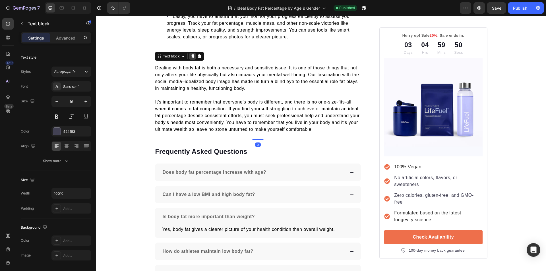
click at [193, 55] on icon at bounding box center [192, 56] width 5 height 5
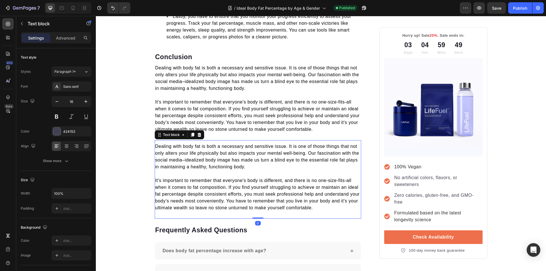
click at [323, 211] on p "It's important to remember that everyone's body is different, and there is no o…" at bounding box center [258, 194] width 206 height 34
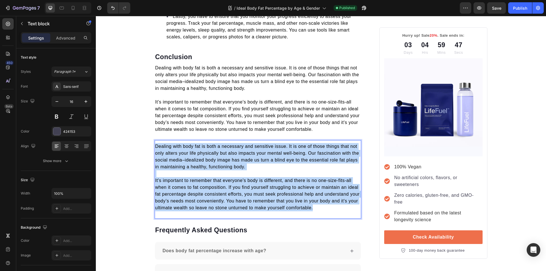
drag, startPoint x: 320, startPoint y: 210, endPoint x: 153, endPoint y: 146, distance: 178.5
click at [155, 146] on div "Dealing with body fat is both a necessary and sensitive issue. It is one of tho…" at bounding box center [258, 177] width 207 height 69
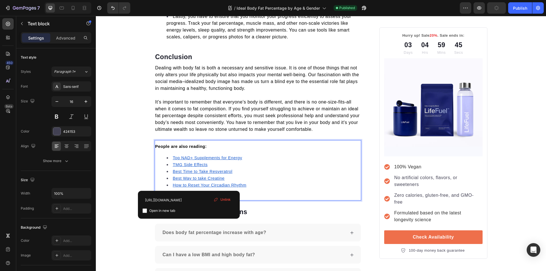
click at [187, 187] on u "How to Reset Your Circadian Rhythm" at bounding box center [210, 185] width 74 height 5
click at [146, 211] on input "checkbox" at bounding box center [145, 211] width 5 height 5
checkbox input "true"
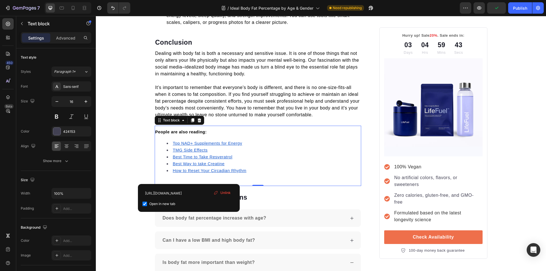
scroll to position [1487, 0]
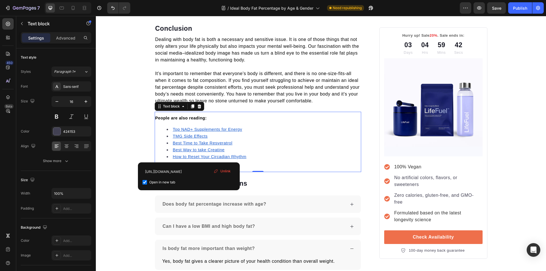
click at [187, 150] on u "Best Way to take Creatine" at bounding box center [199, 150] width 52 height 5
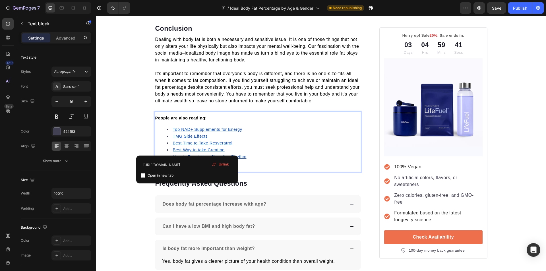
click at [144, 177] on input "checkbox" at bounding box center [143, 175] width 5 height 5
checkbox input "true"
click at [177, 143] on u "Best Time to Take Resveratrol" at bounding box center [203, 143] width 60 height 5
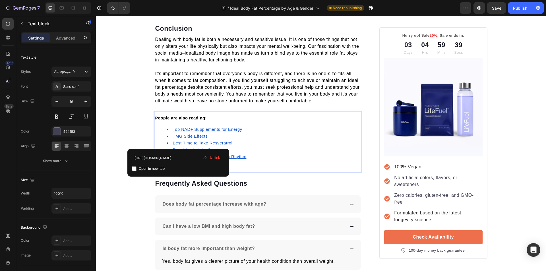
click at [135, 167] on input "checkbox" at bounding box center [134, 168] width 5 height 5
checkbox input "true"
click at [184, 137] on u "TMG Side Effects" at bounding box center [190, 136] width 35 height 5
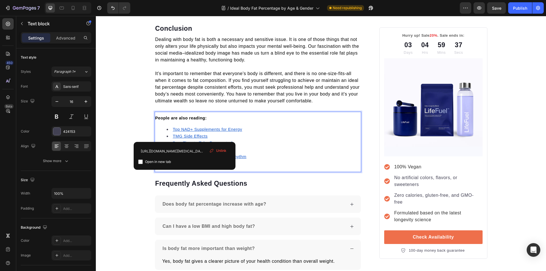
click at [140, 161] on input "checkbox" at bounding box center [140, 162] width 5 height 5
checkbox input "true"
click at [185, 129] on u "Top NAD+ Supplements for Energy" at bounding box center [207, 129] width 69 height 5
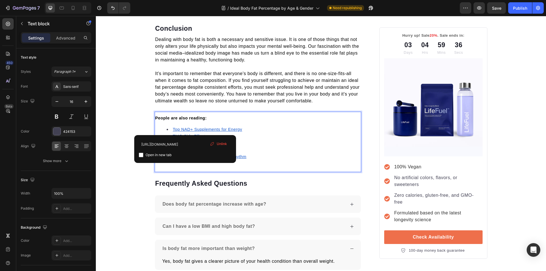
click at [141, 156] on input "checkbox" at bounding box center [141, 155] width 5 height 5
checkbox input "true"
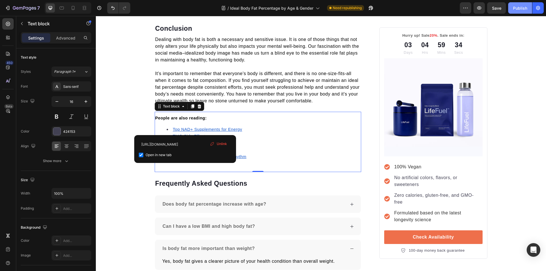
click at [511, 11] on button "Publish" at bounding box center [520, 7] width 24 height 11
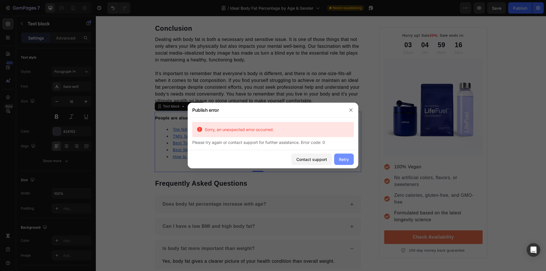
click at [348, 164] on button "Retry" at bounding box center [344, 159] width 20 height 11
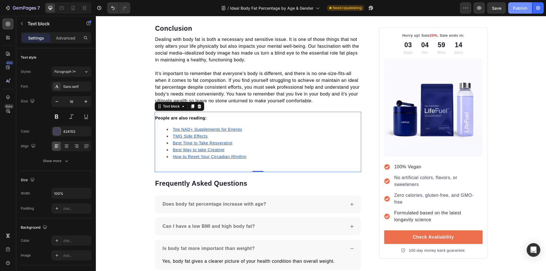
click at [509, 5] on button "Publish" at bounding box center [520, 7] width 24 height 11
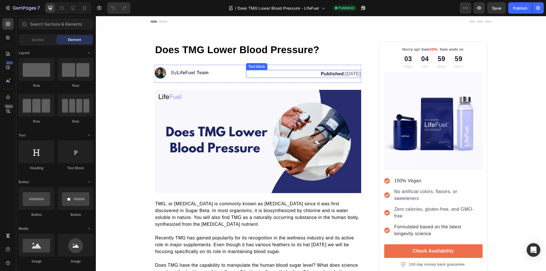
click at [346, 73] on p "Published: [DATE]" at bounding box center [304, 74] width 114 height 7
click at [344, 75] on p "Published: [DATE]" at bounding box center [304, 74] width 114 height 7
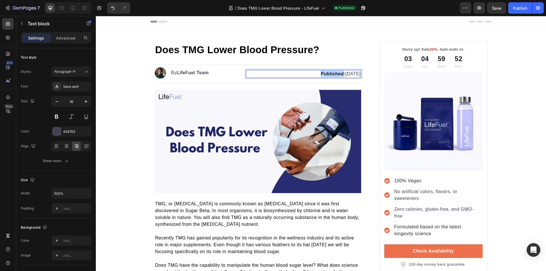
drag, startPoint x: 321, startPoint y: 74, endPoint x: 297, endPoint y: 73, distance: 23.9
click at [321, 74] on strong "Published:" at bounding box center [333, 73] width 25 height 5
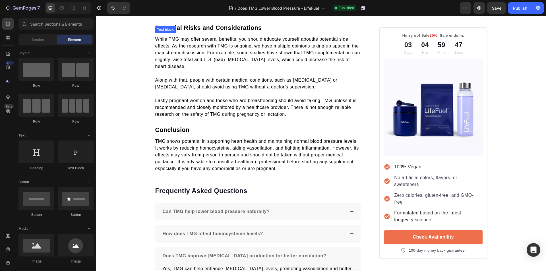
scroll to position [789, 0]
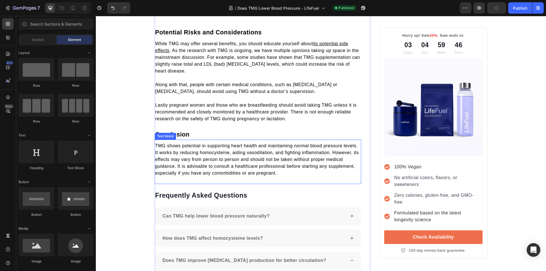
click at [213, 161] on span "TMG shows potential in supporting heart health and maintaining normal blood pre…" at bounding box center [257, 159] width 204 height 32
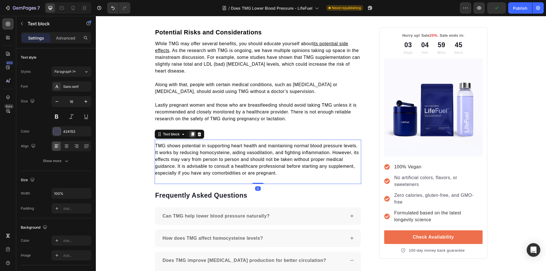
click at [191, 136] on icon at bounding box center [192, 134] width 3 height 4
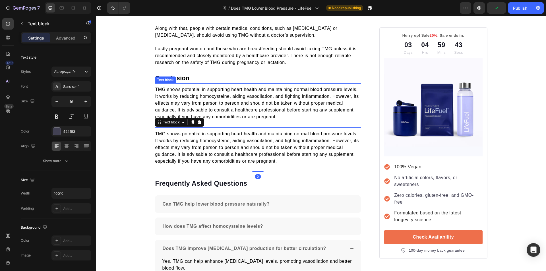
scroll to position [846, 0]
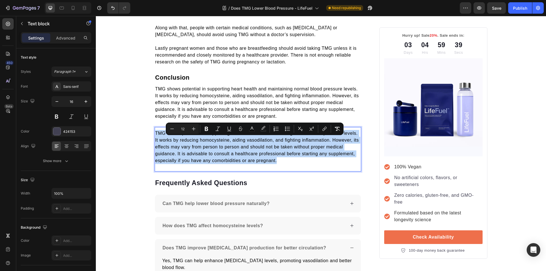
drag, startPoint x: 283, startPoint y: 168, endPoint x: 154, endPoint y: 140, distance: 132.5
click at [155, 140] on p "TMG shows potential in supporting heart health and maintaining normal blood pre…" at bounding box center [258, 147] width 206 height 34
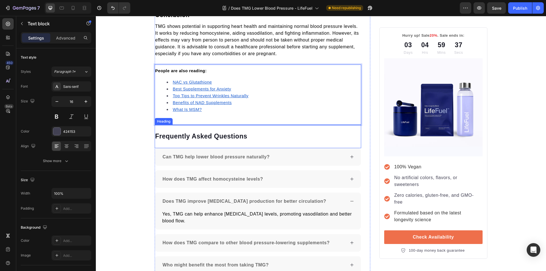
scroll to position [931, 0]
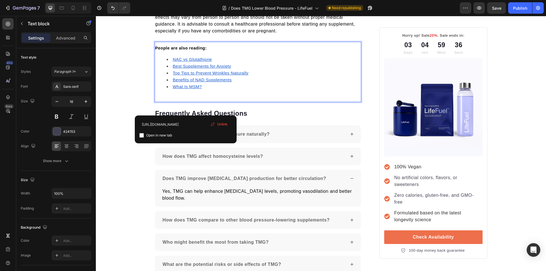
click at [185, 89] on u "What Is MSM?" at bounding box center [187, 86] width 29 height 5
click at [142, 136] on input "checkbox" at bounding box center [141, 135] width 5 height 5
checkbox input "true"
click at [185, 82] on u "Benefits of NAD Supplements" at bounding box center [202, 80] width 59 height 5
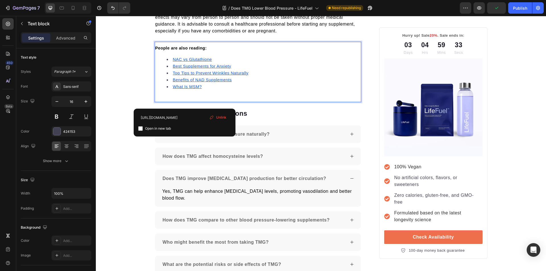
click at [139, 130] on input "checkbox" at bounding box center [140, 128] width 5 height 5
checkbox input "true"
click at [189, 75] on u "Top Tips to Prevent Wrinkles Naturally" at bounding box center [211, 73] width 76 height 5
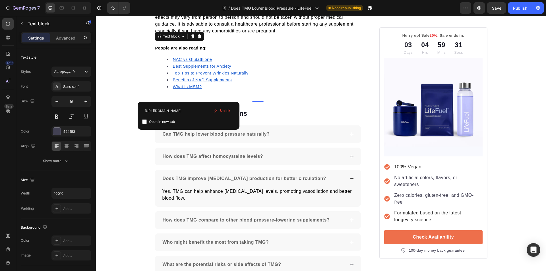
click at [145, 120] on input "checkbox" at bounding box center [144, 121] width 5 height 5
checkbox input "true"
click at [180, 69] on u "Best Supplements for Anxiety" at bounding box center [202, 66] width 58 height 5
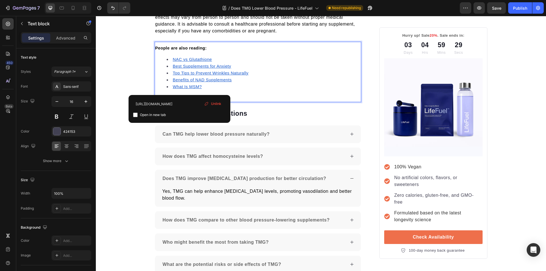
click at [137, 117] on input "checkbox" at bounding box center [135, 115] width 5 height 5
checkbox input "true"
click at [183, 62] on u "NAC vs Glutathione" at bounding box center [192, 59] width 39 height 5
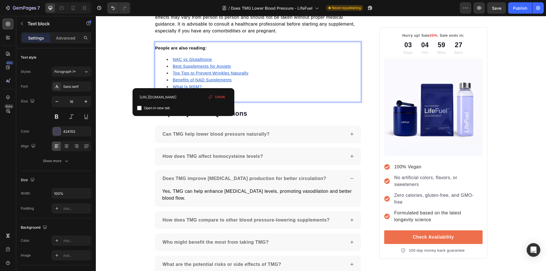
click at [139, 109] on input "checkbox" at bounding box center [139, 108] width 5 height 5
checkbox input "true"
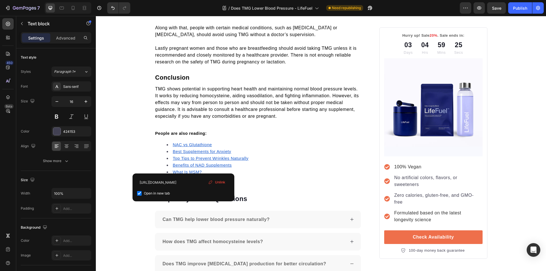
scroll to position [0, 0]
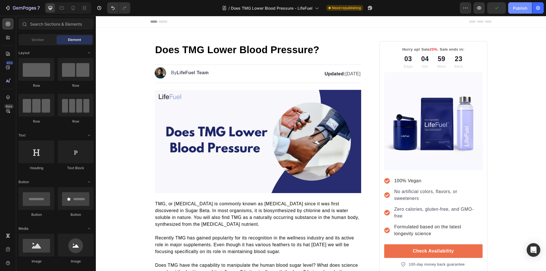
click at [516, 9] on div "Publish" at bounding box center [520, 8] width 14 height 6
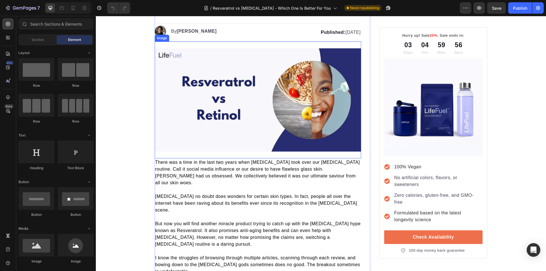
scroll to position [28, 0]
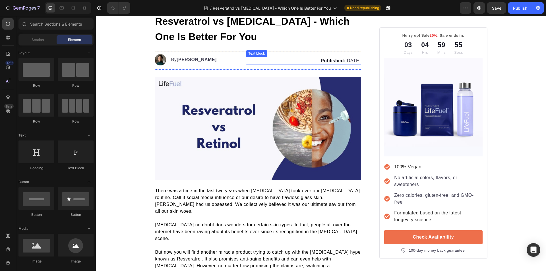
click at [338, 61] on p "Published: [DATE]" at bounding box center [304, 60] width 114 height 7
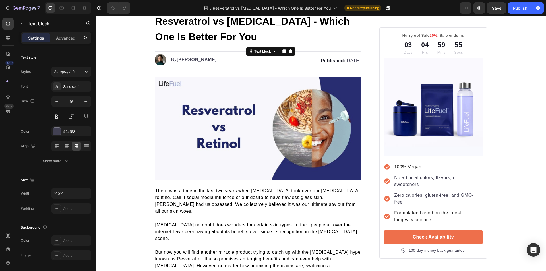
click at [338, 62] on p "Published: [DATE]" at bounding box center [304, 60] width 114 height 7
click at [321, 62] on strong "Published:" at bounding box center [333, 60] width 25 height 5
click at [340, 61] on p "Published: [DATE]" at bounding box center [304, 60] width 114 height 7
click at [344, 61] on p "Published: [DATE]" at bounding box center [304, 60] width 114 height 7
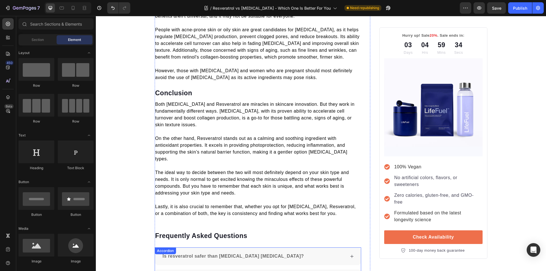
scroll to position [1473, 0]
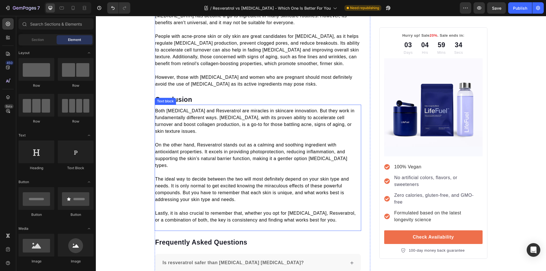
click at [241, 176] on p "The ideal way to decide between the two will most definitely depend on your ski…" at bounding box center [258, 189] width 206 height 27
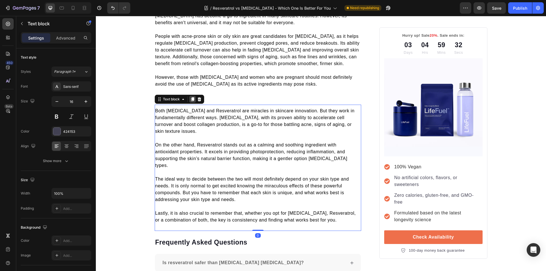
click at [190, 97] on icon at bounding box center [192, 99] width 5 height 5
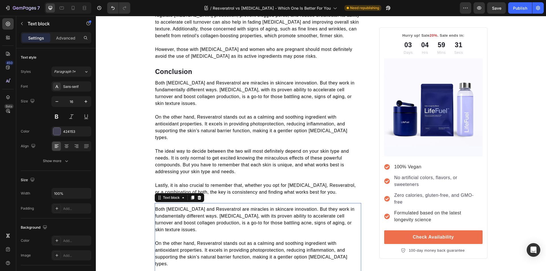
scroll to position [1559, 0]
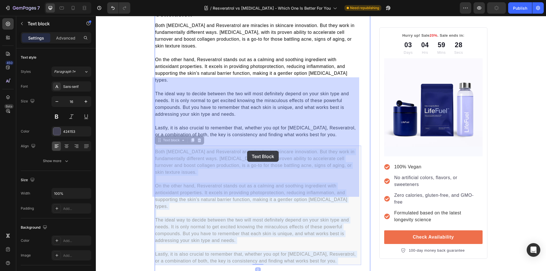
drag, startPoint x: 329, startPoint y: 187, endPoint x: 247, endPoint y: 151, distance: 89.6
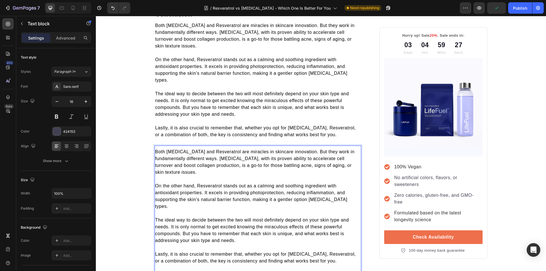
click at [330, 251] on p "Lastly, it is also crucial to remember that, whether you opt for Retinol, Resve…" at bounding box center [258, 258] width 206 height 14
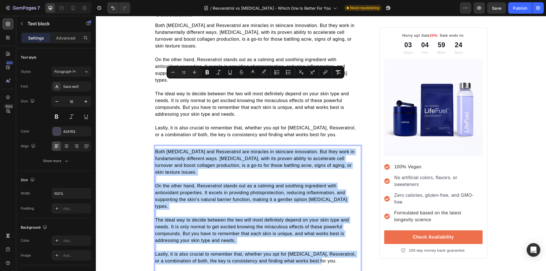
drag, startPoint x: 329, startPoint y: 186, endPoint x: 154, endPoint y: 84, distance: 202.9
click at [155, 148] on div "Both Retinol and Resveratrol are miracles in skincare innovation. But they work…" at bounding box center [258, 206] width 207 height 117
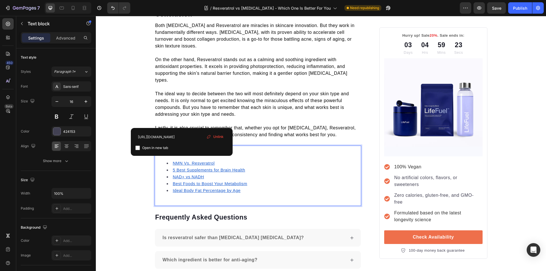
click at [182, 188] on u "Ideal Body Fat Percentage by Age" at bounding box center [207, 190] width 68 height 5
click at [138, 148] on input "checkbox" at bounding box center [137, 148] width 5 height 5
checkbox input "true"
click at [182, 181] on u "Best Foods to Boost Your Metabolism" at bounding box center [210, 183] width 75 height 5
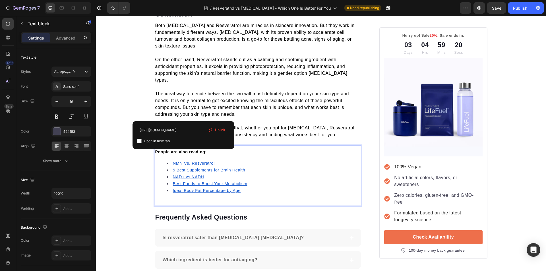
click at [139, 141] on input "checkbox" at bounding box center [139, 141] width 5 height 5
checkbox input "true"
click at [181, 175] on u "NAD+ vs NADH" at bounding box center [188, 177] width 31 height 5
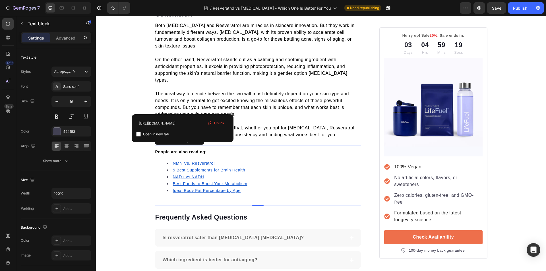
click at [137, 134] on input "checkbox" at bounding box center [138, 134] width 5 height 5
checkbox input "true"
click at [178, 168] on u "5 Best Supplements for Brain Health" at bounding box center [209, 170] width 73 height 5
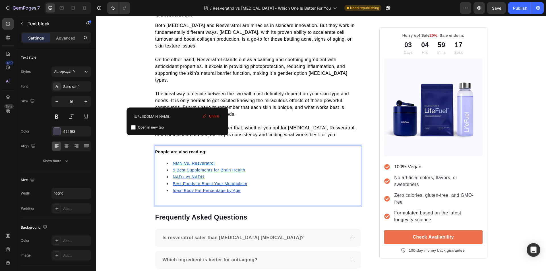
click at [135, 128] on input "checkbox" at bounding box center [133, 127] width 5 height 5
checkbox input "true"
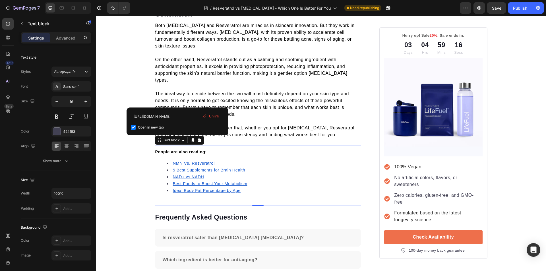
click at [180, 161] on u "NMN Vs. Resveratrol" at bounding box center [194, 163] width 42 height 5
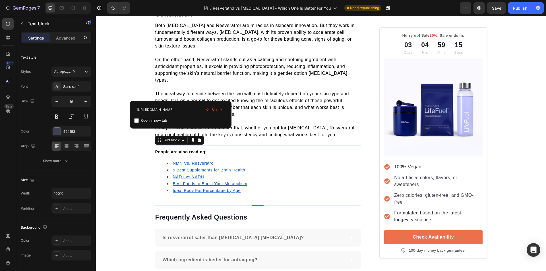
click at [137, 120] on input "checkbox" at bounding box center [136, 120] width 5 height 5
checkbox input "true"
click at [519, 7] on div "Publish" at bounding box center [520, 8] width 14 height 6
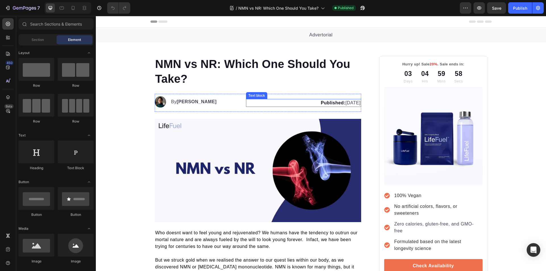
click at [343, 104] on p "Published: [DATE]" at bounding box center [304, 103] width 114 height 7
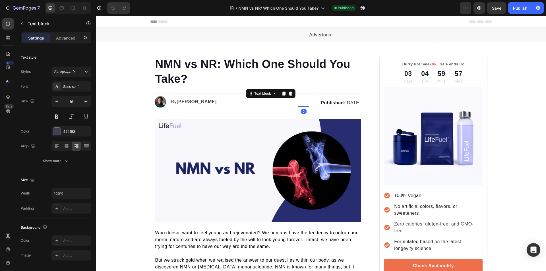
click at [345, 103] on p "Published: [DATE]" at bounding box center [304, 103] width 114 height 7
click at [321, 103] on strong "Published:" at bounding box center [333, 102] width 25 height 5
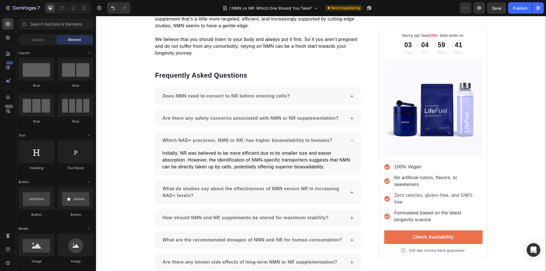
scroll to position [896, 0]
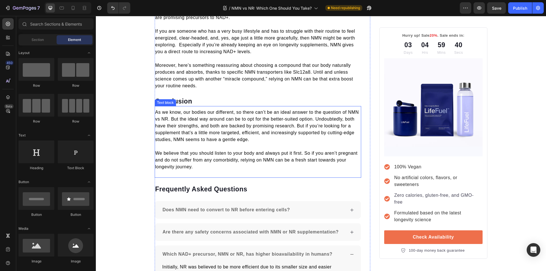
click at [239, 123] on p "As we know, our bodies our different, so there can’t be an ideal answer to the …" at bounding box center [258, 126] width 206 height 34
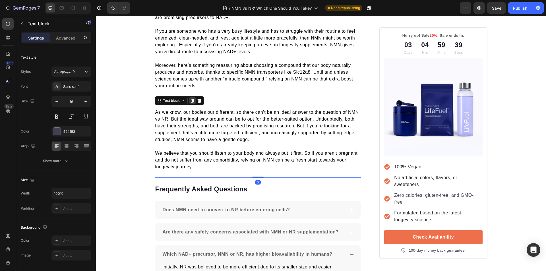
click at [192, 99] on icon at bounding box center [192, 101] width 3 height 4
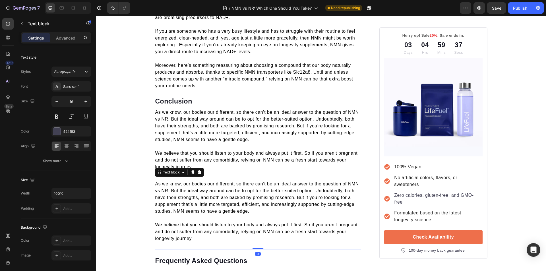
click at [199, 236] on div "As we know, our bodies our different, so there can’t be an ideal answer to the …" at bounding box center [258, 214] width 207 height 72
click at [197, 231] on p "We believe that you should listen to your body and always put it first. So if y…" at bounding box center [258, 232] width 206 height 20
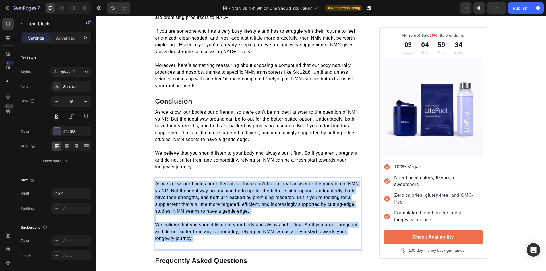
drag, startPoint x: 197, startPoint y: 230, endPoint x: 153, endPoint y: 176, distance: 69.8
click at [155, 180] on div "As we know, our bodies our different, so there can’t be an ideal answer to the …" at bounding box center [258, 211] width 207 height 63
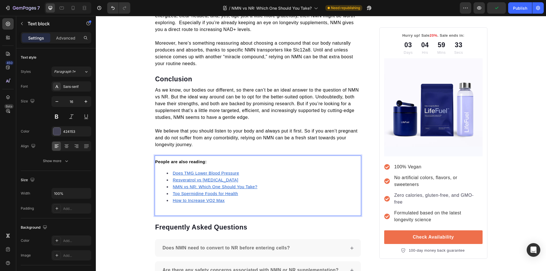
scroll to position [953, 0]
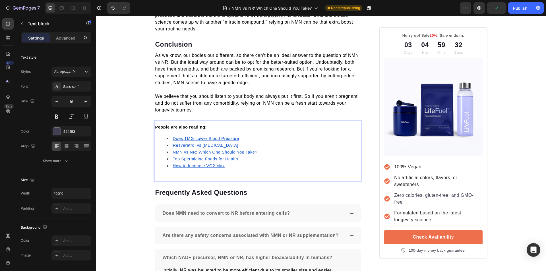
click at [191, 164] on u "How to Increase VO2 Max" at bounding box center [199, 166] width 52 height 5
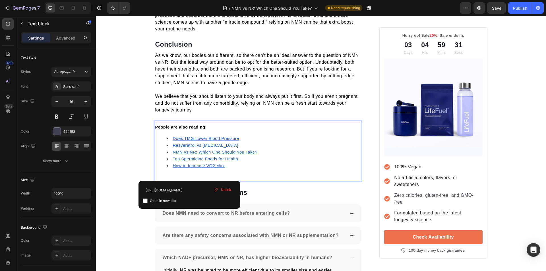
click at [147, 202] on input "checkbox" at bounding box center [145, 201] width 5 height 5
checkbox input "true"
click at [188, 157] on u "Top Spermidine Foods for Health" at bounding box center [205, 159] width 65 height 5
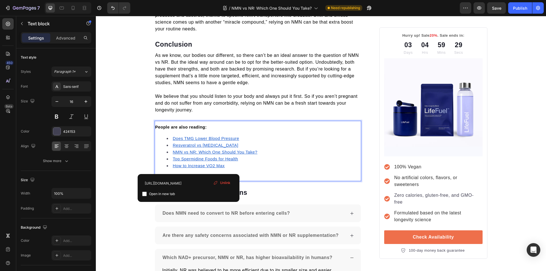
click at [145, 194] on input "checkbox" at bounding box center [144, 194] width 5 height 5
checkbox input "true"
click at [177, 150] on u "NMN vs NR: Which One Should You Take?" at bounding box center [215, 152] width 85 height 5
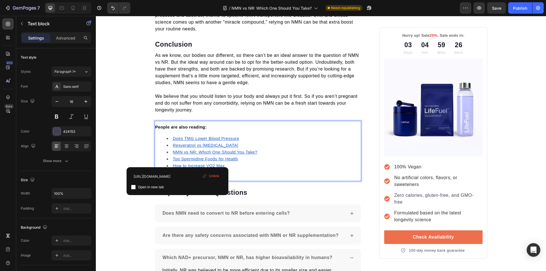
click at [134, 188] on input "checkbox" at bounding box center [133, 187] width 5 height 5
checkbox input "true"
click at [179, 143] on u "Resveratrol vs [MEDICAL_DATA]" at bounding box center [206, 145] width 66 height 5
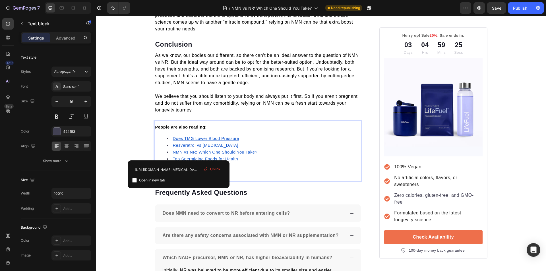
click at [136, 181] on input "checkbox" at bounding box center [134, 180] width 5 height 5
checkbox input "true"
click at [177, 136] on u "Does TMG Lower Blood Pressure" at bounding box center [206, 138] width 66 height 5
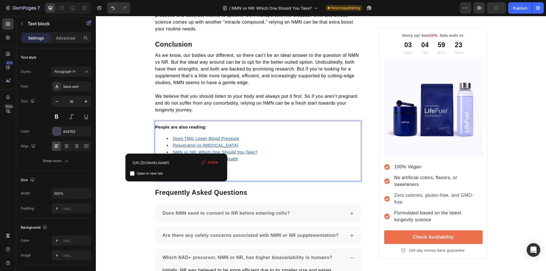
click at [133, 173] on input "checkbox" at bounding box center [132, 173] width 5 height 5
checkbox input "true"
click at [521, 8] on div "Publish" at bounding box center [520, 8] width 14 height 6
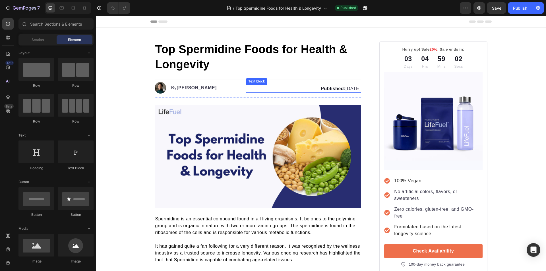
click at [338, 88] on p "Published: [DATE]" at bounding box center [304, 88] width 114 height 7
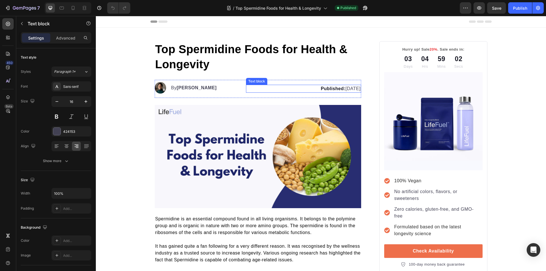
click at [344, 89] on p "Published: April 23, 2025" at bounding box center [304, 88] width 114 height 7
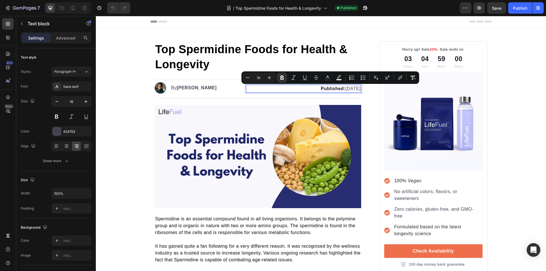
click at [96, 16] on div "Paraphrase text" at bounding box center [96, 16] width 0 height 0
click at [333, 89] on p "Published: April 23, 2025" at bounding box center [304, 88] width 114 height 7
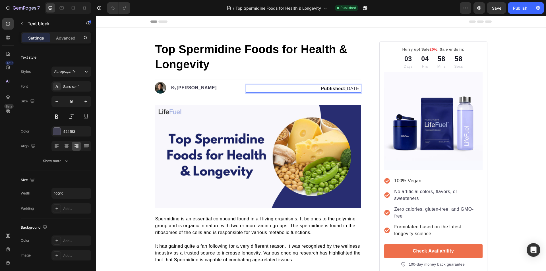
click at [342, 90] on p "Published: April 23, 2025" at bounding box center [304, 88] width 114 height 7
click at [344, 89] on p "Published: April 23, 2025" at bounding box center [304, 88] width 114 height 7
click at [331, 88] on p "Published: Auguust 27, 2025" at bounding box center [304, 88] width 114 height 7
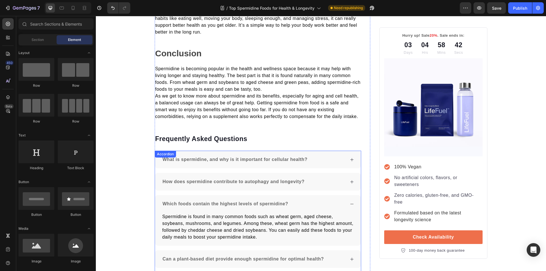
scroll to position [729, 0]
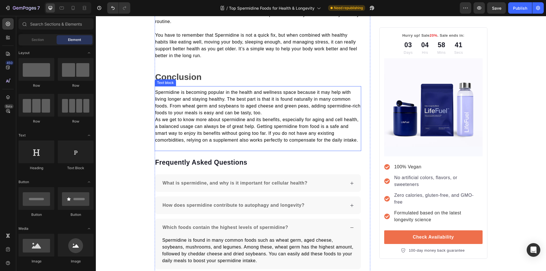
click at [213, 116] on p "Spermidine is becoming popular in the health and wellness space because it may …" at bounding box center [258, 102] width 206 height 27
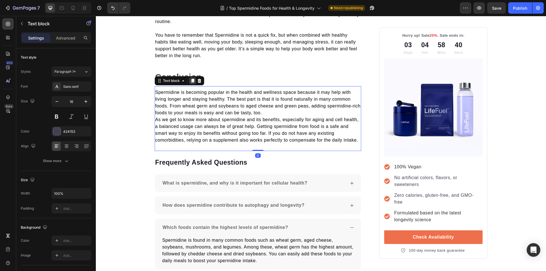
click at [191, 80] on icon at bounding box center [192, 81] width 3 height 4
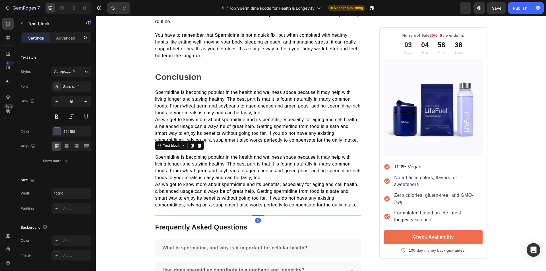
click at [352, 206] on span "As we get to know more about spermidine and its benefits, especially for aging …" at bounding box center [256, 194] width 203 height 25
click at [155, 158] on span "Spermidine is becoming popular in the health and wellness space because it may …" at bounding box center [257, 167] width 205 height 25
click at [155, 157] on span "Spermidine is becoming popular in the health and wellness space because it may …" at bounding box center [257, 167] width 205 height 25
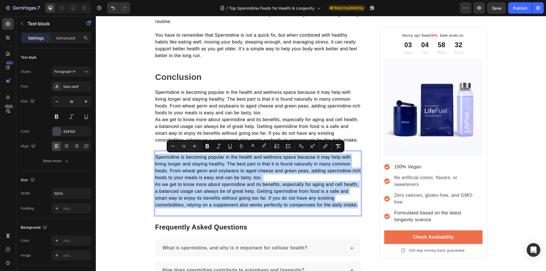
drag, startPoint x: 154, startPoint y: 157, endPoint x: 356, endPoint y: 207, distance: 207.5
click at [356, 207] on div "Spermidine is becoming popular in the health and wellness space because it may …" at bounding box center [258, 181] width 207 height 56
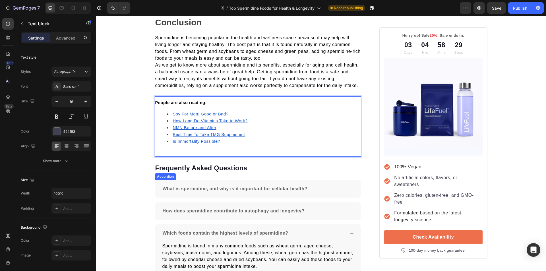
scroll to position [786, 0]
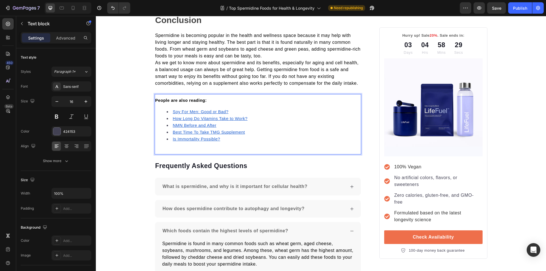
click at [189, 140] on u "Is Immortality Possible?" at bounding box center [197, 139] width 48 height 5
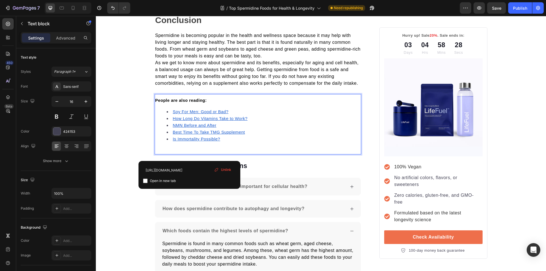
click at [146, 182] on input "checkbox" at bounding box center [145, 181] width 5 height 5
checkbox input "true"
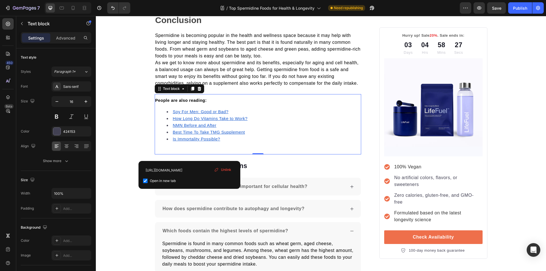
click at [185, 134] on u "Best Time To Take TMG Supplement" at bounding box center [209, 132] width 72 height 5
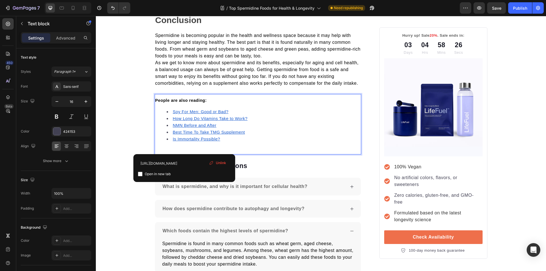
click at [140, 176] on input "checkbox" at bounding box center [140, 174] width 5 height 5
checkbox input "true"
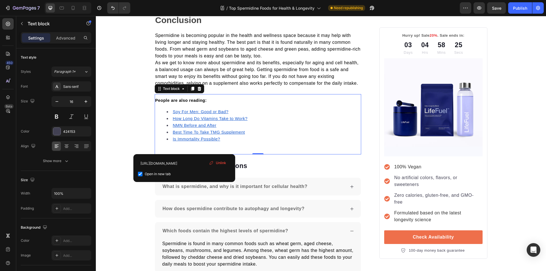
click at [183, 125] on u "NMN Before and After" at bounding box center [195, 125] width 44 height 5
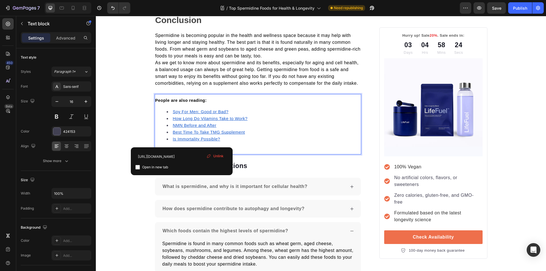
click at [137, 169] on input "checkbox" at bounding box center [137, 167] width 5 height 5
checkbox input "true"
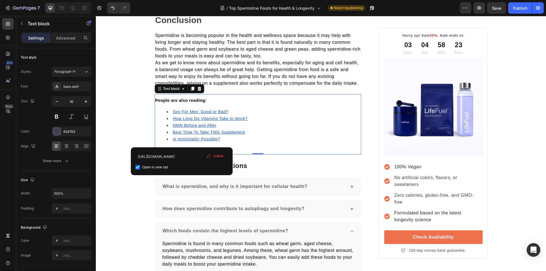
click at [183, 121] on u "How Long Do Vitamins Take to Work?" at bounding box center [210, 118] width 75 height 5
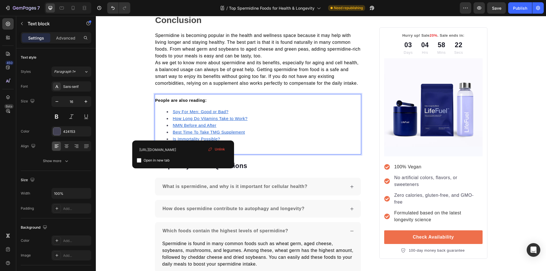
click at [139, 162] on input "checkbox" at bounding box center [139, 160] width 5 height 5
checkbox input "true"
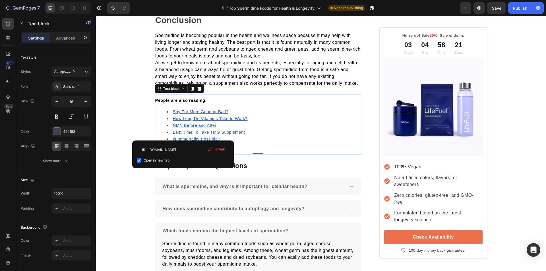
click at [180, 113] on u "Soy For Men: Good or Bad?" at bounding box center [201, 112] width 56 height 5
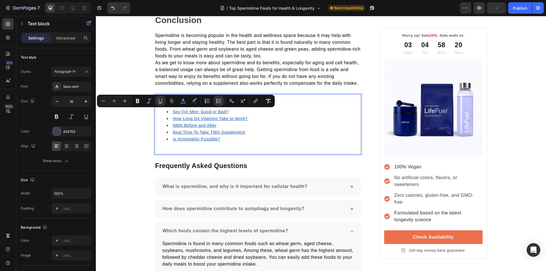
click at [180, 112] on u "Soy For Men: Good or Bad?" at bounding box center [201, 112] width 56 height 5
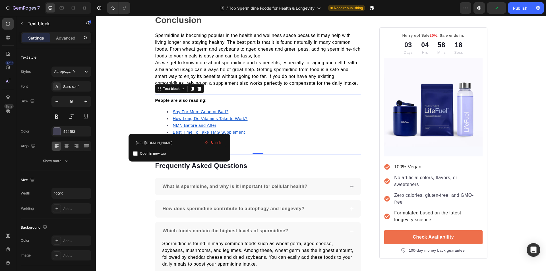
click at [135, 153] on input "checkbox" at bounding box center [135, 153] width 5 height 5
checkbox input "true"
click at [518, 10] on div "Publish" at bounding box center [520, 8] width 14 height 6
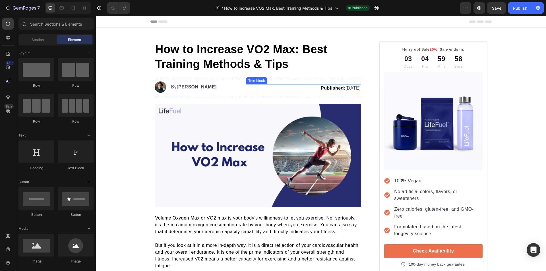
click at [346, 90] on p "Published: [DATE]" at bounding box center [304, 88] width 114 height 7
click at [344, 90] on p "Published: [DATE]" at bounding box center [304, 88] width 114 height 7
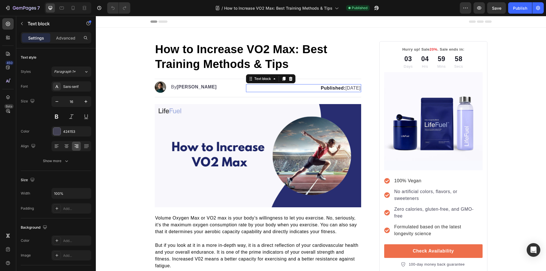
click at [344, 87] on p "Published: [DATE]" at bounding box center [304, 88] width 114 height 7
click at [321, 89] on strong "Published:" at bounding box center [333, 88] width 25 height 5
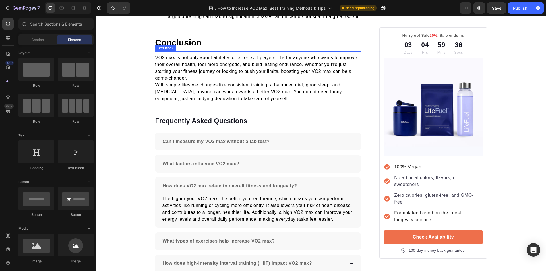
scroll to position [1184, 0]
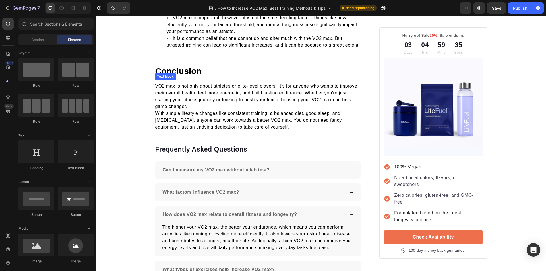
click at [255, 94] on span "VO2 max is not only about athletes or elite-level players. It’s for anyone who …" at bounding box center [256, 96] width 202 height 25
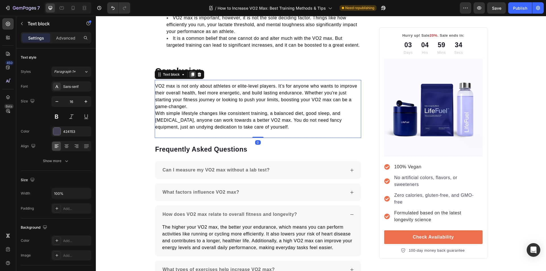
click at [191, 76] on icon at bounding box center [192, 75] width 3 height 4
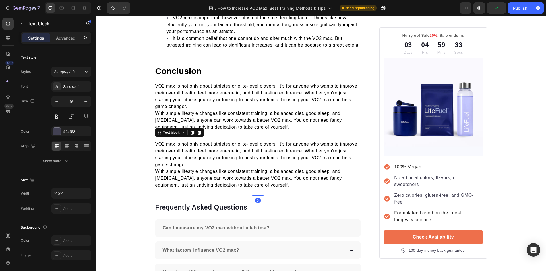
click at [263, 187] on span "With simple lifestyle changes like consistent training, a balanced diet, good s…" at bounding box center [248, 178] width 187 height 18
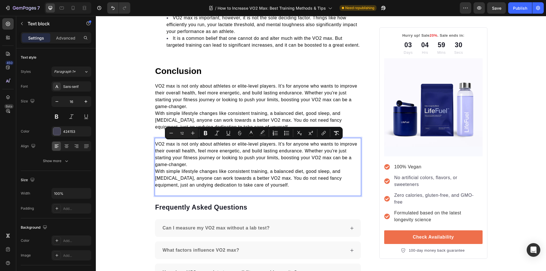
drag, startPoint x: 263, startPoint y: 187, endPoint x: 154, endPoint y: 144, distance: 116.9
click at [155, 144] on div "VO2 max is not only about athletes or elite-level players. It’s for anyone who …" at bounding box center [258, 164] width 207 height 49
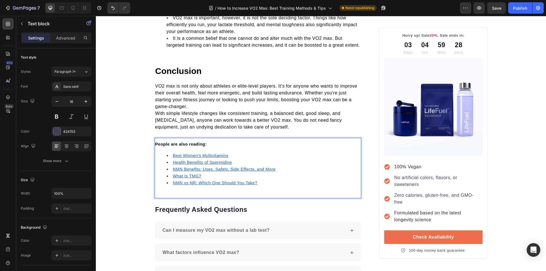
click at [184, 182] on u "NMN vs NR: Which One Should You Take?" at bounding box center [215, 183] width 85 height 5
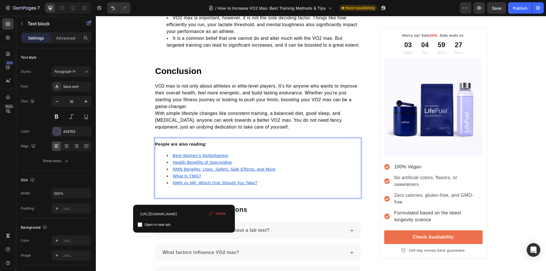
click at [140, 227] on input "checkbox" at bounding box center [140, 224] width 5 height 5
checkbox input "true"
click at [182, 177] on u "What Is TMG?" at bounding box center [187, 176] width 28 height 5
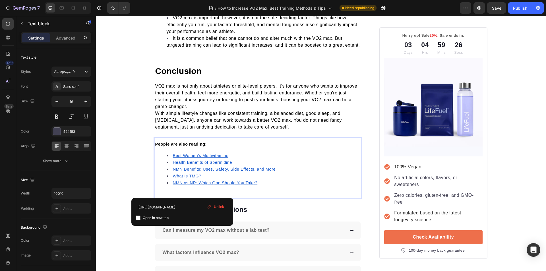
click at [139, 218] on input "checkbox" at bounding box center [138, 218] width 5 height 5
checkbox input "true"
click at [186, 170] on u "NMN Benefits: Uses, Safety, Side Effects, and More" at bounding box center [224, 169] width 103 height 5
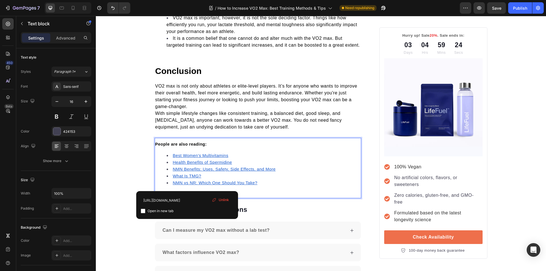
click at [143, 212] on input "checkbox" at bounding box center [143, 211] width 5 height 5
checkbox input "true"
click at [182, 162] on u "Health Benefits of Spermidine" at bounding box center [202, 162] width 59 height 5
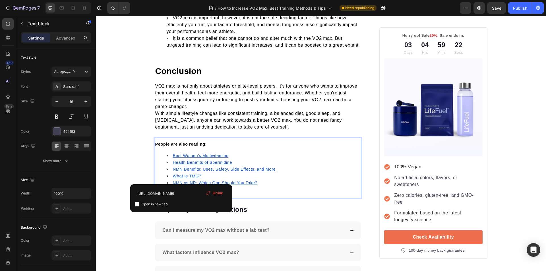
click at [138, 205] on input "checkbox" at bounding box center [137, 204] width 5 height 5
checkbox input "true"
click at [188, 154] on u "Best Women's Multivitamins" at bounding box center [201, 155] width 56 height 5
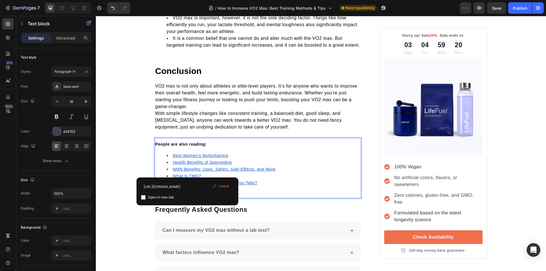
click at [143, 197] on input "checkbox" at bounding box center [143, 197] width 5 height 5
checkbox input "true"
click at [208, 83] on p "VO2 max is not only about athletes or elite-level players. It’s for anyone who …" at bounding box center [258, 96] width 206 height 27
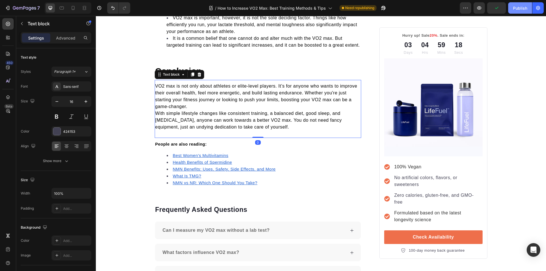
click at [515, 8] on div "Publish" at bounding box center [520, 8] width 14 height 6
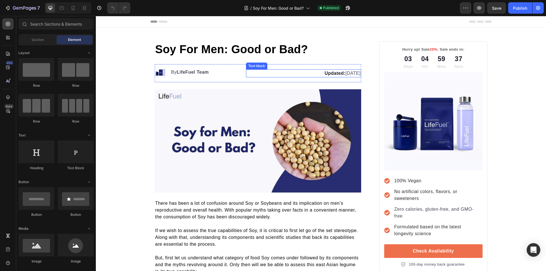
click at [344, 73] on p "Updated: [DATE]" at bounding box center [304, 73] width 114 height 7
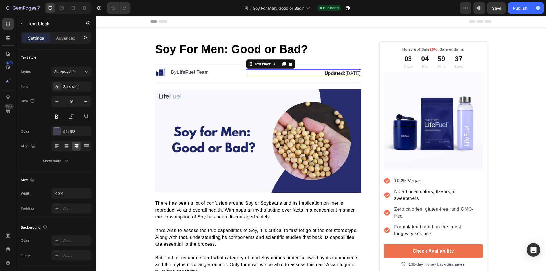
click at [344, 73] on p "Updated: [DATE]" at bounding box center [304, 73] width 114 height 7
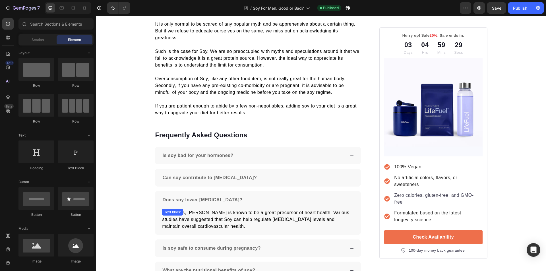
scroll to position [1076, 0]
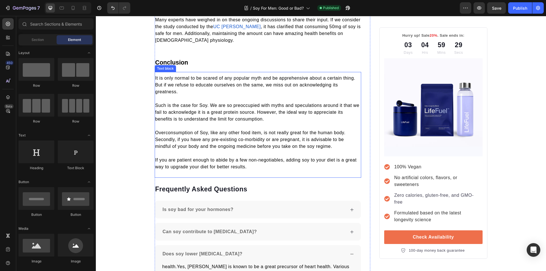
click at [257, 123] on p at bounding box center [258, 126] width 206 height 7
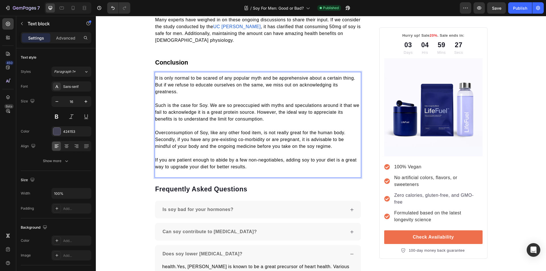
click at [191, 75] on p "It is only normal to be scared of any popular myth and be apprehensive about a …" at bounding box center [258, 85] width 206 height 20
click at [191, 103] on span "Such is the case for Soy. We are so preoccupied with myths and speculations aro…" at bounding box center [257, 112] width 204 height 18
click at [176, 103] on span "Such is the case for Soy. We are so preoccupied with myths and speculations aro…" at bounding box center [257, 112] width 204 height 18
click at [176, 75] on p "It is only normal to be scared of any popular myth and be apprehensive about a …" at bounding box center [258, 85] width 206 height 20
click at [191, 103] on span "Such is the case for Soy. We are so preoccupied with myths and speculations aro…" at bounding box center [257, 112] width 204 height 18
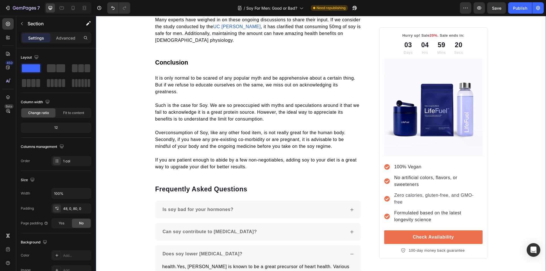
click at [191, 103] on span "Such is the case for Soy. We are so preoccupied with myths and speculations aro…" at bounding box center [257, 112] width 204 height 18
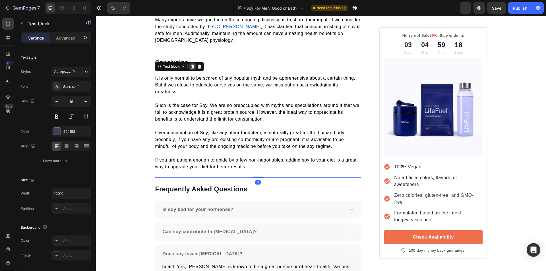
click at [191, 65] on icon at bounding box center [192, 67] width 3 height 4
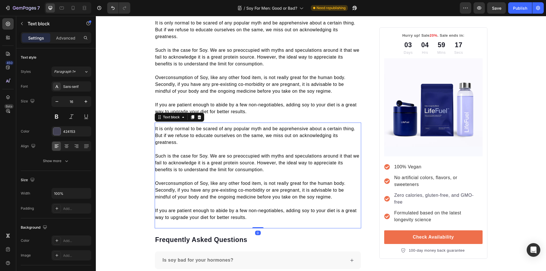
scroll to position [1133, 0]
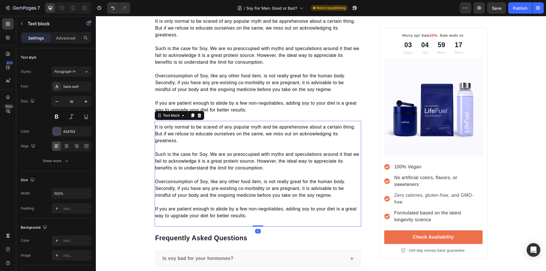
click at [250, 206] on p "If you are patient enough to abide by a few non-negotiables, adding soy to your…" at bounding box center [258, 213] width 206 height 14
click at [249, 206] on p "If you are patient enough to abide by a few non-negotiables, adding soy to your…" at bounding box center [258, 213] width 206 height 14
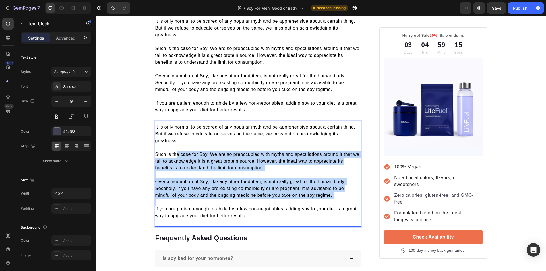
drag, startPoint x: 209, startPoint y: 168, endPoint x: 175, endPoint y: 137, distance: 45.9
click at [175, 137] on div "It is only normal to be scared of any popular myth and be apprehensive about a …" at bounding box center [258, 171] width 207 height 97
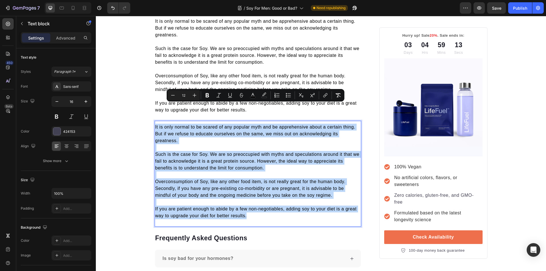
drag, startPoint x: 251, startPoint y: 197, endPoint x: 153, endPoint y: 108, distance: 132.5
click at [155, 123] on div "It is only normal to be scared of any popular myth and be apprehensive about a …" at bounding box center [258, 171] width 207 height 97
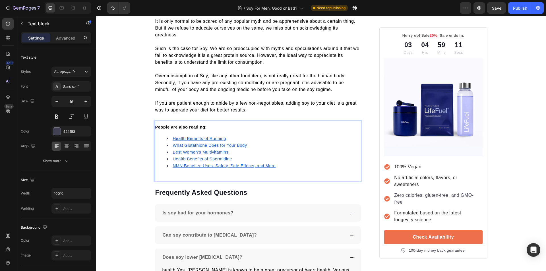
click at [194, 164] on u "NMN Benefits: Uses, Safety, Side Effects, and More" at bounding box center [224, 166] width 103 height 5
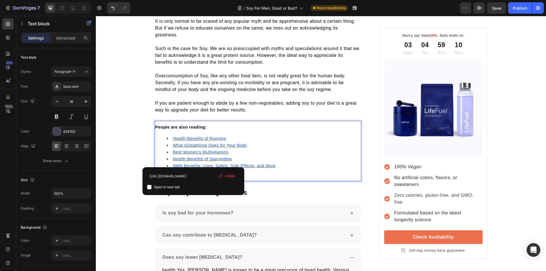
click at [150, 186] on input "checkbox" at bounding box center [149, 187] width 5 height 5
checkbox input "true"
click at [185, 157] on u "Health Benefits of Spermidine" at bounding box center [202, 159] width 59 height 5
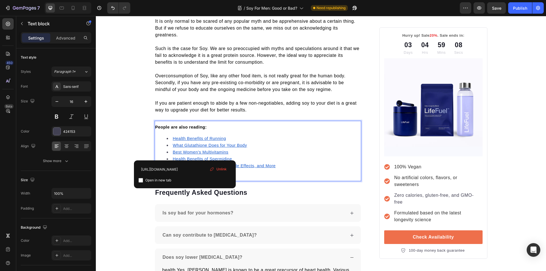
click at [141, 183] on div "Open in new tab" at bounding box center [185, 180] width 93 height 7
checkbox input "true"
click at [183, 150] on u "Best Women's Multivitamins" at bounding box center [201, 152] width 56 height 5
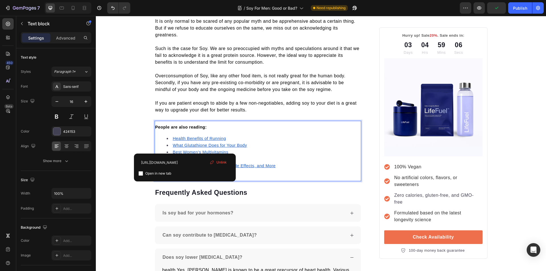
click at [141, 175] on input "checkbox" at bounding box center [141, 173] width 5 height 5
checkbox input "true"
click at [182, 143] on u "What Glutathione Does for Your Body" at bounding box center [210, 145] width 74 height 5
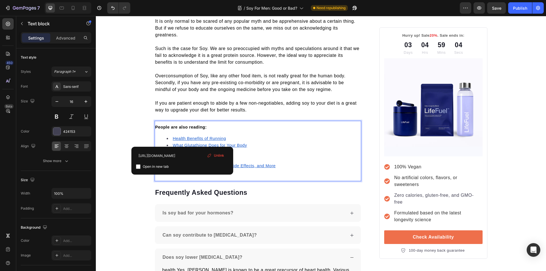
click at [139, 167] on input "checkbox" at bounding box center [138, 166] width 5 height 5
checkbox input "true"
click at [187, 136] on u "Health Benefits of Running" at bounding box center [199, 138] width 53 height 5
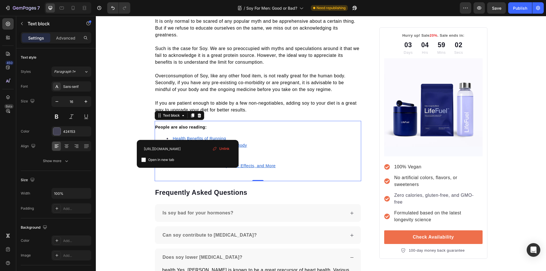
click at [144, 159] on input "checkbox" at bounding box center [143, 160] width 5 height 5
checkbox input "true"
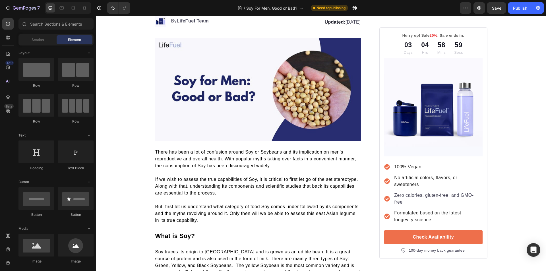
scroll to position [0, 0]
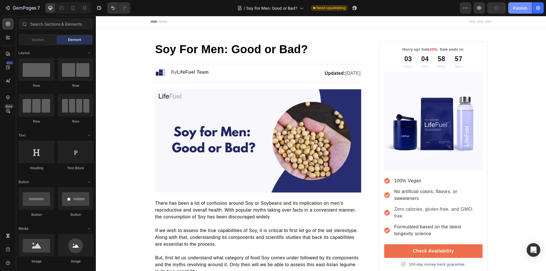
click at [522, 9] on div "Publish" at bounding box center [520, 8] width 14 height 6
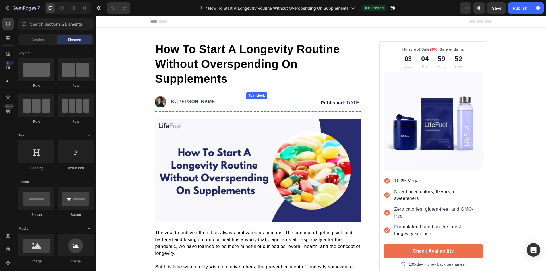
click at [343, 105] on p "Published: [DATE]" at bounding box center [304, 103] width 114 height 7
click at [341, 103] on p "Published: [DATE]" at bounding box center [304, 103] width 114 height 7
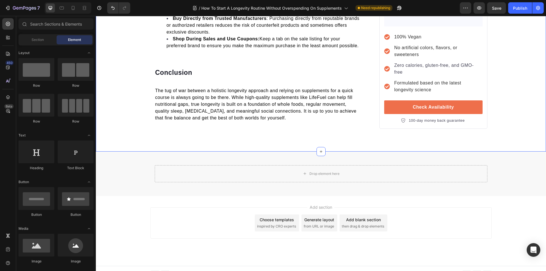
scroll to position [1079, 0]
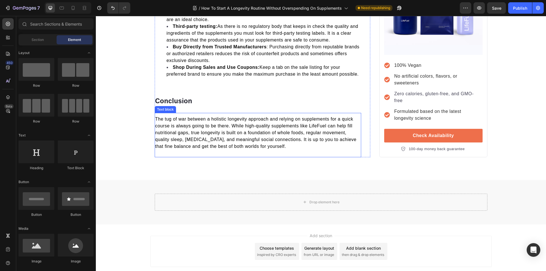
click at [243, 138] on span "The tug of war between a holistic longevity approach and relying on supplements…" at bounding box center [255, 133] width 201 height 32
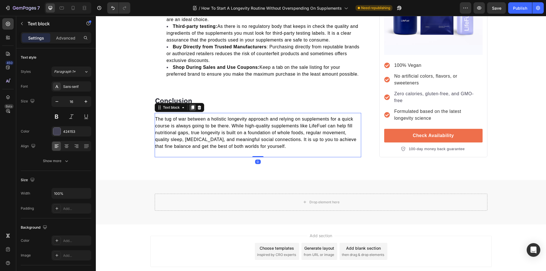
click at [191, 105] on icon at bounding box center [192, 107] width 5 height 5
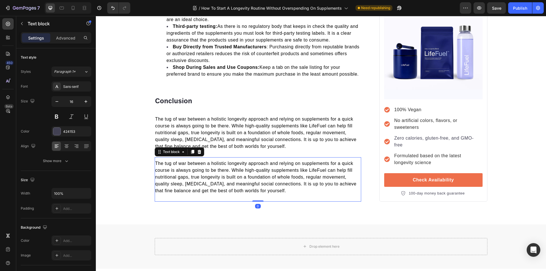
click at [292, 185] on p "The tug of war between a holistic longevity approach and relying on supplements…" at bounding box center [258, 177] width 206 height 34
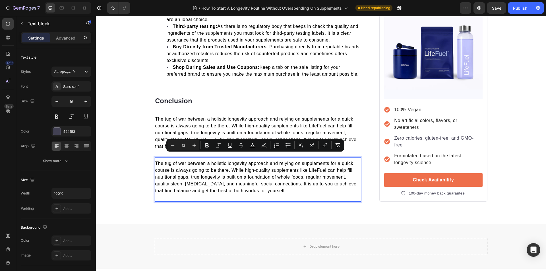
drag, startPoint x: 285, startPoint y: 185, endPoint x: 154, endPoint y: 156, distance: 133.9
click at [155, 160] on p "The tug of war between a holistic longevity approach and relying on supplements…" at bounding box center [258, 177] width 206 height 34
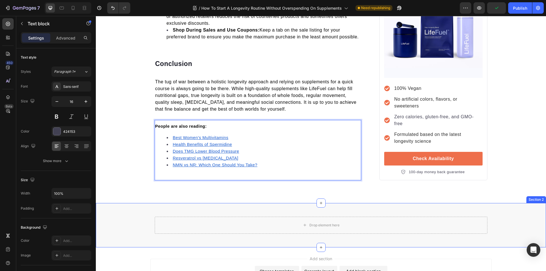
scroll to position [1168, 0]
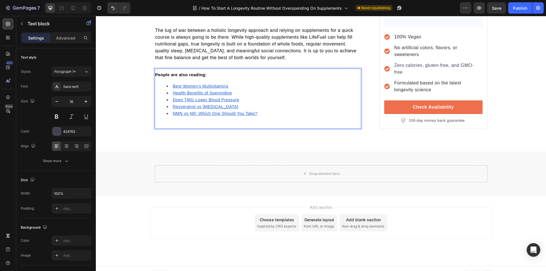
click at [178, 111] on u "NMN vs NR: Which One Should You Take?" at bounding box center [215, 113] width 85 height 5
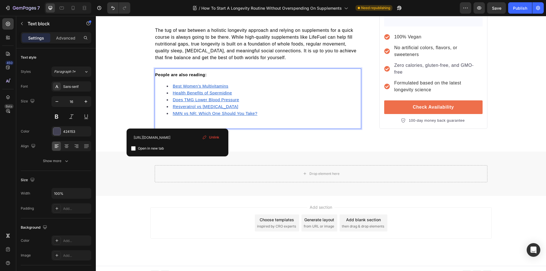
click at [133, 148] on input "checkbox" at bounding box center [133, 148] width 5 height 5
checkbox input "true"
click at [179, 104] on u "Resveratrol vs [MEDICAL_DATA]" at bounding box center [206, 106] width 66 height 5
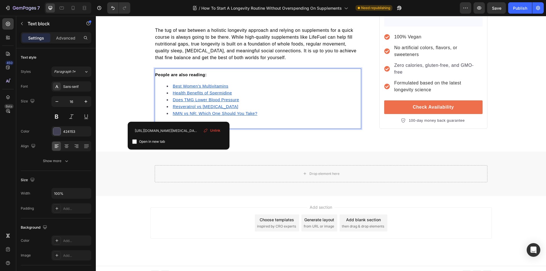
click at [134, 142] on input "checkbox" at bounding box center [134, 141] width 5 height 5
checkbox input "true"
click at [184, 98] on u "Does TMG Lower Blood Pressure" at bounding box center [206, 100] width 66 height 5
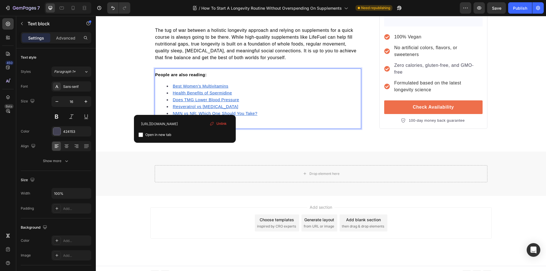
click at [141, 136] on input "checkbox" at bounding box center [141, 135] width 5 height 5
checkbox input "true"
click at [183, 91] on u "Health Benefits of Spermidine" at bounding box center [202, 93] width 59 height 5
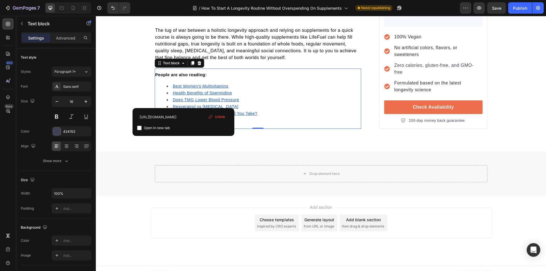
click at [141, 128] on input "checkbox" at bounding box center [139, 128] width 5 height 5
checkbox input "true"
click at [179, 83] on li "Best Women's Multivitamins" at bounding box center [264, 86] width 194 height 7
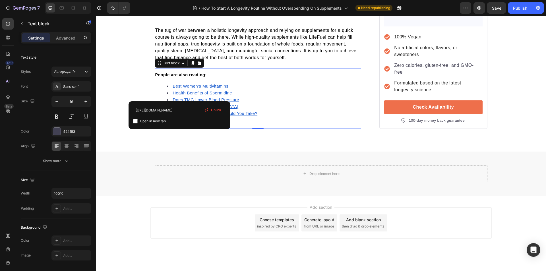
click at [179, 83] on li "Best Women's Multivitamins" at bounding box center [264, 86] width 194 height 7
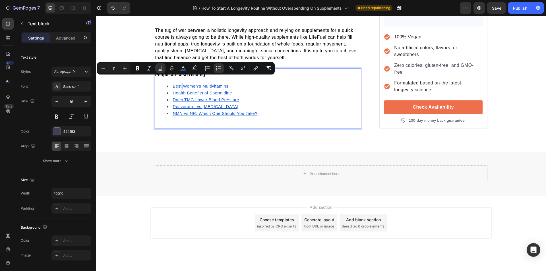
click at [181, 84] on u "Best Women's Multivitamins" at bounding box center [201, 86] width 56 height 5
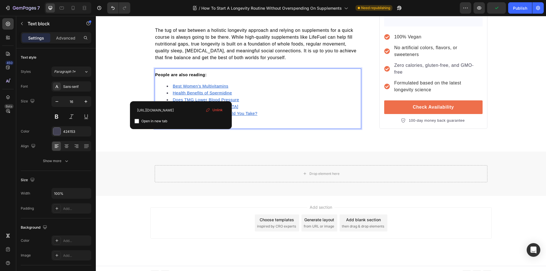
click at [138, 121] on input "checkbox" at bounding box center [137, 121] width 5 height 5
click at [137, 122] on input "checkbox" at bounding box center [137, 121] width 5 height 5
click at [137, 124] on div "Open in new tab" at bounding box center [181, 121] width 93 height 7
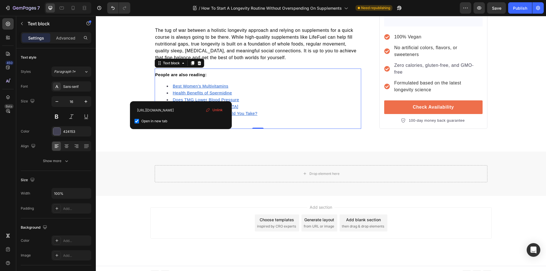
checkbox input "true"
click at [245, 46] on span "The tug of war between a holistic longevity approach and relying on supplements…" at bounding box center [255, 44] width 201 height 32
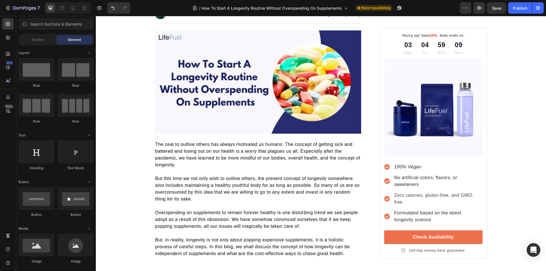
scroll to position [0, 0]
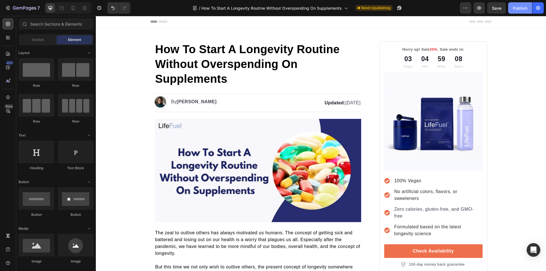
click at [516, 6] on div "Publish" at bounding box center [520, 8] width 14 height 6
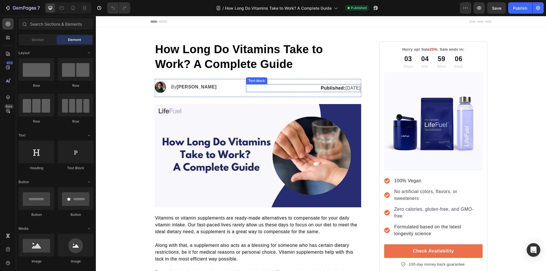
click at [342, 88] on p "Published: [DATE]" at bounding box center [304, 88] width 114 height 7
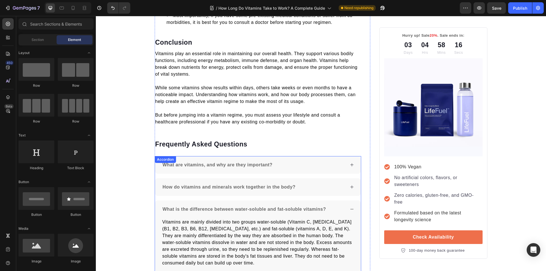
scroll to position [1062, 0]
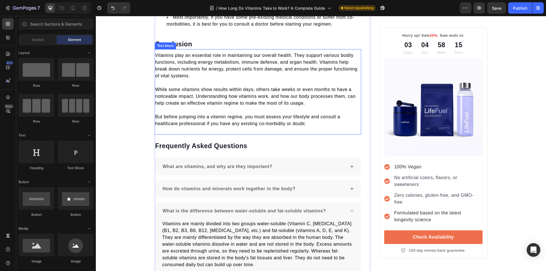
click at [226, 109] on p at bounding box center [258, 110] width 206 height 7
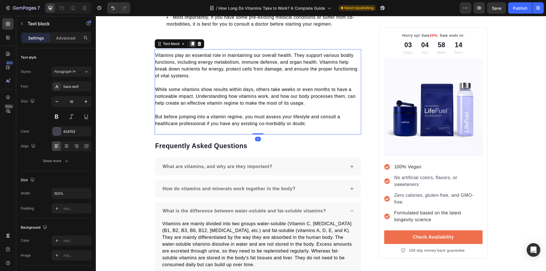
click at [191, 43] on icon at bounding box center [192, 44] width 3 height 4
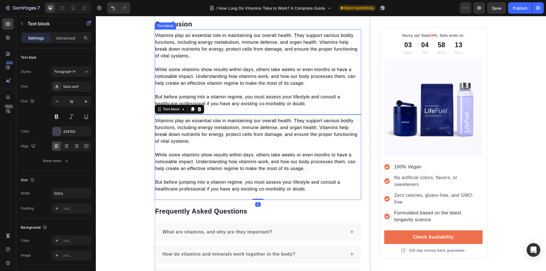
scroll to position [1090, 0]
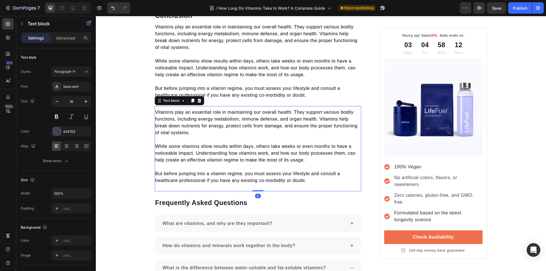
click at [317, 178] on p "But before jumping into a vitamin regime, you must assess your lifestyle and co…" at bounding box center [258, 177] width 206 height 14
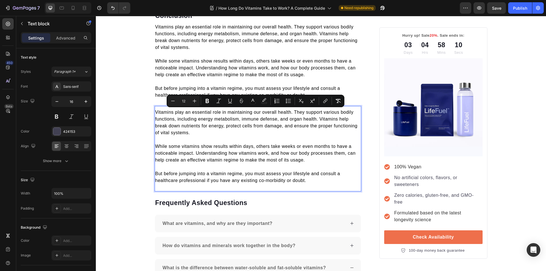
drag, startPoint x: 309, startPoint y: 181, endPoint x: 154, endPoint y: 113, distance: 169.0
click at [155, 113] on div "Vitamins play an essential role in maintaining our overall health. They support…" at bounding box center [258, 146] width 207 height 76
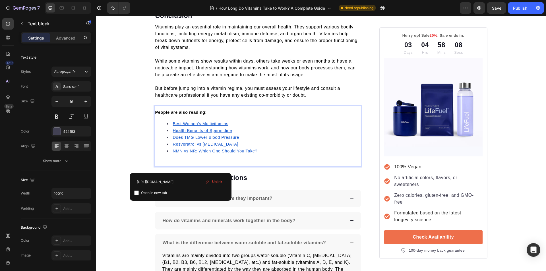
click at [181, 151] on u "NMN vs NR: Which One Should You Take?" at bounding box center [215, 151] width 85 height 5
click at [138, 194] on input "checkbox" at bounding box center [136, 193] width 5 height 5
checkbox input "true"
click at [184, 143] on u "Resveratrol vs Retinol" at bounding box center [206, 144] width 66 height 5
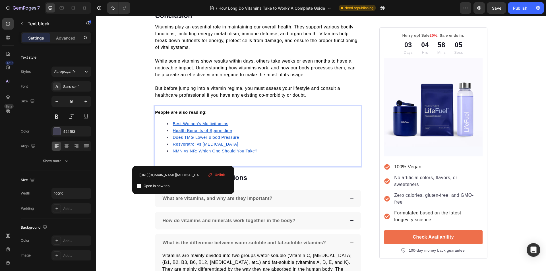
click at [140, 187] on input "checkbox" at bounding box center [139, 186] width 5 height 5
checkbox input "true"
click at [186, 137] on u "Does TMG Lower Blood Pressure" at bounding box center [206, 137] width 66 height 5
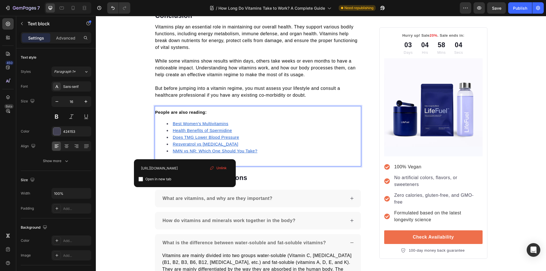
click at [139, 178] on input "checkbox" at bounding box center [141, 179] width 5 height 5
checkbox input "true"
click at [182, 130] on u "Health Benefits of Spermidine" at bounding box center [202, 130] width 59 height 5
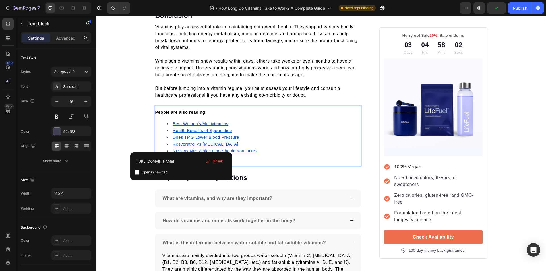
click at [137, 170] on input "checkbox" at bounding box center [137, 172] width 5 height 5
checkbox input "true"
click at [189, 125] on u "Best Women's Multivitamins" at bounding box center [201, 123] width 56 height 5
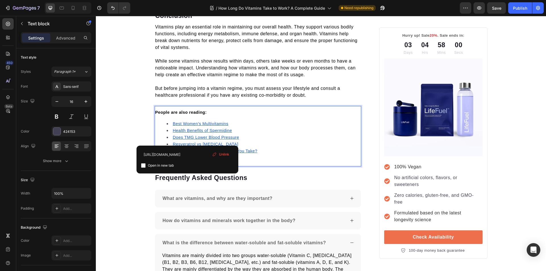
click at [144, 165] on input "checkbox" at bounding box center [143, 165] width 5 height 5
checkbox input "true"
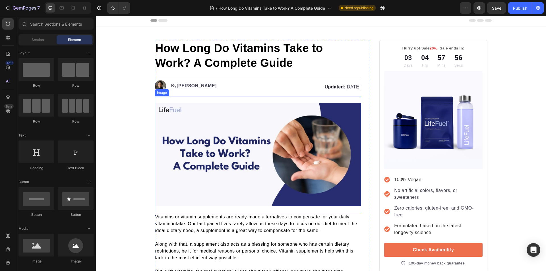
scroll to position [0, 0]
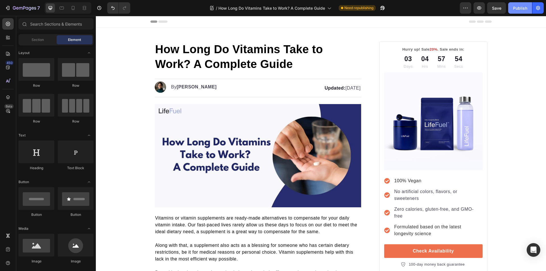
click at [522, 7] on div "Publish" at bounding box center [520, 8] width 14 height 6
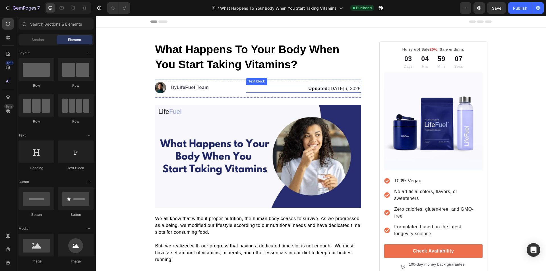
click at [344, 89] on p "Updated: August 2 6, 2025" at bounding box center [304, 88] width 114 height 7
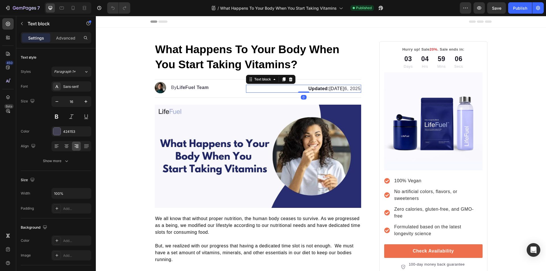
click at [344, 88] on p "Updated: August 2 6, 2025" at bounding box center [304, 88] width 114 height 7
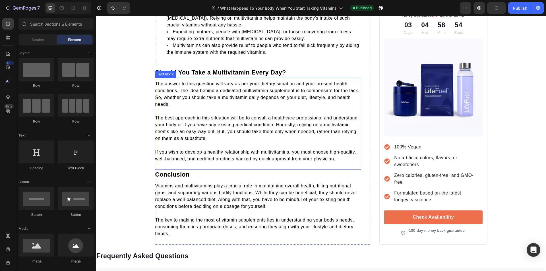
scroll to position [918, 0]
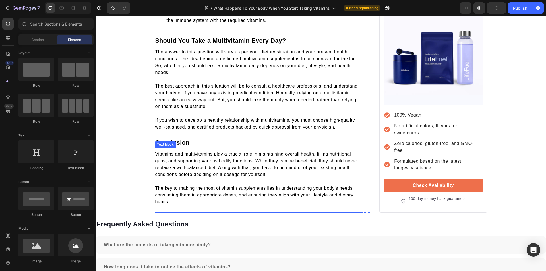
click at [216, 156] on span "Vitamins and multivitamins play a crucial role in maintaining overall health, f…" at bounding box center [256, 164] width 202 height 25
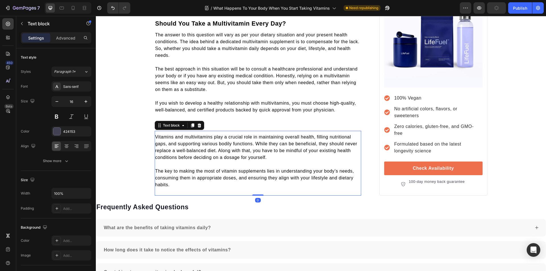
scroll to position [975, 0]
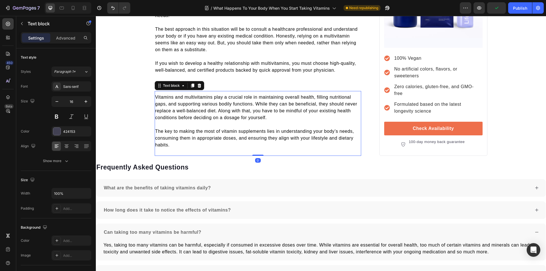
click at [191, 89] on div "Text block" at bounding box center [179, 85] width 49 height 9
click at [191, 87] on icon at bounding box center [192, 86] width 3 height 4
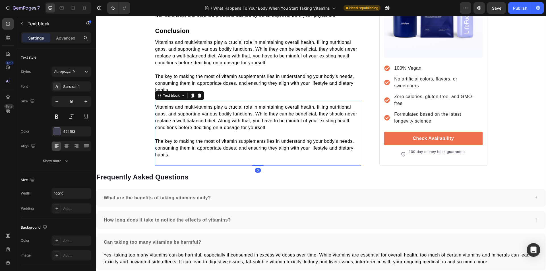
scroll to position [1032, 0]
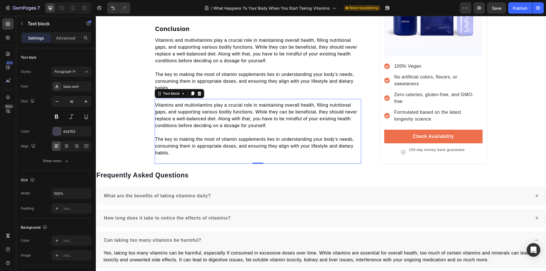
click at [176, 153] on p "The key to making the most of vitamin supplements lies in understanding your bo…" at bounding box center [258, 146] width 206 height 20
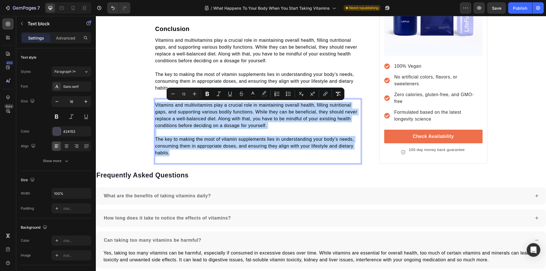
drag, startPoint x: 174, startPoint y: 153, endPoint x: 153, endPoint y: 106, distance: 51.6
click at [155, 106] on div "Vitamins and multivitamins play a crucial role in maintaining overall health, f…" at bounding box center [258, 129] width 207 height 56
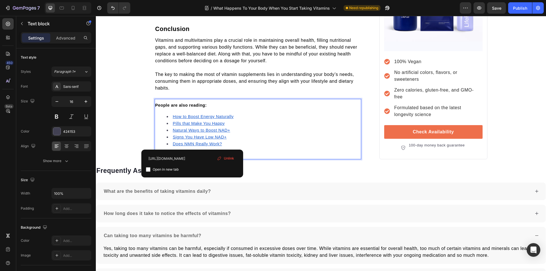
click at [191, 144] on u "Does NMN Really Work?" at bounding box center [197, 144] width 49 height 5
click at [149, 169] on input "checkbox" at bounding box center [148, 169] width 5 height 5
checkbox input "true"
click at [181, 137] on u "Signs You Have Low NAD+" at bounding box center [200, 137] width 54 height 5
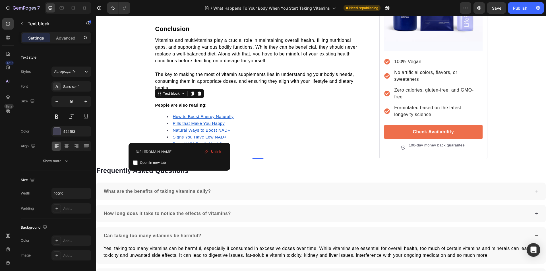
click at [133, 162] on div "https://trylifefuel.com/blogs/news/signs-you-have-low-nad Open in new tab Unlink" at bounding box center [180, 157] width 102 height 28
click at [134, 163] on input "checkbox" at bounding box center [135, 162] width 5 height 5
checkbox input "true"
click at [189, 130] on u "Natural Ways to Boost NAD+" at bounding box center [201, 130] width 57 height 5
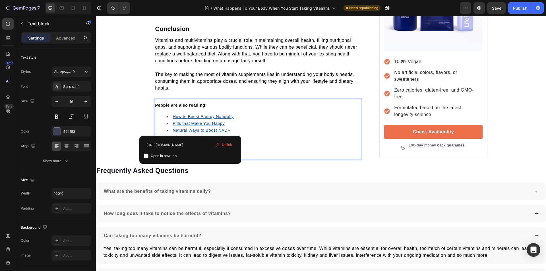
click at [146, 156] on input "checkbox" at bounding box center [146, 156] width 5 height 5
checkbox input "true"
click at [196, 122] on u "Pills that Make You Happy" at bounding box center [199, 123] width 52 height 5
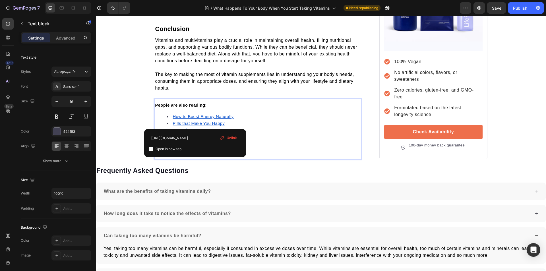
click at [151, 148] on input "checkbox" at bounding box center [151, 149] width 5 height 5
checkbox input "true"
click at [191, 116] on u "How to Boost Energy Naturally" at bounding box center [203, 116] width 61 height 5
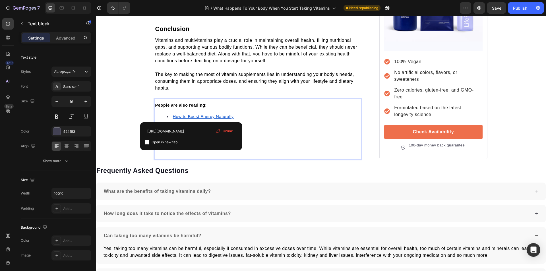
click at [148, 143] on input "checkbox" at bounding box center [147, 142] width 5 height 5
checkbox input "true"
click at [237, 90] on p "The key to making the most of vitamin supplements lies in understanding your bo…" at bounding box center [258, 81] width 206 height 20
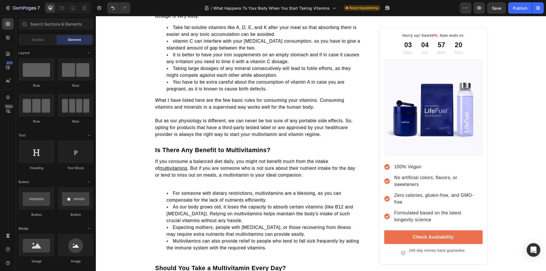
scroll to position [0, 0]
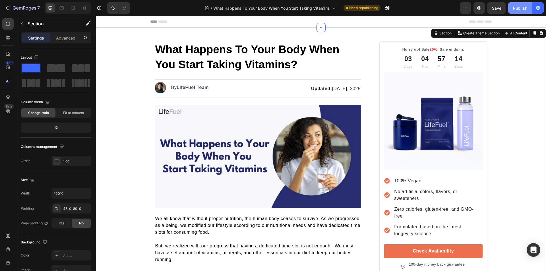
click at [515, 12] on button "Publish" at bounding box center [520, 7] width 24 height 11
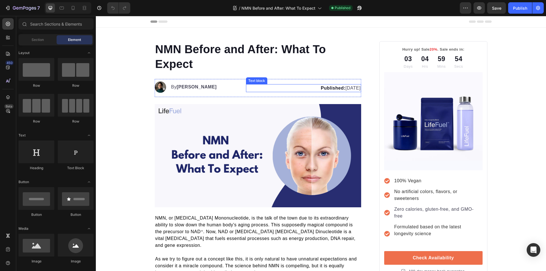
click at [335, 87] on p "Published: [DATE]" at bounding box center [304, 88] width 114 height 7
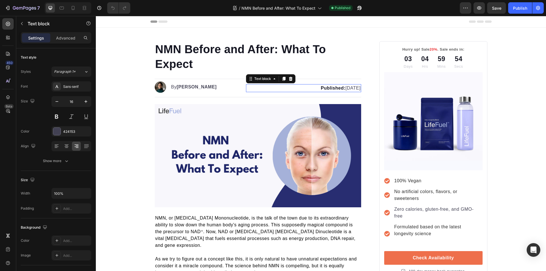
click at [344, 88] on p "Published: April 8, 2025" at bounding box center [304, 88] width 114 height 7
click at [322, 89] on strong "Published:" at bounding box center [333, 88] width 25 height 5
drag, startPoint x: 320, startPoint y: 90, endPoint x: 299, endPoint y: 88, distance: 21.4
click at [321, 88] on strong "Published:" at bounding box center [333, 88] width 25 height 5
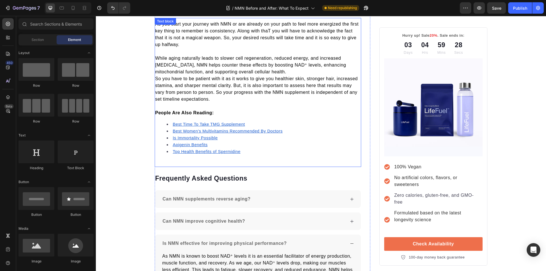
scroll to position [1132, 0]
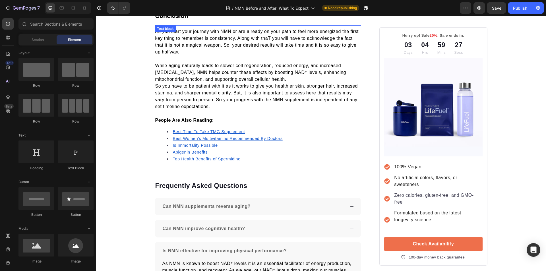
click at [190, 157] on u "Top Health Benefits of Spermidine" at bounding box center [207, 159] width 68 height 5
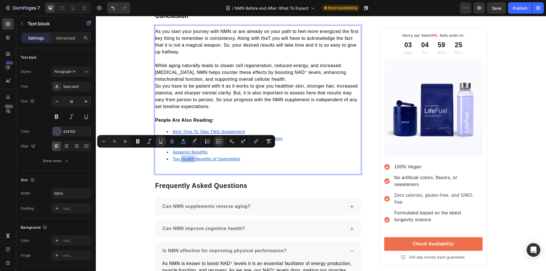
click at [191, 157] on u "Top Health Benefits of Spermidine" at bounding box center [207, 159] width 68 height 5
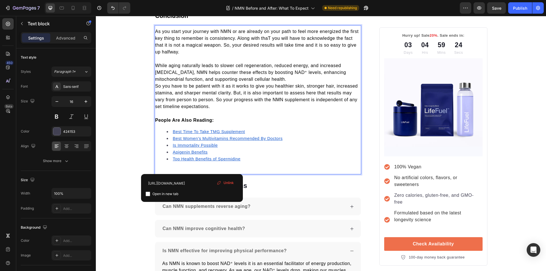
click at [147, 194] on input "checkbox" at bounding box center [148, 194] width 5 height 5
checkbox input "true"
click at [185, 150] on u "Apigenin Benefits" at bounding box center [190, 152] width 35 height 5
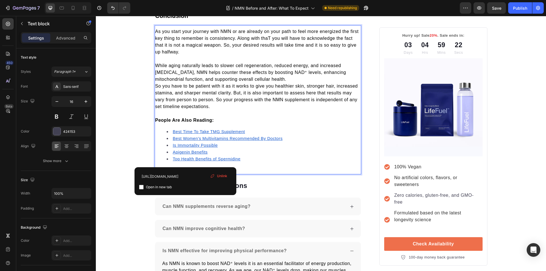
click at [142, 188] on input "checkbox" at bounding box center [141, 187] width 5 height 5
checkbox input "true"
click at [194, 143] on u "Is Immortality Possible" at bounding box center [195, 145] width 45 height 5
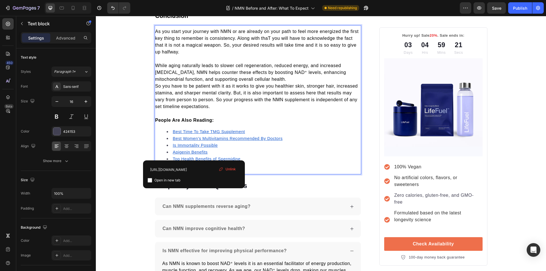
click at [150, 180] on input "checkbox" at bounding box center [150, 180] width 5 height 5
checkbox input "true"
click at [188, 136] on u "Best Women's Multivitamins Recommended By Doctors" at bounding box center [228, 138] width 110 height 5
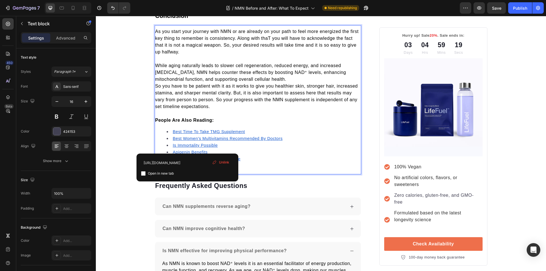
click at [143, 173] on input "checkbox" at bounding box center [143, 173] width 5 height 5
checkbox input "true"
click at [181, 129] on u "Best Time To Take TMG Supplement" at bounding box center [209, 131] width 72 height 5
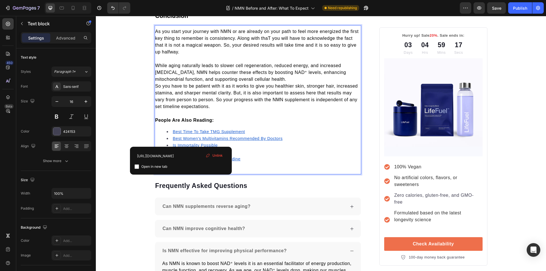
click at [137, 166] on input "checkbox" at bounding box center [137, 166] width 5 height 5
checkbox input "true"
click at [241, 117] on p "People Are Also Reading:" at bounding box center [258, 120] width 206 height 7
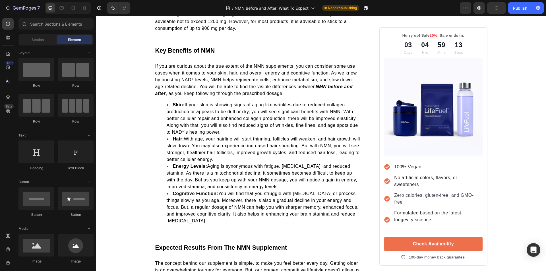
scroll to position [0, 0]
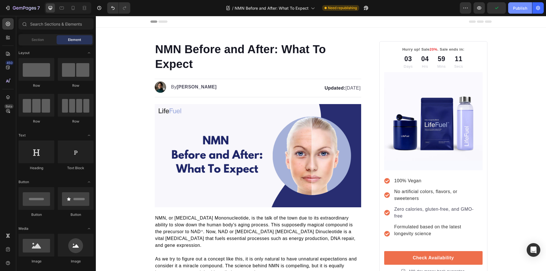
click at [514, 8] on div "Publish" at bounding box center [520, 8] width 14 height 6
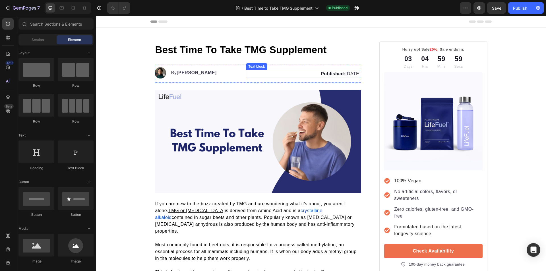
click at [344, 75] on p "Published: [DATE]" at bounding box center [304, 74] width 114 height 7
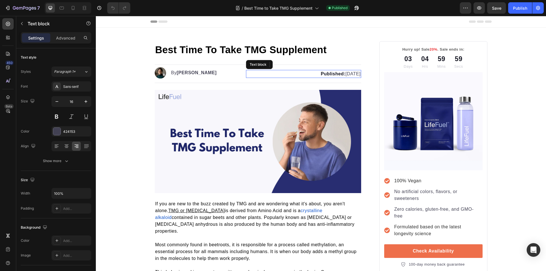
click at [344, 75] on p "Published: [DATE]" at bounding box center [304, 74] width 114 height 7
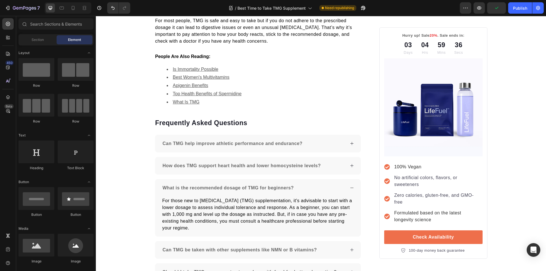
scroll to position [806, 0]
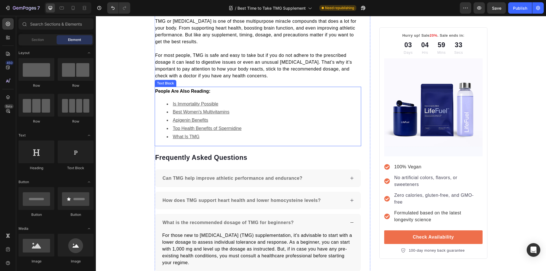
click at [220, 133] on li "What Is TMG" at bounding box center [264, 137] width 194 height 8
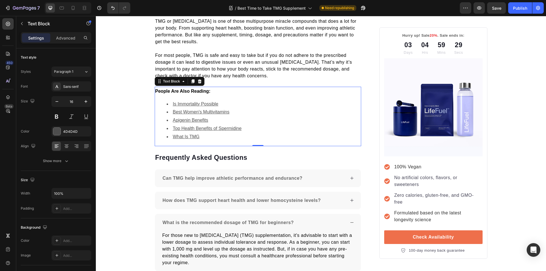
click at [225, 135] on div "People Are Also Reading: Is Immortality Possible Best Women's Multivitamins Api…" at bounding box center [258, 116] width 207 height 59
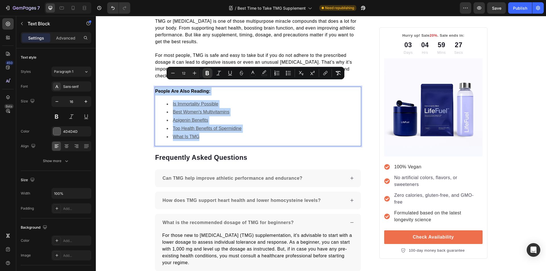
drag, startPoint x: 221, startPoint y: 135, endPoint x: 154, endPoint y: 84, distance: 84.0
click at [155, 87] on div "People Are Also Reading: Is Immortality Possible Best Women's Multivitamins Api…" at bounding box center [258, 116] width 207 height 59
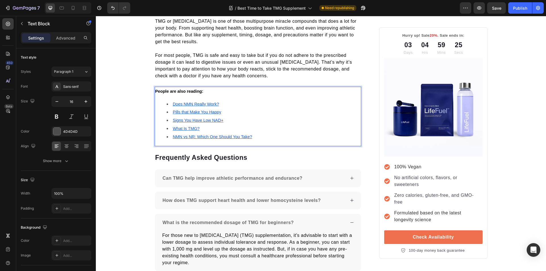
click at [182, 102] on u "Does NMN Really Work?" at bounding box center [196, 104] width 46 height 5
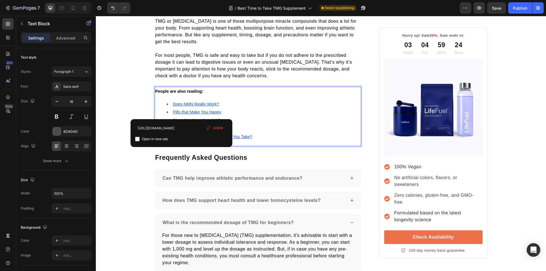
click at [138, 137] on input "checkbox" at bounding box center [137, 139] width 5 height 5
checkbox input "true"
click at [181, 110] on u "Pills that Make You Happy" at bounding box center [197, 112] width 48 height 5
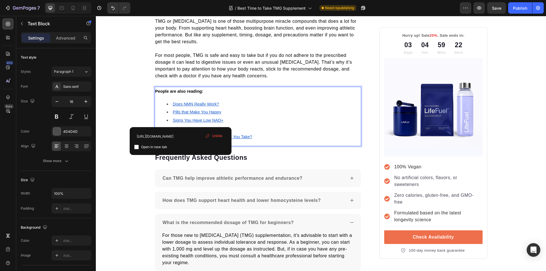
click at [136, 146] on input "checkbox" at bounding box center [136, 147] width 5 height 5
checkbox input "true"
click at [186, 118] on u "Signs You Have Low NAD+" at bounding box center [198, 120] width 51 height 5
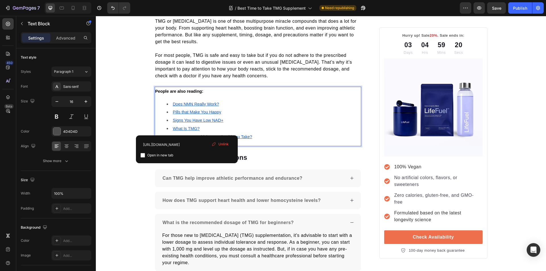
click at [143, 156] on input "checkbox" at bounding box center [143, 155] width 5 height 5
checkbox input "true"
click at [184, 126] on u "What Is TMG?" at bounding box center [186, 128] width 27 height 5
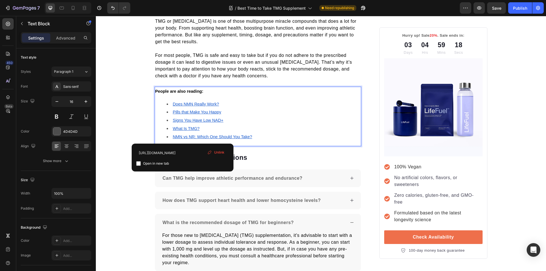
click at [140, 163] on input "checkbox" at bounding box center [138, 163] width 5 height 5
checkbox input "true"
click at [189, 135] on u "NMN vs NR: Which One Should You Take?" at bounding box center [212, 137] width 79 height 5
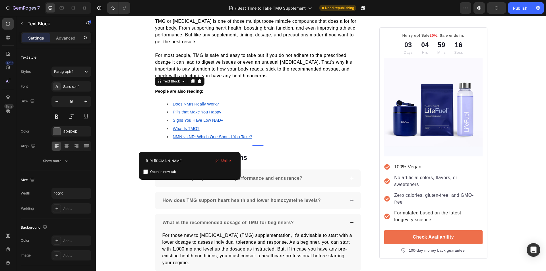
click at [145, 173] on input "checkbox" at bounding box center [145, 172] width 5 height 5
checkbox input "true"
click at [267, 154] on p "Frequently Asked Questions" at bounding box center [258, 158] width 206 height 9
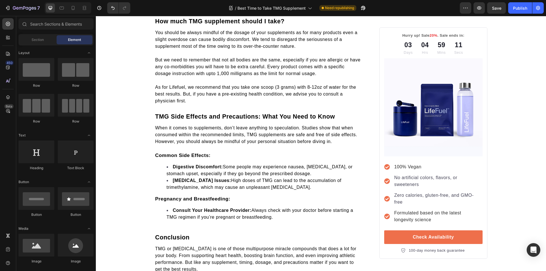
scroll to position [0, 0]
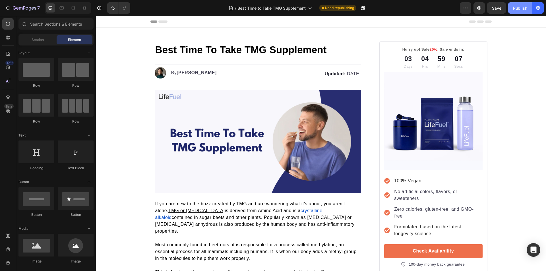
click at [524, 6] on div "Publish" at bounding box center [520, 8] width 14 height 6
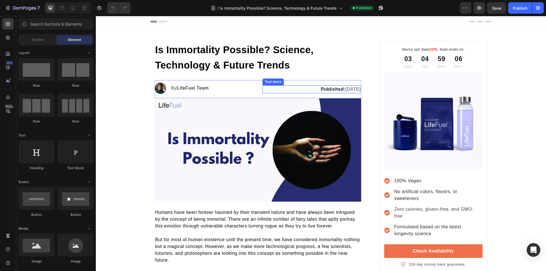
click at [343, 90] on p "Published: [DATE]" at bounding box center [312, 89] width 98 height 7
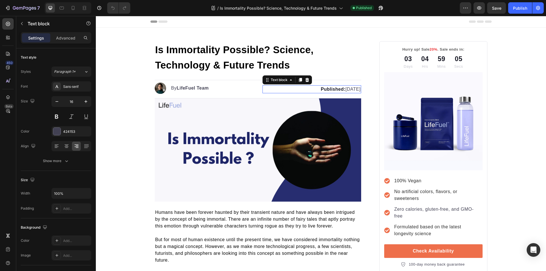
click at [345, 89] on p "Published: [DATE]" at bounding box center [312, 89] width 98 height 7
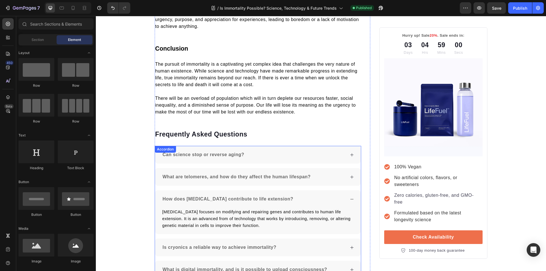
scroll to position [799, 0]
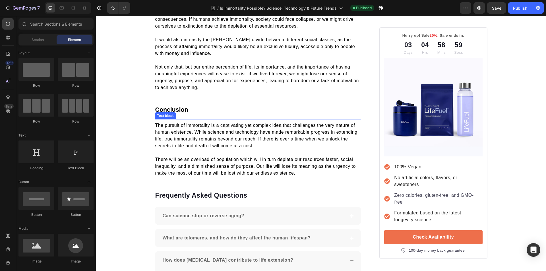
click at [236, 160] on span "There will be an overload of population which will in turn deplete our resource…" at bounding box center [255, 166] width 201 height 18
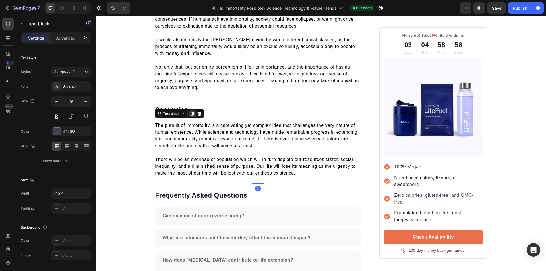
click at [192, 112] on icon at bounding box center [192, 114] width 3 height 4
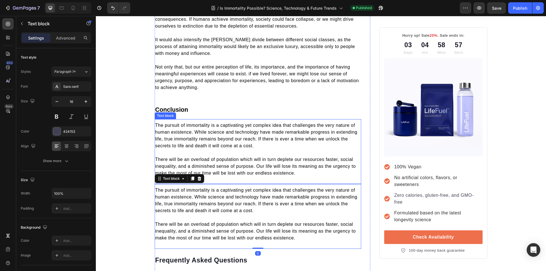
scroll to position [827, 0]
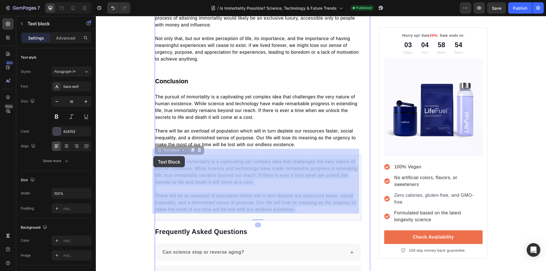
drag, startPoint x: 301, startPoint y: 201, endPoint x: 153, endPoint y: 156, distance: 154.0
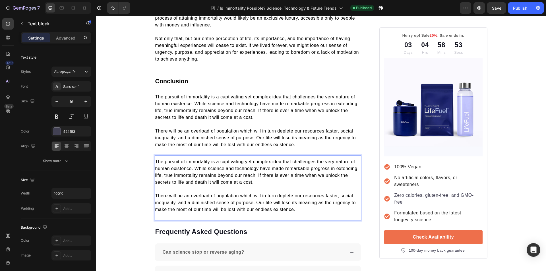
click at [299, 203] on p "There will be an overload of population which will in turn deplete our resource…" at bounding box center [258, 203] width 206 height 20
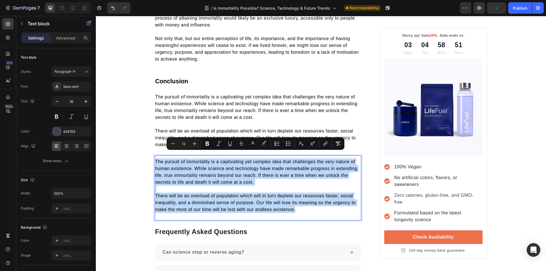
drag, startPoint x: 297, startPoint y: 203, endPoint x: 154, endPoint y: 155, distance: 150.6
click at [155, 158] on div "The pursuit of immortality is a captivating yet complex idea that challenges th…" at bounding box center [258, 186] width 207 height 56
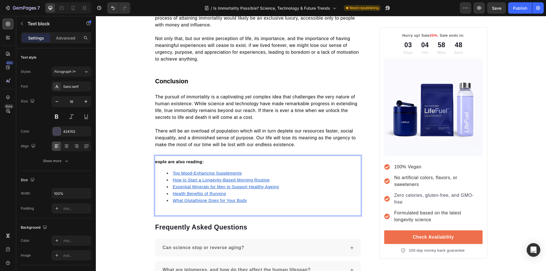
click at [187, 198] on u "What Glutathione Does for Your Body" at bounding box center [210, 200] width 74 height 5
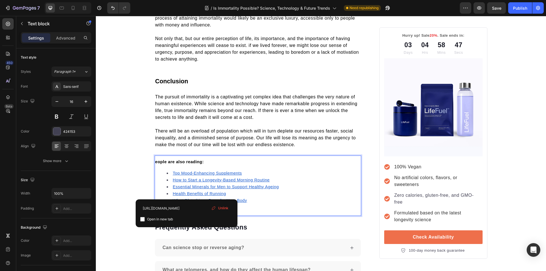
click at [144, 220] on input "checkbox" at bounding box center [142, 219] width 5 height 5
checkbox input "true"
click at [183, 191] on u "Health Benefits of Running" at bounding box center [199, 193] width 53 height 5
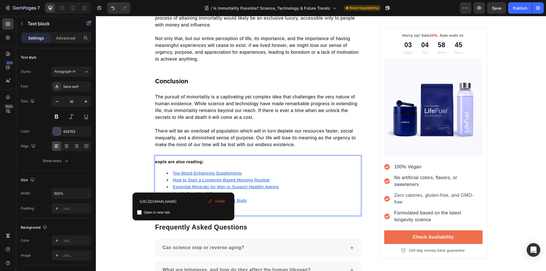
click at [139, 214] on input "checkbox" at bounding box center [139, 212] width 5 height 5
checkbox input "true"
click at [186, 185] on u "Essential Minerals for Men to Support Healthy Ageing" at bounding box center [226, 187] width 106 height 5
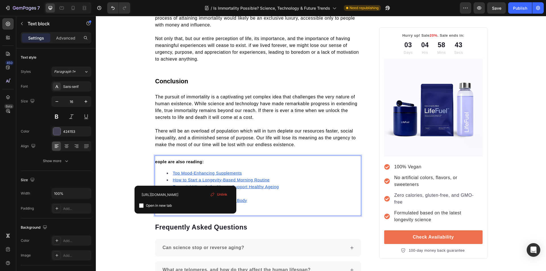
click at [142, 207] on input "checkbox" at bounding box center [141, 205] width 5 height 5
checkbox input "true"
click at [183, 178] on u "How to Start a Longevity-Based Morning Routine" at bounding box center [221, 180] width 97 height 5
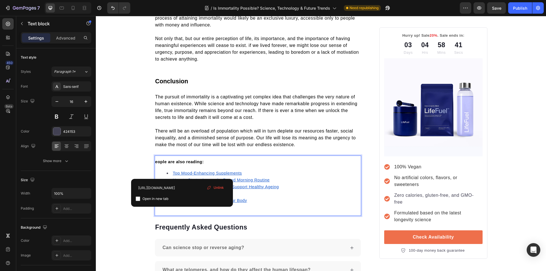
click at [138, 198] on input "checkbox" at bounding box center [138, 199] width 5 height 5
checkbox input "true"
click at [190, 171] on u "Top Mood-Enhancing Supplements" at bounding box center [207, 173] width 69 height 5
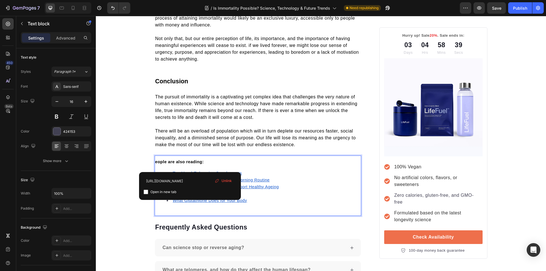
click at [146, 192] on input "checkbox" at bounding box center [146, 192] width 5 height 5
checkbox input "true"
click at [157, 160] on strong "eople are also reading:" at bounding box center [179, 162] width 49 height 5
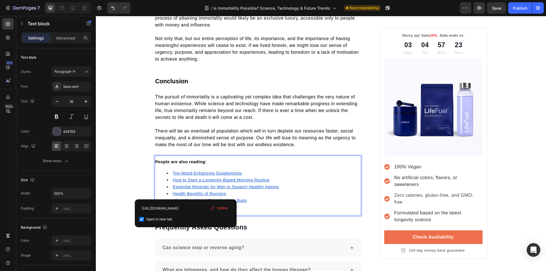
click at [185, 198] on u "What Glutathione Does for Your Body" at bounding box center [210, 200] width 74 height 5
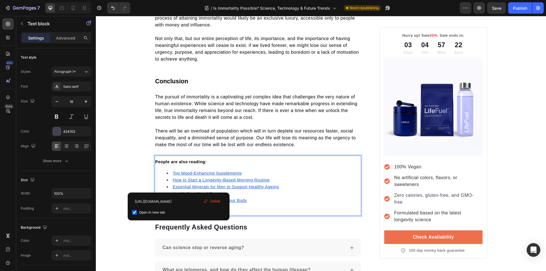
click at [179, 191] on u "Health Benefits of Running" at bounding box center [199, 193] width 53 height 5
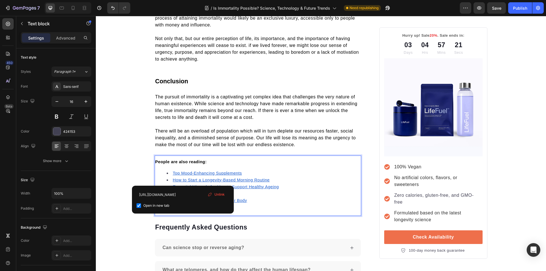
click at [182, 185] on u "Essential Minerals for Men to Support Healthy Ageing" at bounding box center [226, 187] width 106 height 5
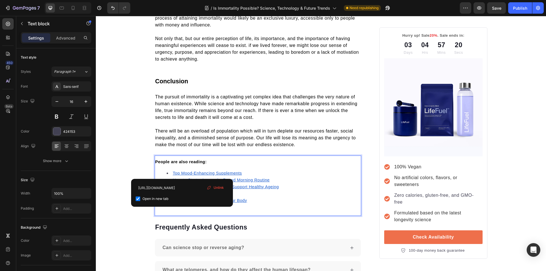
click at [182, 178] on u "How to Start a Longevity-Based Morning Routine" at bounding box center [221, 180] width 97 height 5
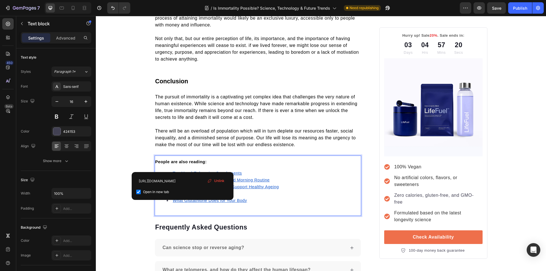
click at [183, 171] on u "Top Mood-Enhancing Supplements" at bounding box center [207, 173] width 69 height 5
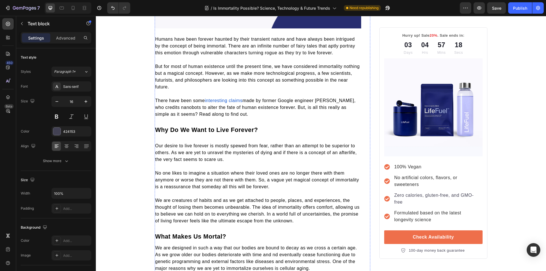
scroll to position [0, 0]
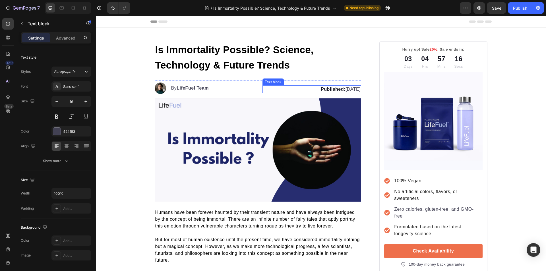
click at [321, 89] on strong "Published:" at bounding box center [333, 89] width 25 height 5
click at [321, 90] on strong "Published:" at bounding box center [333, 89] width 25 height 5
click at [348, 89] on p "Updated: August 27, 2025" at bounding box center [312, 89] width 98 height 7
click at [521, 9] on div "Publish" at bounding box center [520, 8] width 14 height 6
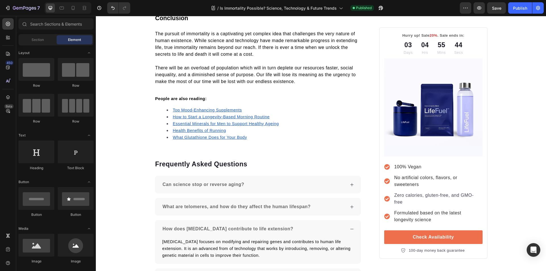
scroll to position [888, 0]
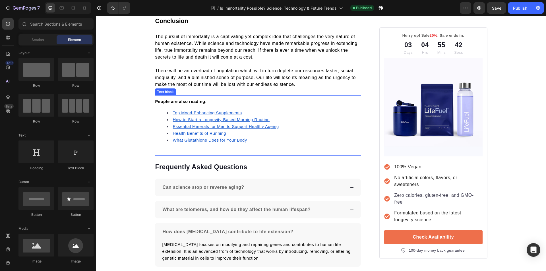
click at [189, 138] on u "What Glutathione Does for Your Body" at bounding box center [210, 140] width 74 height 5
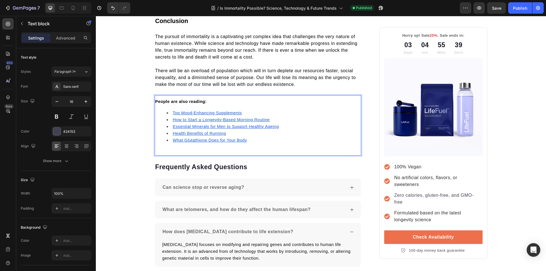
click at [205, 117] on u "How to Start a Longevity-Based Morning Routine" at bounding box center [221, 119] width 97 height 5
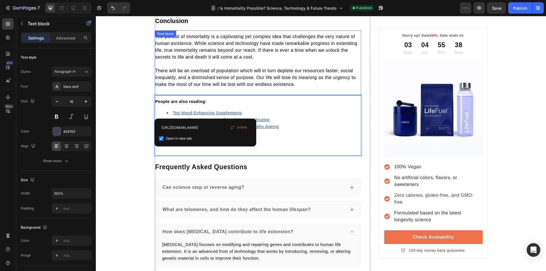
click at [235, 80] on span "There will be an overload of population which will in turn deplete our resource…" at bounding box center [255, 77] width 201 height 18
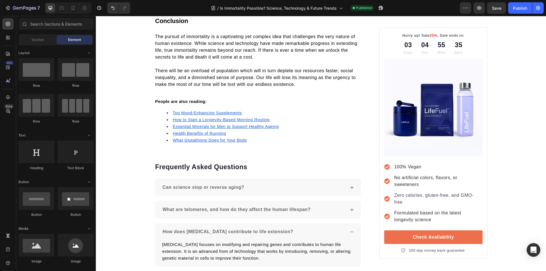
scroll to position [0, 0]
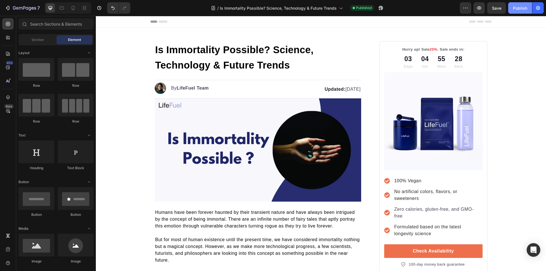
click at [517, 7] on div "Publish" at bounding box center [520, 8] width 14 height 6
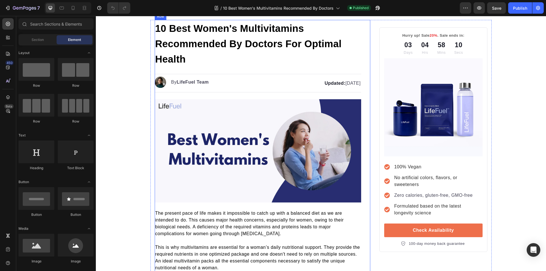
scroll to position [28, 0]
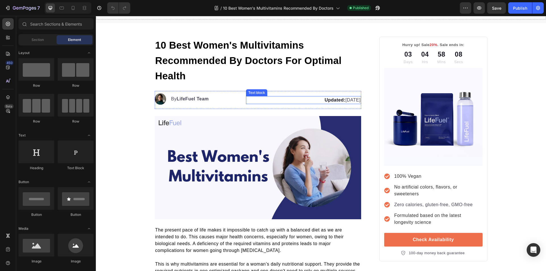
click at [336, 101] on p "Updated: August 26, 2025" at bounding box center [304, 100] width 114 height 7
click at [343, 101] on p "Updated: August 26, 2025" at bounding box center [304, 100] width 114 height 7
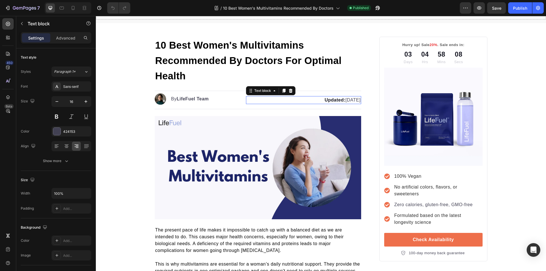
click at [344, 101] on p "Updated: August 26, 2025" at bounding box center [304, 100] width 114 height 7
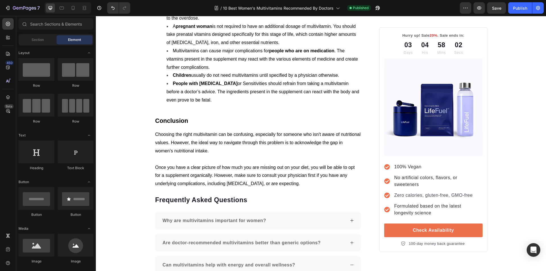
scroll to position [3381, 0]
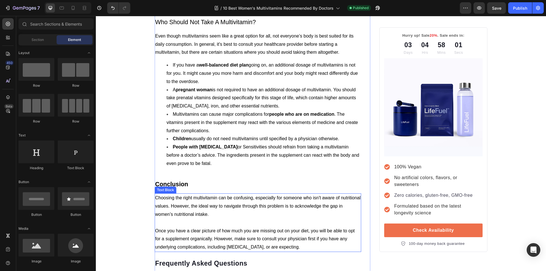
click at [238, 194] on p "Choosing the right multivitamin can be confusing, especially for someone who is…" at bounding box center [258, 206] width 206 height 24
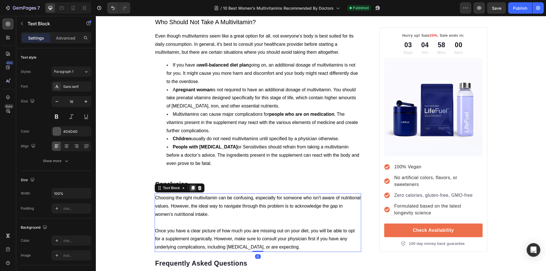
click at [193, 185] on div at bounding box center [192, 188] width 7 height 7
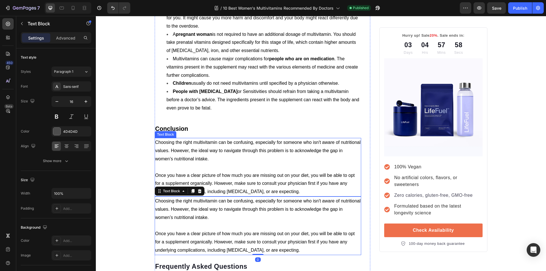
scroll to position [3438, 0]
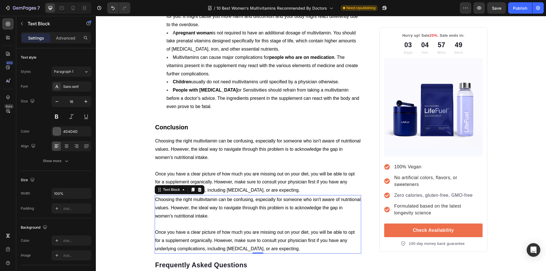
click at [283, 228] on p "Once you have a clear picture of how much you are missing out on your diet, you…" at bounding box center [258, 240] width 206 height 24
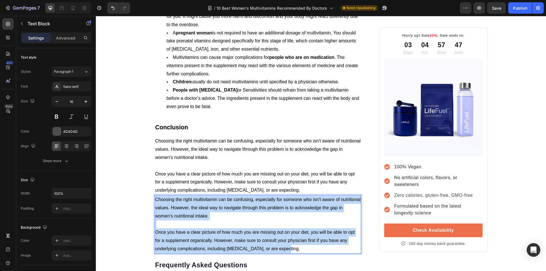
drag, startPoint x: 282, startPoint y: 198, endPoint x: 154, endPoint y: 151, distance: 136.0
click at [155, 195] on div "Choosing the right multivitamin can be confusing, especially for someone who is…" at bounding box center [258, 224] width 207 height 59
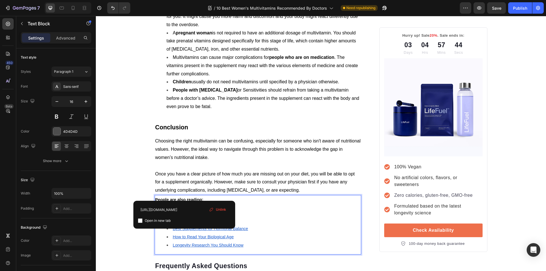
click at [184, 243] on u "Longevity Research You Should Know" at bounding box center [208, 245] width 71 height 5
click at [139, 221] on input "checkbox" at bounding box center [140, 220] width 5 height 5
checkbox input "true"
click at [183, 235] on u "How to Read Your Biological Age" at bounding box center [203, 237] width 61 height 5
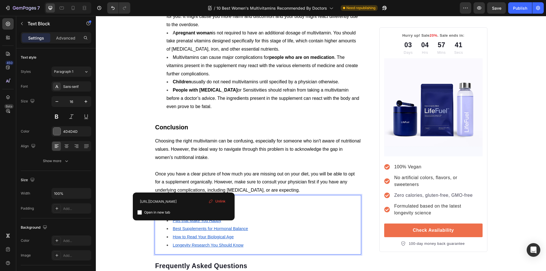
click at [141, 212] on input "checkbox" at bounding box center [139, 212] width 5 height 5
checkbox input "true"
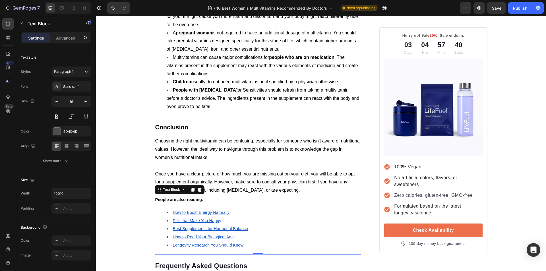
click at [182, 226] on u "Best Supplements for Hormonal Balance" at bounding box center [210, 228] width 75 height 5
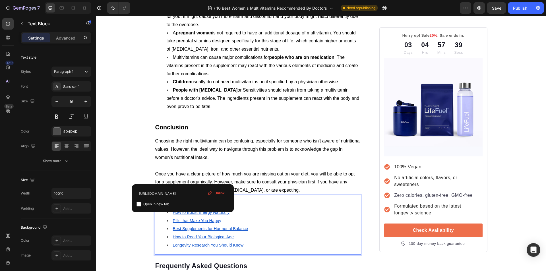
click at [140, 204] on input "checkbox" at bounding box center [139, 204] width 5 height 5
checkbox input "true"
click at [187, 218] on u "Pills that Make You Happy" at bounding box center [197, 220] width 48 height 5
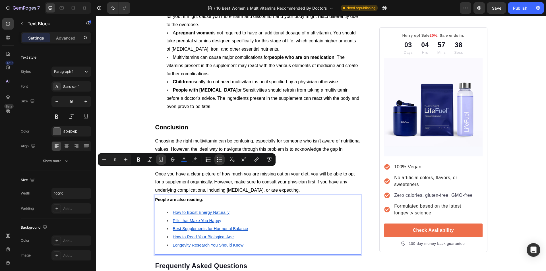
click at [182, 218] on u "Pills that Make You Happy" at bounding box center [197, 220] width 48 height 5
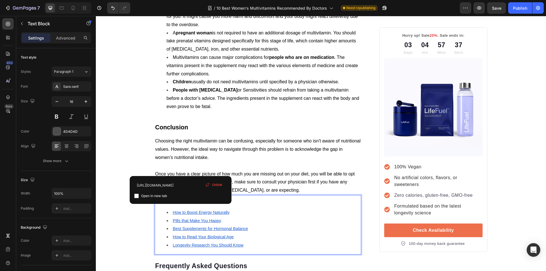
click at [138, 195] on input "checkbox" at bounding box center [136, 196] width 5 height 5
checkbox input "true"
click at [183, 210] on u "How to Boost Energy Naturally" at bounding box center [201, 212] width 57 height 5
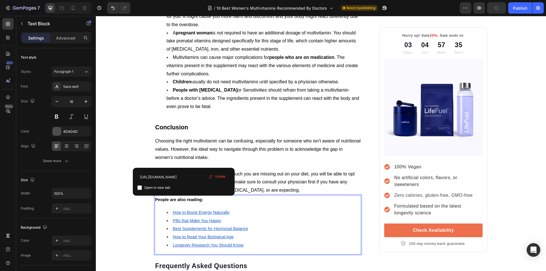
click at [140, 188] on input "checkbox" at bounding box center [139, 187] width 5 height 5
checkbox input "true"
click at [237, 172] on span "Once you have a clear picture of how much you are missing out on your diet, you…" at bounding box center [255, 182] width 200 height 21
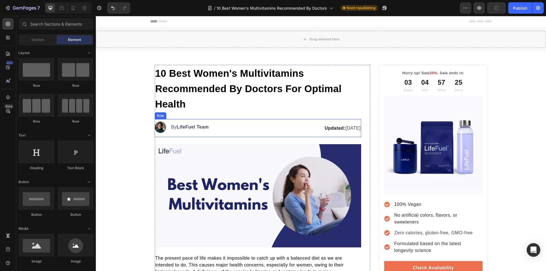
scroll to position [0, 0]
click at [522, 10] on div "Publish" at bounding box center [520, 8] width 14 height 6
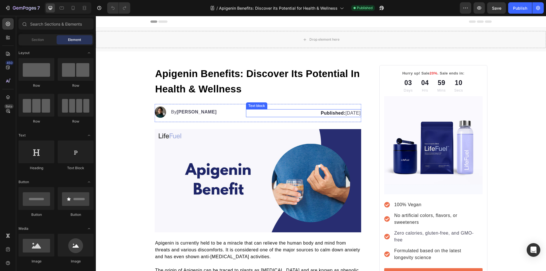
click at [355, 113] on p "Published: [DATE]" at bounding box center [304, 113] width 114 height 7
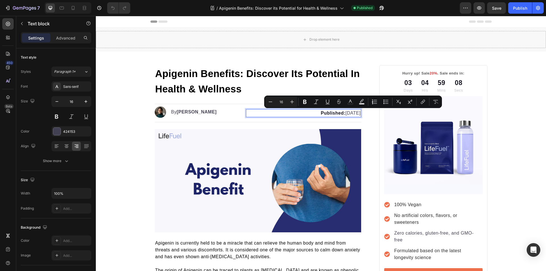
click at [356, 114] on p "Published: [DATE]" at bounding box center [304, 113] width 114 height 7
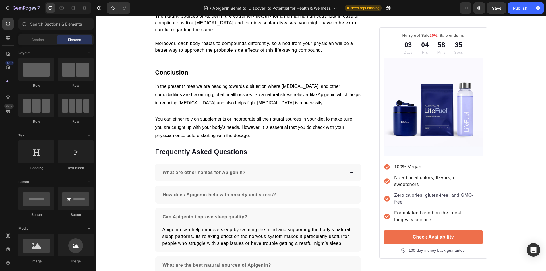
scroll to position [834, 0]
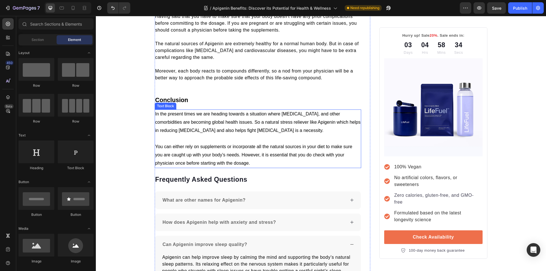
click at [252, 141] on p at bounding box center [258, 139] width 206 height 8
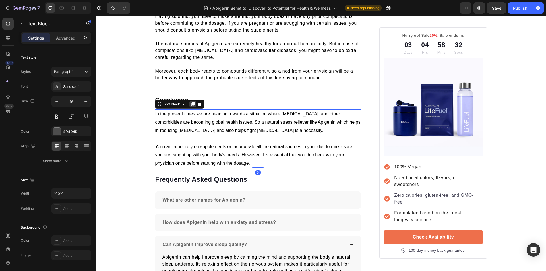
click at [191, 104] on icon at bounding box center [192, 104] width 3 height 4
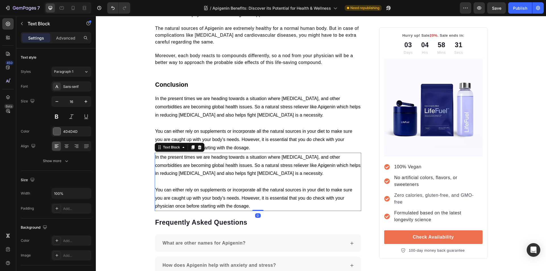
scroll to position [862, 0]
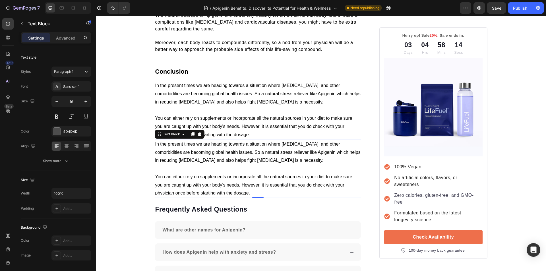
click at [249, 193] on p "You can either rely on supplements or incorporate all the natural sources in yo…" at bounding box center [258, 185] width 206 height 24
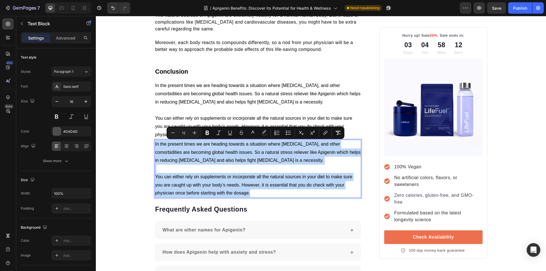
drag, startPoint x: 249, startPoint y: 193, endPoint x: 153, endPoint y: 144, distance: 108.5
click at [155, 144] on div "In the present times we are heading towards a situation where [MEDICAL_DATA], a…" at bounding box center [258, 169] width 207 height 59
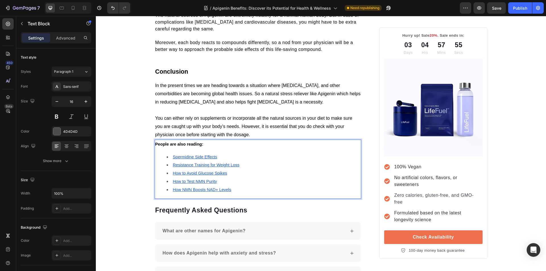
click at [179, 191] on u "How NMN Boosts NAD+ Levels" at bounding box center [202, 189] width 59 height 5
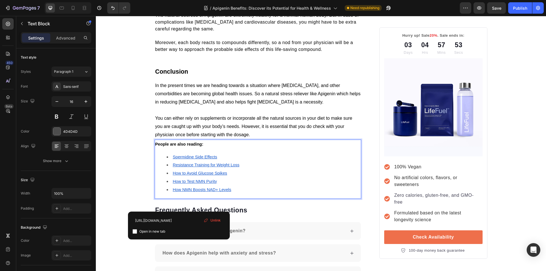
click at [136, 232] on input "checkbox" at bounding box center [135, 231] width 5 height 5
checkbox input "true"
click at [181, 179] on u "How to Test NMN Purity" at bounding box center [195, 181] width 44 height 5
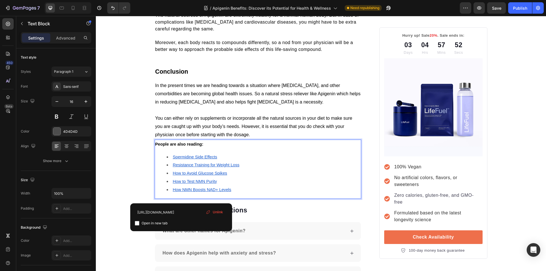
click at [138, 224] on input "checkbox" at bounding box center [137, 223] width 5 height 5
checkbox input "true"
click at [187, 172] on u "How to Avoid Glucose Spikes" at bounding box center [200, 173] width 54 height 5
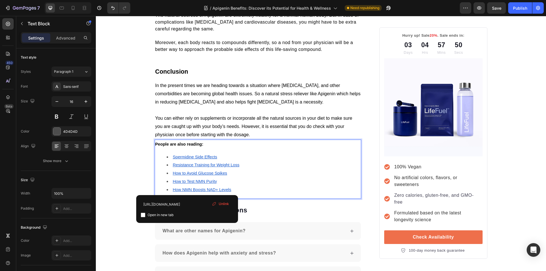
click at [143, 214] on input "checkbox" at bounding box center [143, 215] width 5 height 5
checkbox input "true"
click at [181, 173] on u "How to Avoid Glucose Spikes" at bounding box center [200, 173] width 54 height 5
click at [184, 164] on u "Resistance Training for Weight Loss" at bounding box center [206, 165] width 67 height 5
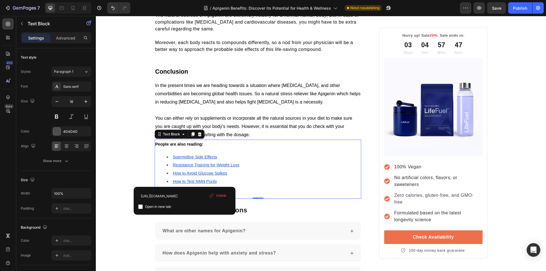
click at [141, 207] on input "checkbox" at bounding box center [140, 207] width 5 height 5
checkbox input "true"
click at [181, 158] on u "Spermidine Side Effects" at bounding box center [195, 157] width 44 height 5
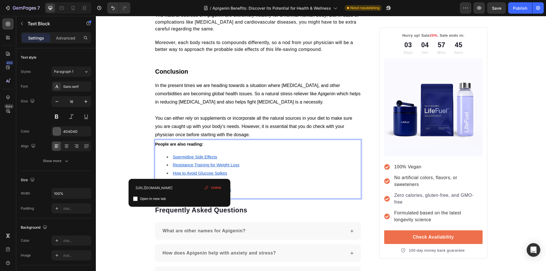
click at [136, 199] on input "checkbox" at bounding box center [135, 199] width 5 height 5
checkbox input "true"
click at [251, 120] on span "You can either rely on supplements or incorporate all the natural sources in yo…" at bounding box center [253, 126] width 197 height 21
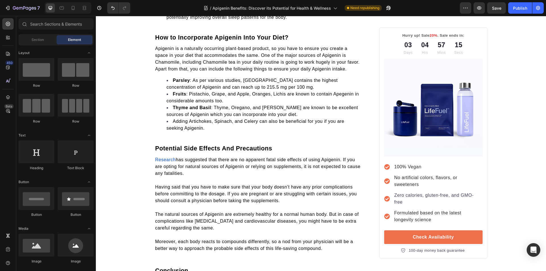
scroll to position [0, 0]
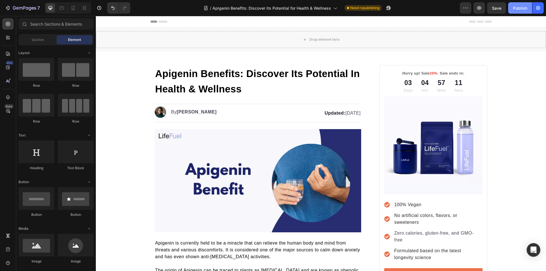
click at [516, 11] on div "Publish" at bounding box center [520, 8] width 14 height 6
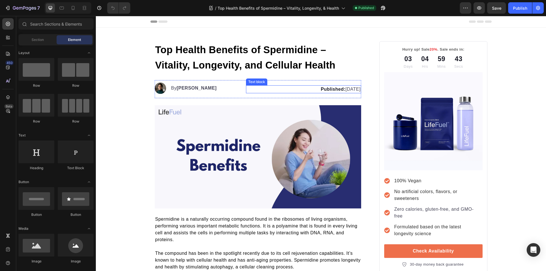
click at [325, 90] on strong "Published:" at bounding box center [333, 89] width 25 height 5
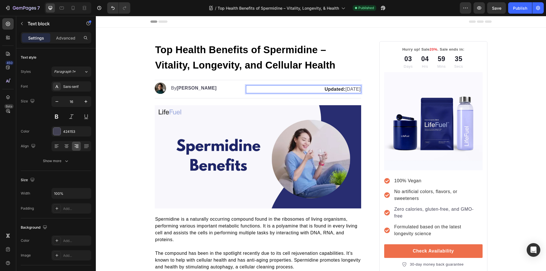
click at [343, 91] on p "Updated: March 5, 2025" at bounding box center [304, 89] width 114 height 7
click at [346, 90] on p "Updated: March 5, 2025" at bounding box center [304, 89] width 114 height 7
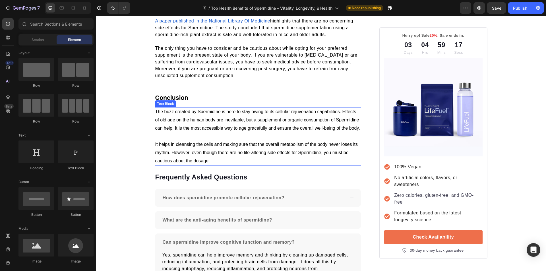
scroll to position [1029, 0]
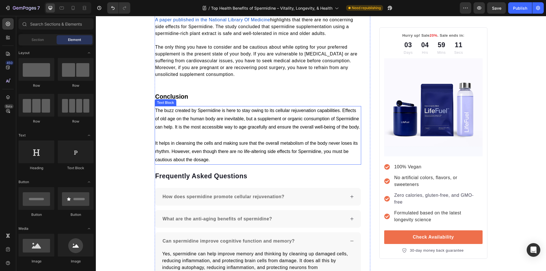
click at [243, 140] on p at bounding box center [258, 135] width 206 height 8
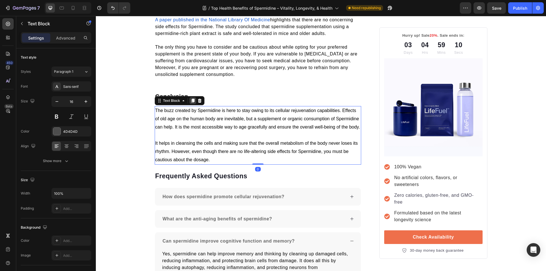
click at [191, 102] on icon at bounding box center [192, 101] width 3 height 4
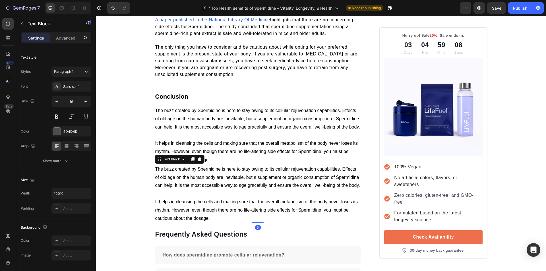
click at [213, 222] on p "It helps in cleansing the cells and making sure that the overall metabolism of …" at bounding box center [258, 210] width 206 height 24
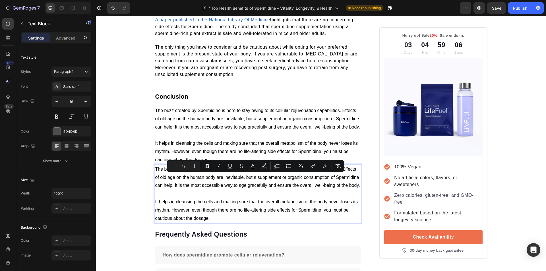
drag, startPoint x: 210, startPoint y: 236, endPoint x: 153, endPoint y: 179, distance: 81.1
click at [155, 179] on div "The buzz created by Spermidine is here to stay owing to its cellular rejuvenati…" at bounding box center [258, 194] width 207 height 59
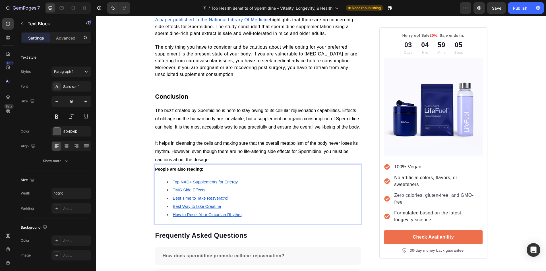
click at [189, 217] on u "How to Reset Your Circadian Rhythm" at bounding box center [207, 214] width 69 height 5
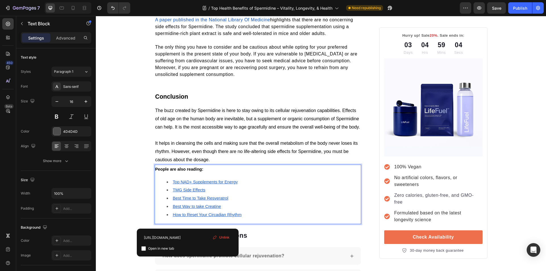
click at [143, 251] on input "checkbox" at bounding box center [143, 248] width 5 height 5
checkbox input "true"
click at [188, 209] on u "Best Way to take Creatine" at bounding box center [197, 206] width 48 height 5
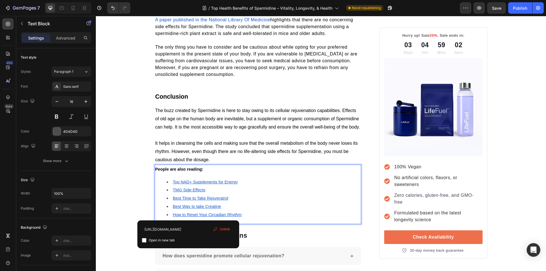
click at [146, 241] on input "checkbox" at bounding box center [144, 240] width 5 height 5
checkbox input "true"
click at [187, 201] on u "Best Time to Take Resveratrol" at bounding box center [200, 198] width 55 height 5
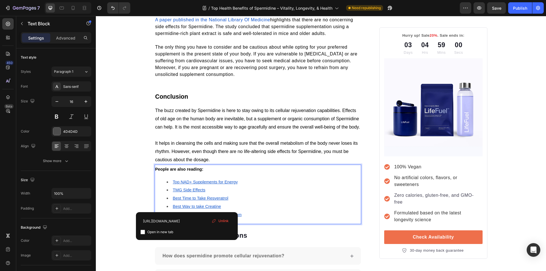
click at [142, 232] on input "checkbox" at bounding box center [143, 232] width 5 height 5
checkbox input "true"
click at [182, 192] on u "TMG Side Effects" at bounding box center [189, 190] width 33 height 5
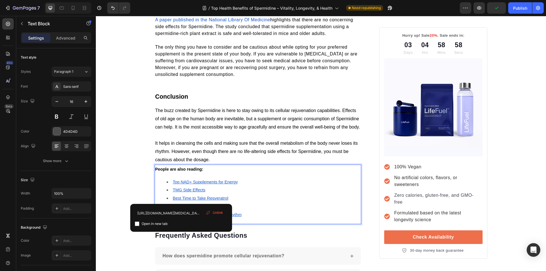
click at [137, 224] on input "checkbox" at bounding box center [137, 224] width 5 height 5
checkbox input "true"
click at [185, 184] on u "Top NAD+ Supplements for Energy" at bounding box center [205, 182] width 65 height 5
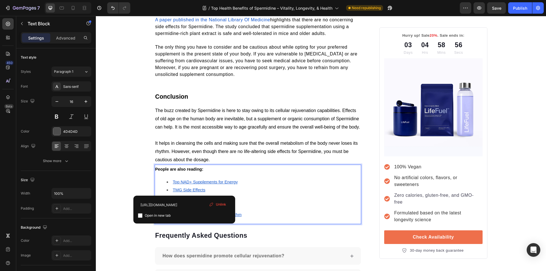
click at [141, 216] on input "checkbox" at bounding box center [140, 215] width 5 height 5
checkbox input "true"
click at [227, 156] on p "It helps in cleansing the cells and making sure that the overall metabolism of …" at bounding box center [258, 151] width 206 height 24
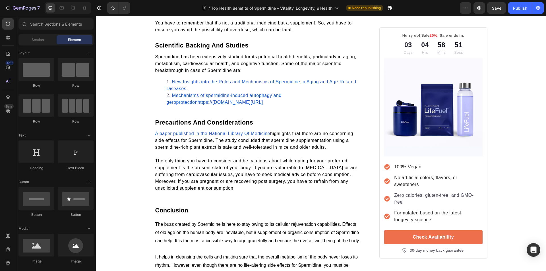
scroll to position [0, 0]
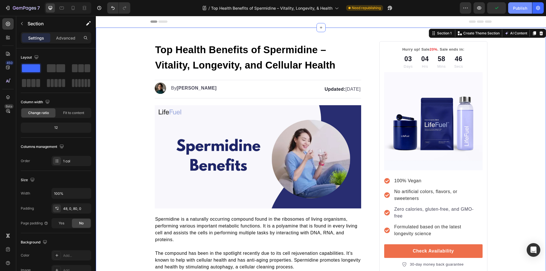
click at [511, 11] on button "Publish" at bounding box center [520, 7] width 24 height 11
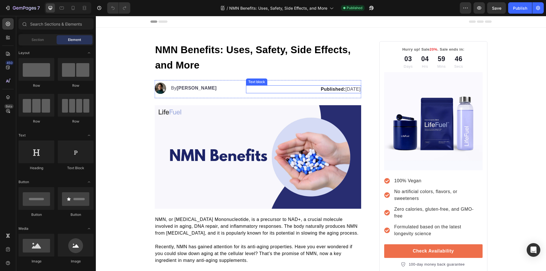
click at [344, 90] on p "Published: [DATE]" at bounding box center [304, 89] width 114 height 7
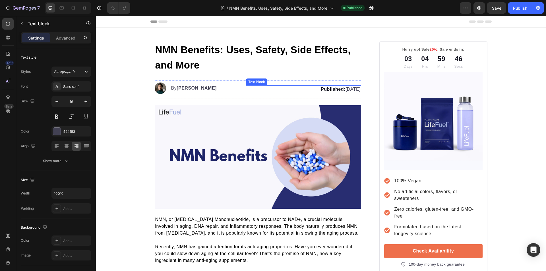
click at [344, 90] on p "Published: [DATE]" at bounding box center [304, 89] width 114 height 7
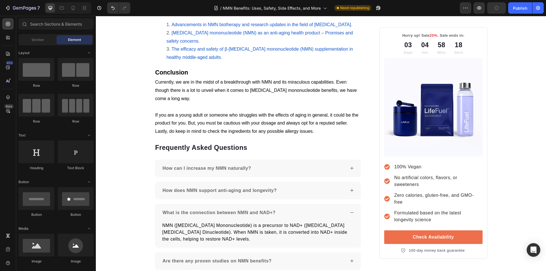
scroll to position [1239, 0]
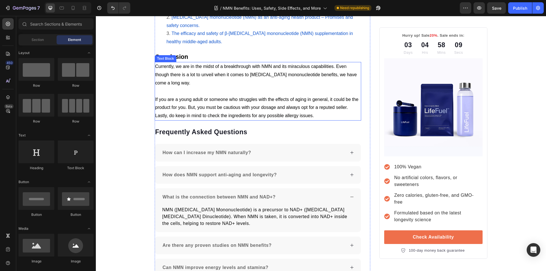
click at [240, 87] on p "Currently, we are in the midst of a breakthrough with NMN and its miraculous ca…" at bounding box center [258, 75] width 206 height 24
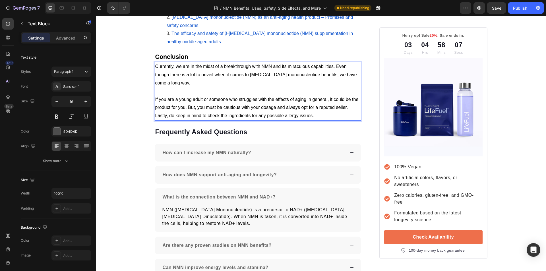
click at [189, 96] on p "Rich Text Editor. Editing area: main" at bounding box center [258, 91] width 206 height 8
click at [195, 96] on p "Rich Text Editor. Editing area: main" at bounding box center [258, 91] width 206 height 8
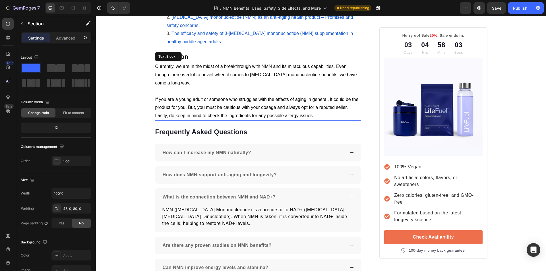
click at [173, 85] on span "Currently, we are in the midst of a breakthrough with NMN and its miraculous ca…" at bounding box center [256, 74] width 202 height 21
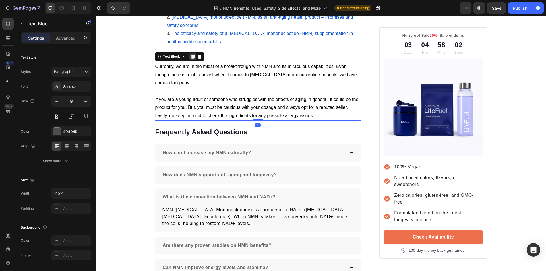
click at [192, 59] on icon at bounding box center [192, 57] width 3 height 4
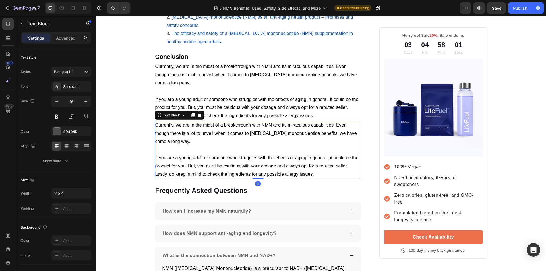
click at [315, 178] on p "If you are a young adult or someone who struggles with the effects of aging in …" at bounding box center [258, 166] width 206 height 24
drag, startPoint x: 315, startPoint y: 191, endPoint x: 154, endPoint y: 141, distance: 168.1
click at [155, 141] on div "Currently, we are in the midst of a breakthrough with NMN and its miraculous ca…" at bounding box center [258, 150] width 207 height 59
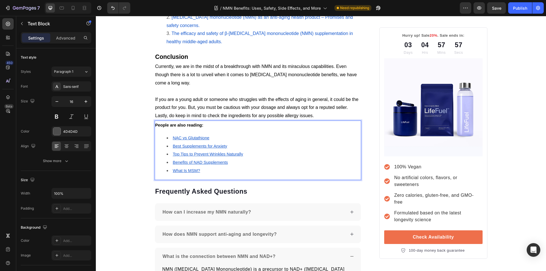
click at [183, 173] on u "What Is MSM?" at bounding box center [186, 170] width 27 height 5
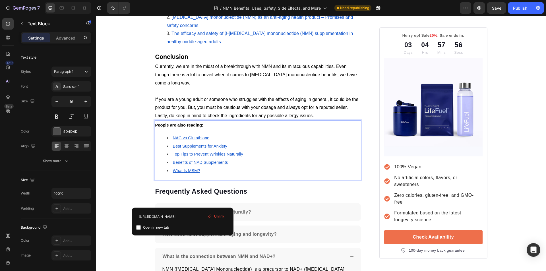
click at [139, 228] on input "checkbox" at bounding box center [138, 227] width 5 height 5
checkbox input "true"
click at [180, 165] on u "Benefits of NAD Supplements" at bounding box center [200, 162] width 55 height 5
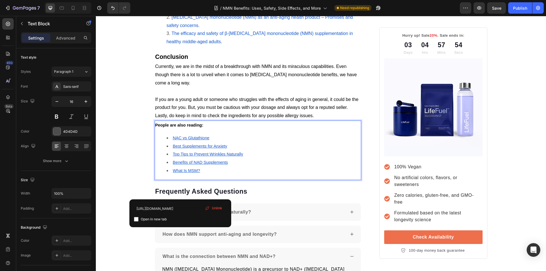
click at [136, 220] on input "checkbox" at bounding box center [136, 219] width 5 height 5
checkbox input "true"
click at [179, 156] on u "Top Tips to Prevent Wrinkles Naturally" at bounding box center [208, 154] width 70 height 5
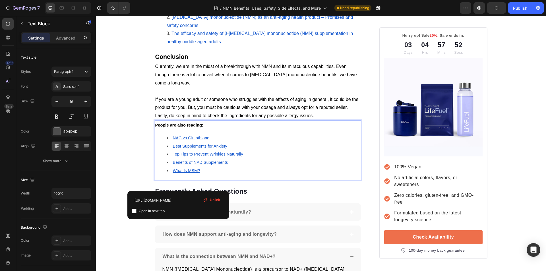
click at [133, 210] on input "checkbox" at bounding box center [134, 211] width 5 height 5
checkbox input "true"
click at [179, 148] on u "Best Supplements for Anxiety" at bounding box center [200, 146] width 54 height 5
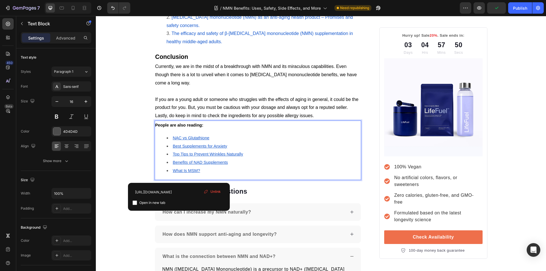
click at [135, 202] on input "checkbox" at bounding box center [135, 203] width 5 height 5
checkbox input "true"
click at [189, 140] on u "NAC vs Glutathione" at bounding box center [191, 138] width 37 height 5
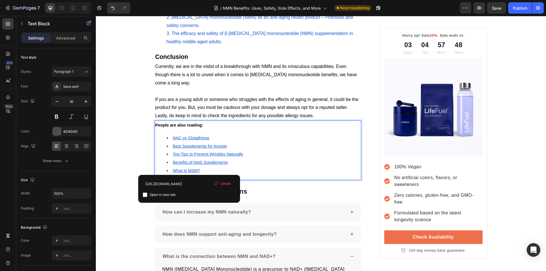
click at [145, 195] on input "checkbox" at bounding box center [145, 195] width 5 height 5
checkbox input "true"
click at [250, 118] on p "If you are a young adult or someone who struggles with the effects of aging in …" at bounding box center [258, 108] width 206 height 24
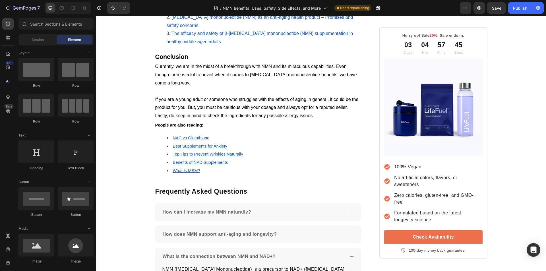
scroll to position [0, 0]
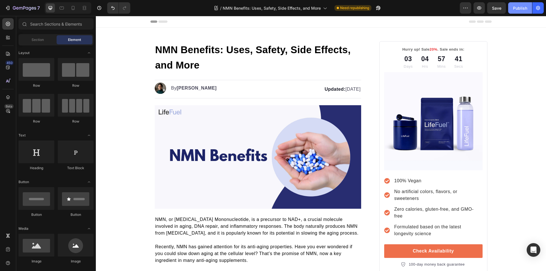
click at [521, 9] on div "Publish" at bounding box center [520, 8] width 14 height 6
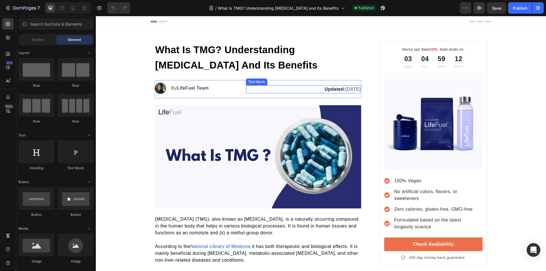
click at [343, 90] on p "Updated: [DATE]" at bounding box center [304, 89] width 114 height 7
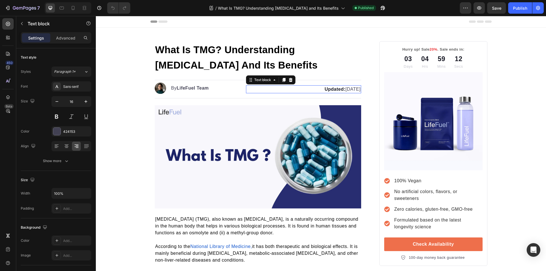
click at [345, 90] on p "Updated: [DATE]" at bounding box center [304, 89] width 114 height 7
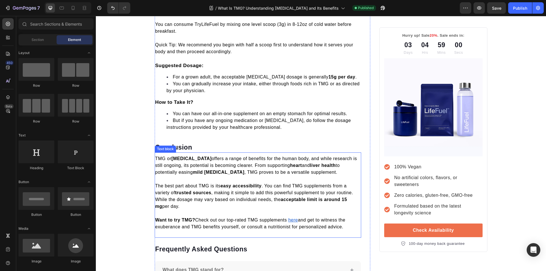
scroll to position [924, 0]
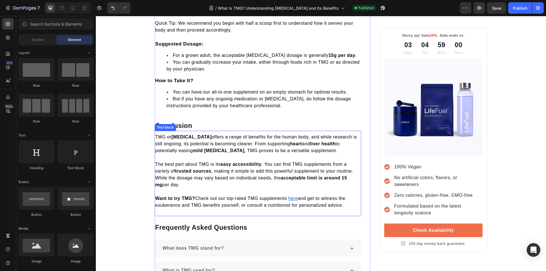
click at [236, 161] on p "The best part about TMG is its easy accessibility . You can find TMG supplement…" at bounding box center [258, 174] width 206 height 27
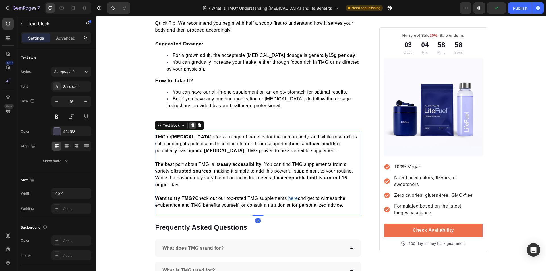
click at [190, 123] on icon at bounding box center [192, 125] width 5 height 5
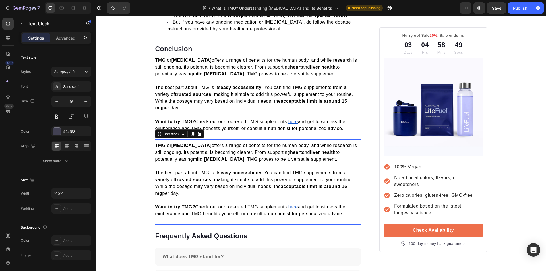
scroll to position [1009, 0]
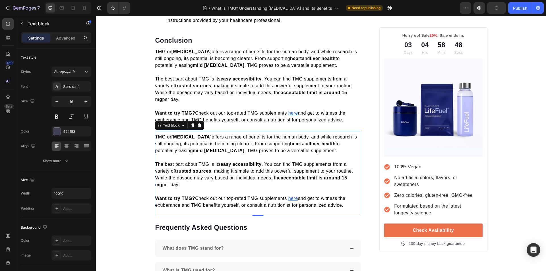
click at [342, 195] on p "Want to try TMG? Check out our top-rated TMG supplements here and get to witnes…" at bounding box center [258, 202] width 206 height 14
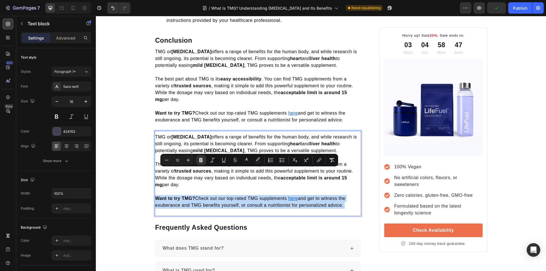
drag, startPoint x: 342, startPoint y: 180, endPoint x: 248, endPoint y: 153, distance: 97.7
click at [248, 153] on div "TMG or Trimethylglycine offers a range of benefits for the human body, and whil…" at bounding box center [258, 171] width 207 height 76
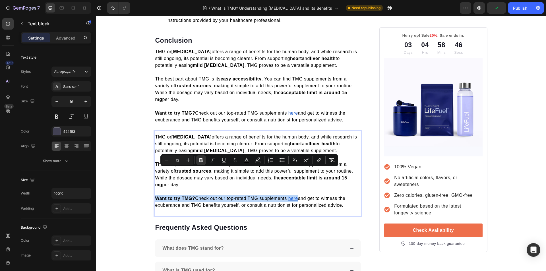
click at [312, 196] on span "and get to witness the exuberance and TMG benefits yourself, or consult a nutri…" at bounding box center [250, 202] width 190 height 12
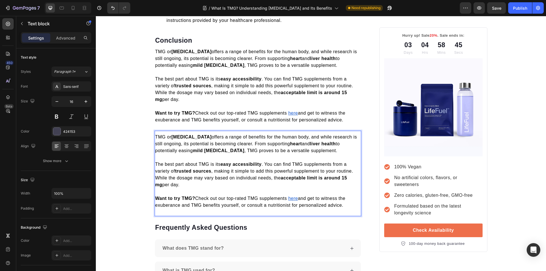
click at [344, 182] on div "TMG or Trimethylglycine offers a range of benefits for the human body, and whil…" at bounding box center [258, 171] width 207 height 76
drag, startPoint x: 342, startPoint y: 181, endPoint x: 155, endPoint y: 111, distance: 200.4
click at [155, 133] on div "TMG or Trimethylglycine offers a range of benefits for the human body, and whil…" at bounding box center [258, 171] width 207 height 76
click at [155, 135] on span "TMG or Trimethylglycine offers a range of benefits for the human body, and whil…" at bounding box center [256, 144] width 202 height 18
click at [343, 182] on div "TMG or Trimethylglycine offers a range of benefits for the human body, and whil…" at bounding box center [258, 171] width 207 height 76
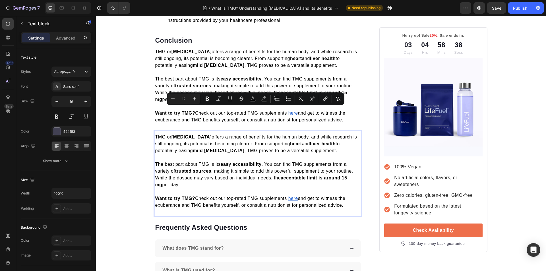
drag, startPoint x: 343, startPoint y: 181, endPoint x: 154, endPoint y: 111, distance: 201.6
click at [155, 133] on div "TMG or Trimethylglycine offers a range of benefits for the human body, and whil…" at bounding box center [258, 171] width 207 height 76
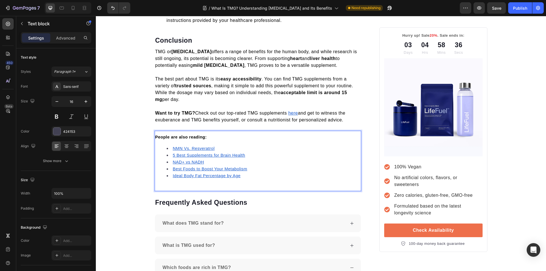
click at [179, 174] on u "Ideal Body Fat Percentage by Age" at bounding box center [207, 176] width 68 height 5
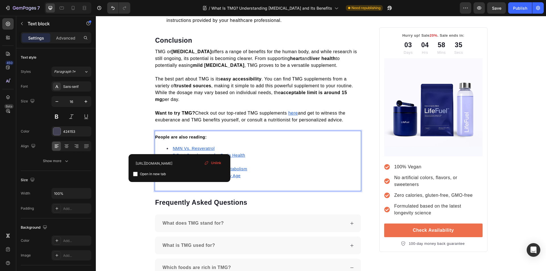
click at [135, 175] on input "checkbox" at bounding box center [135, 174] width 5 height 5
checkbox input "true"
click at [194, 172] on li "Ideal Body Fat Percentage by Age" at bounding box center [264, 175] width 194 height 7
click at [194, 167] on u "Best Foods to Boost Your Metabolism" at bounding box center [210, 169] width 75 height 5
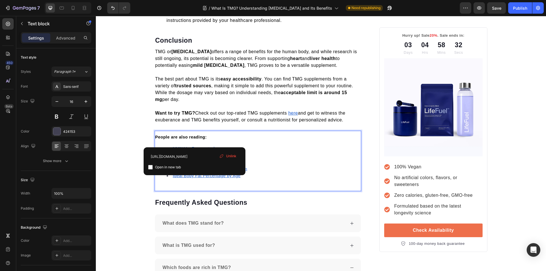
click at [150, 167] on input "checkbox" at bounding box center [150, 167] width 5 height 5
checkbox input "true"
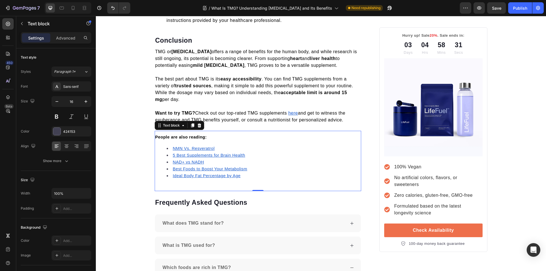
click at [181, 167] on u "Best Foods to Boost Your Metabolism" at bounding box center [210, 169] width 75 height 5
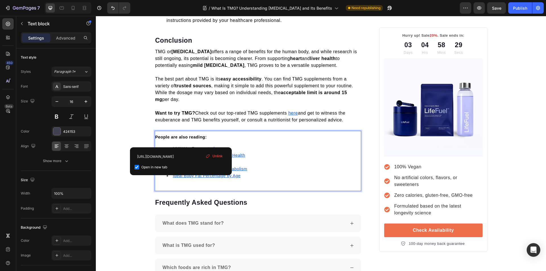
click at [185, 160] on u "NAD+ vs NADH" at bounding box center [188, 162] width 31 height 5
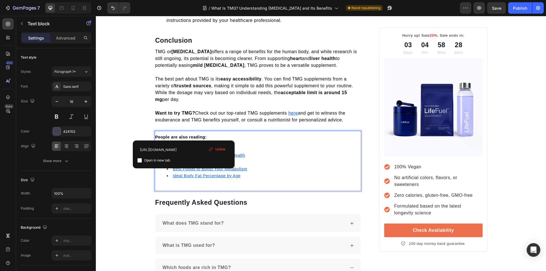
click at [140, 159] on input "checkbox" at bounding box center [139, 160] width 5 height 5
checkbox input "true"
click at [181, 153] on u "5 Best Supplements for Brain Health" at bounding box center [209, 155] width 73 height 5
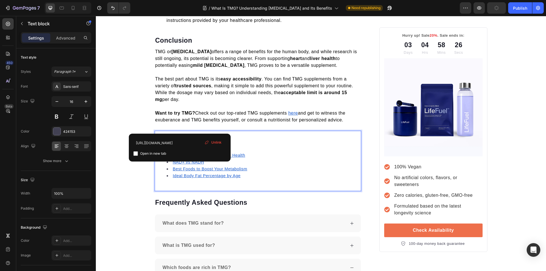
click at [137, 152] on input "checkbox" at bounding box center [135, 153] width 5 height 5
checkbox input "true"
click at [188, 146] on u "NMN Vs. Resveratrol" at bounding box center [194, 148] width 42 height 5
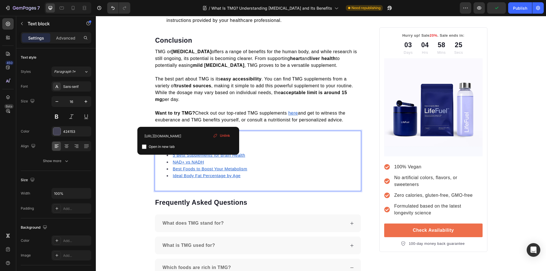
click at [145, 149] on input "checkbox" at bounding box center [144, 147] width 5 height 5
checkbox input "true"
click at [216, 76] on p "The best part about TMG is its easy accessibility . You can find TMG supplement…" at bounding box center [258, 89] width 206 height 27
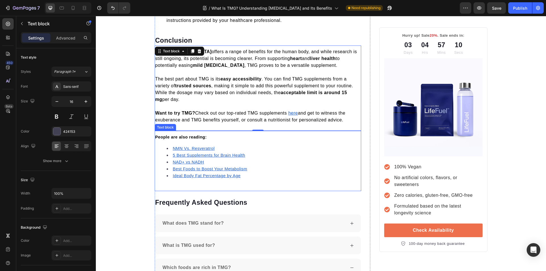
click at [196, 174] on u "Ideal Body Fat Percentage by Age" at bounding box center [207, 176] width 68 height 5
click at [194, 146] on u "NMN Vs. Resveratrol" at bounding box center [194, 148] width 42 height 5
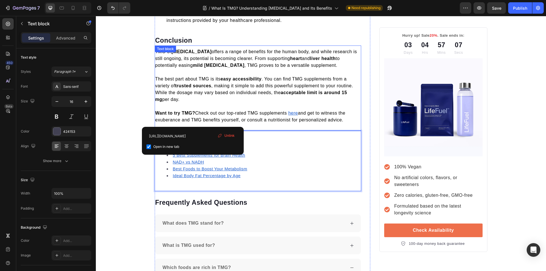
click at [228, 111] on span "Want to try TMG? Check out our top-rated TMG supplements" at bounding box center [221, 113] width 132 height 5
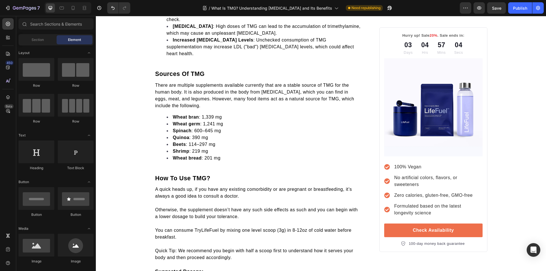
scroll to position [0, 0]
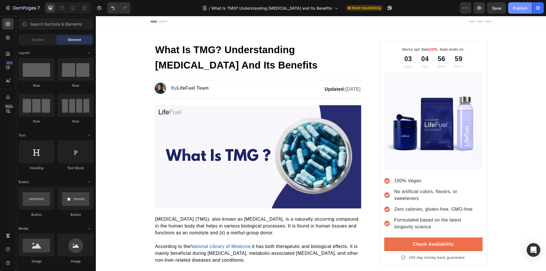
click at [522, 8] on div "Publish" at bounding box center [520, 8] width 14 height 6
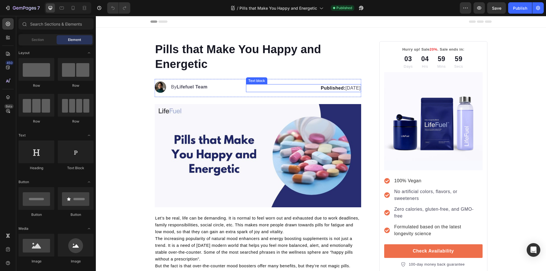
click at [336, 87] on p "Published: [DATE]" at bounding box center [304, 88] width 114 height 7
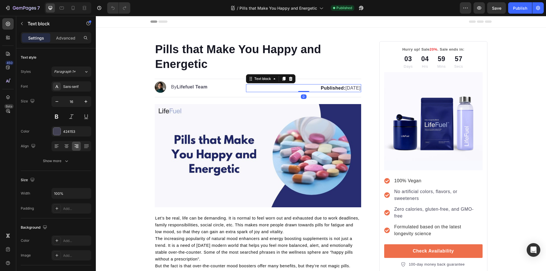
click at [321, 88] on strong "Published:" at bounding box center [333, 88] width 25 height 5
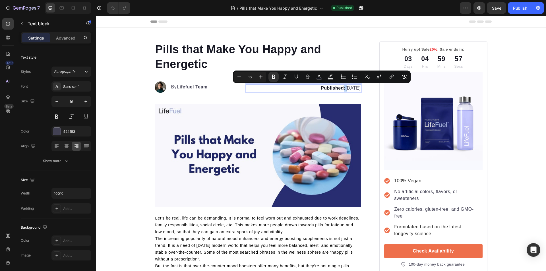
click at [321, 89] on strong "Published:" at bounding box center [333, 88] width 25 height 5
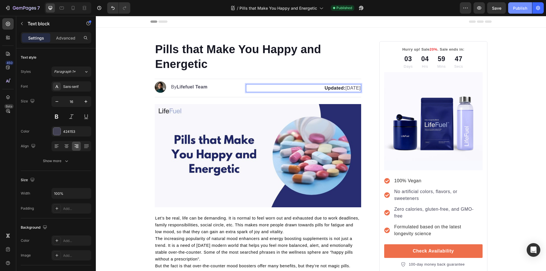
click at [518, 8] on div "Publish" at bounding box center [520, 8] width 14 height 6
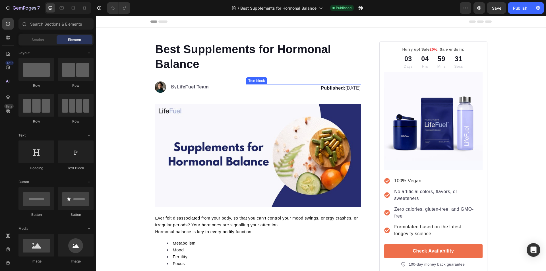
click at [321, 89] on strong "Published:" at bounding box center [333, 88] width 25 height 5
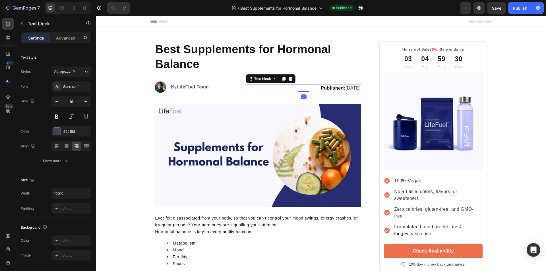
click at [321, 90] on strong "Published:" at bounding box center [333, 88] width 25 height 5
click at [517, 10] on div "Publish" at bounding box center [520, 8] width 14 height 6
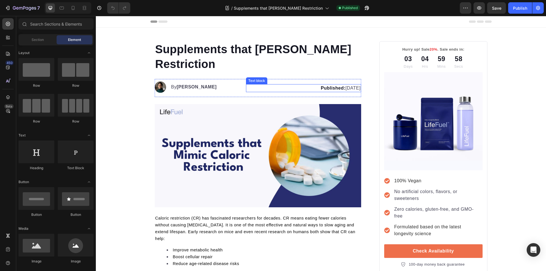
click at [321, 90] on strong "Published:" at bounding box center [333, 88] width 25 height 5
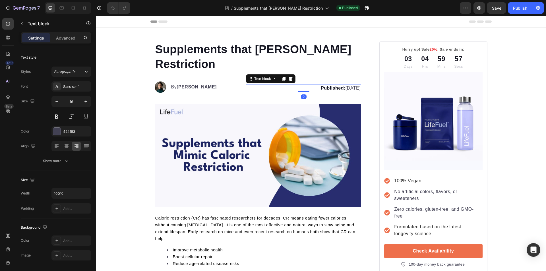
click at [321, 88] on strong "Published:" at bounding box center [333, 88] width 25 height 5
click at [517, 11] on div "Publish" at bounding box center [520, 8] width 14 height 6
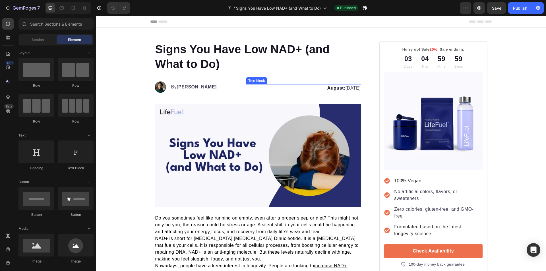
click at [327, 87] on strong "August:" at bounding box center [336, 88] width 18 height 5
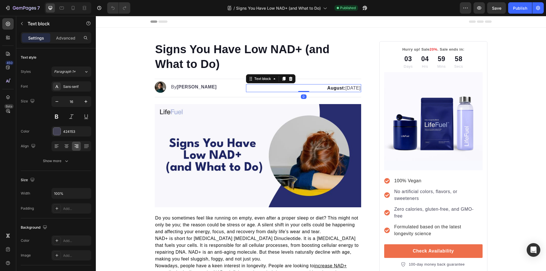
click at [327, 89] on strong "August:" at bounding box center [336, 88] width 18 height 5
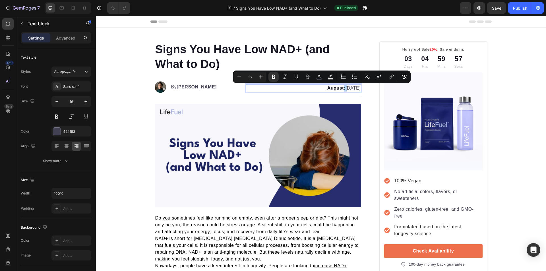
click at [327, 89] on strong "August:" at bounding box center [336, 88] width 18 height 5
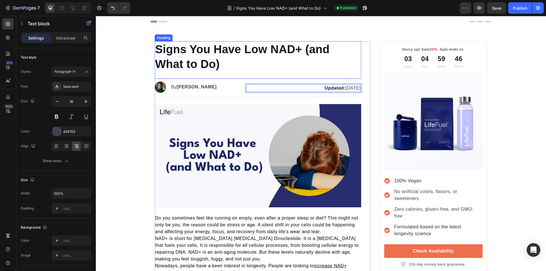
click at [256, 73] on div "Signs You Have Low NAD+ (and What to Do) Heading" at bounding box center [258, 60] width 207 height 38
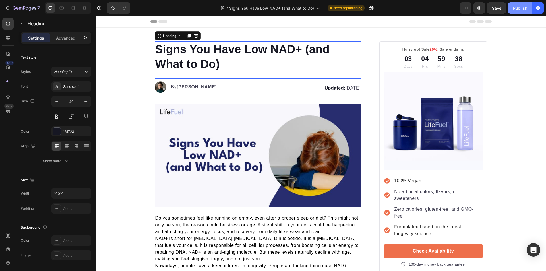
click at [515, 6] on div "Publish" at bounding box center [520, 8] width 14 height 6
